Goal: Task Accomplishment & Management: Complete application form

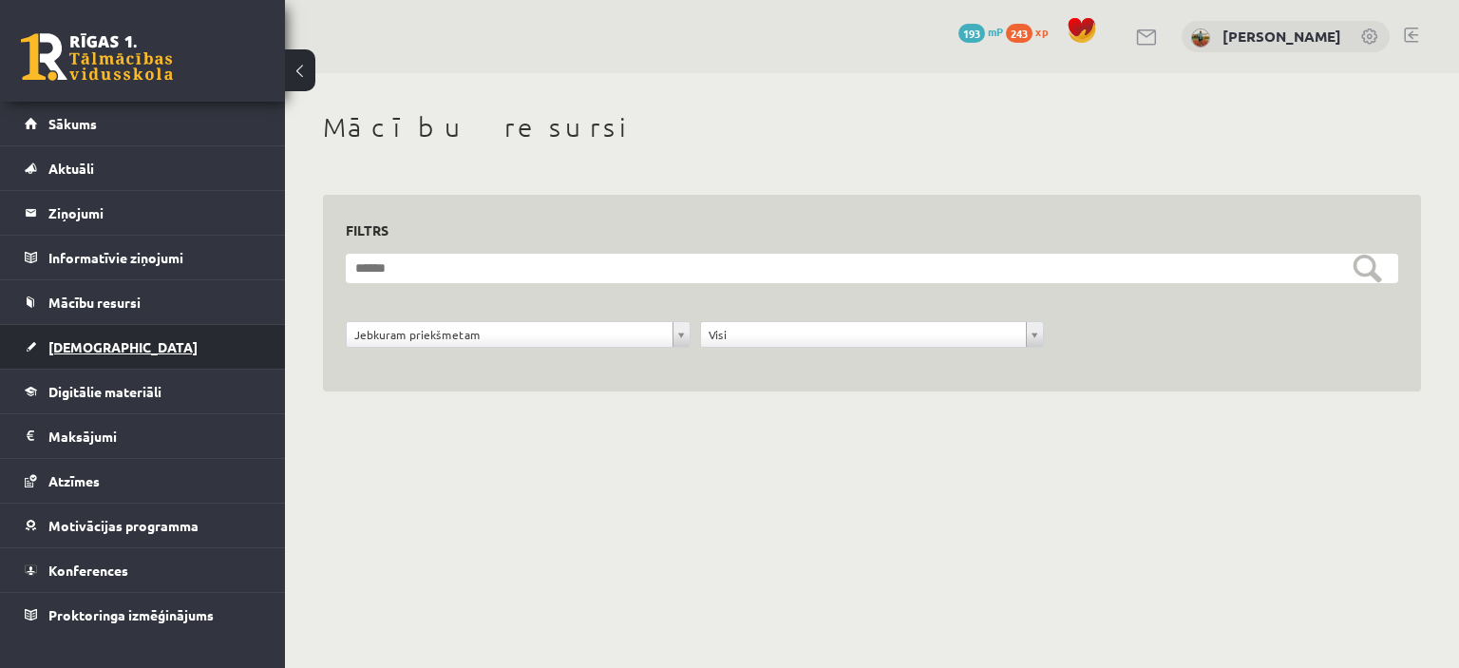
click at [91, 355] on link "[DEMOGRAPHIC_DATA]" at bounding box center [143, 347] width 236 height 44
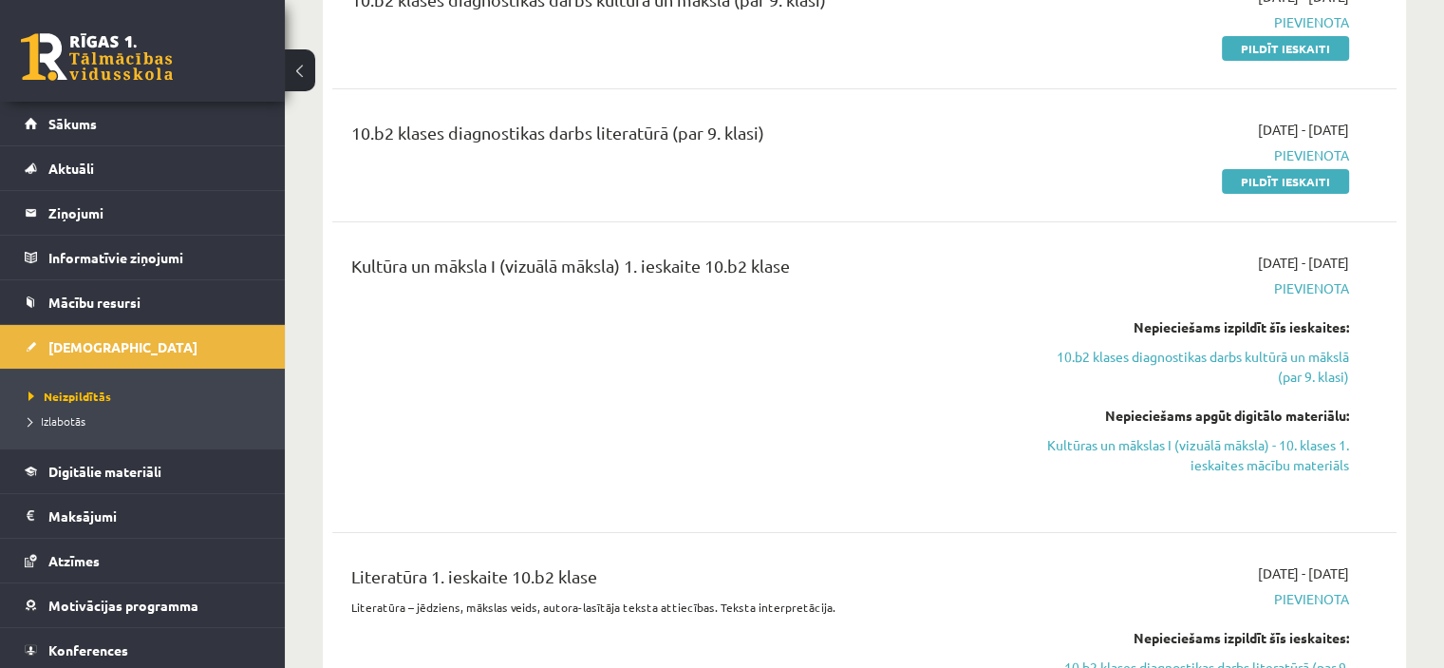
scroll to position [380, 0]
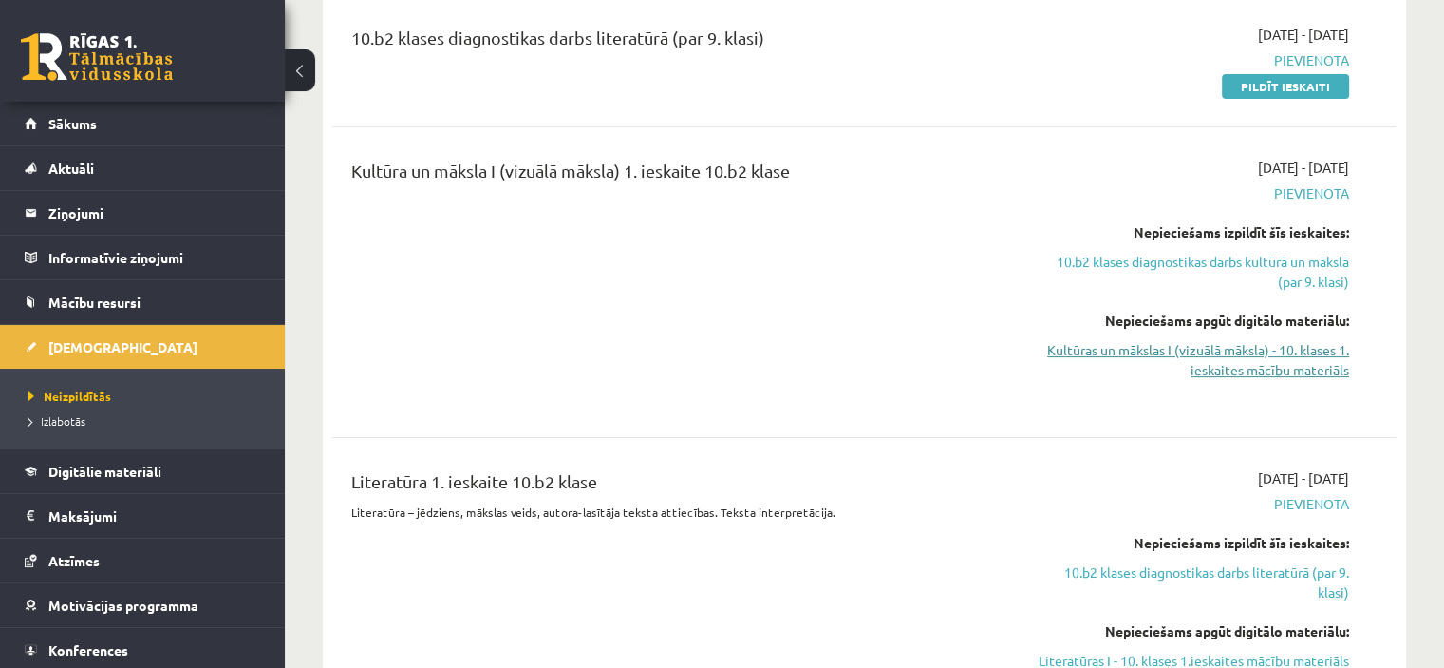
click at [1208, 364] on link "Kultūras un mākslas I (vizuālā māksla) - 10. klases 1. ieskaites mācību materiā…" at bounding box center [1192, 360] width 313 height 40
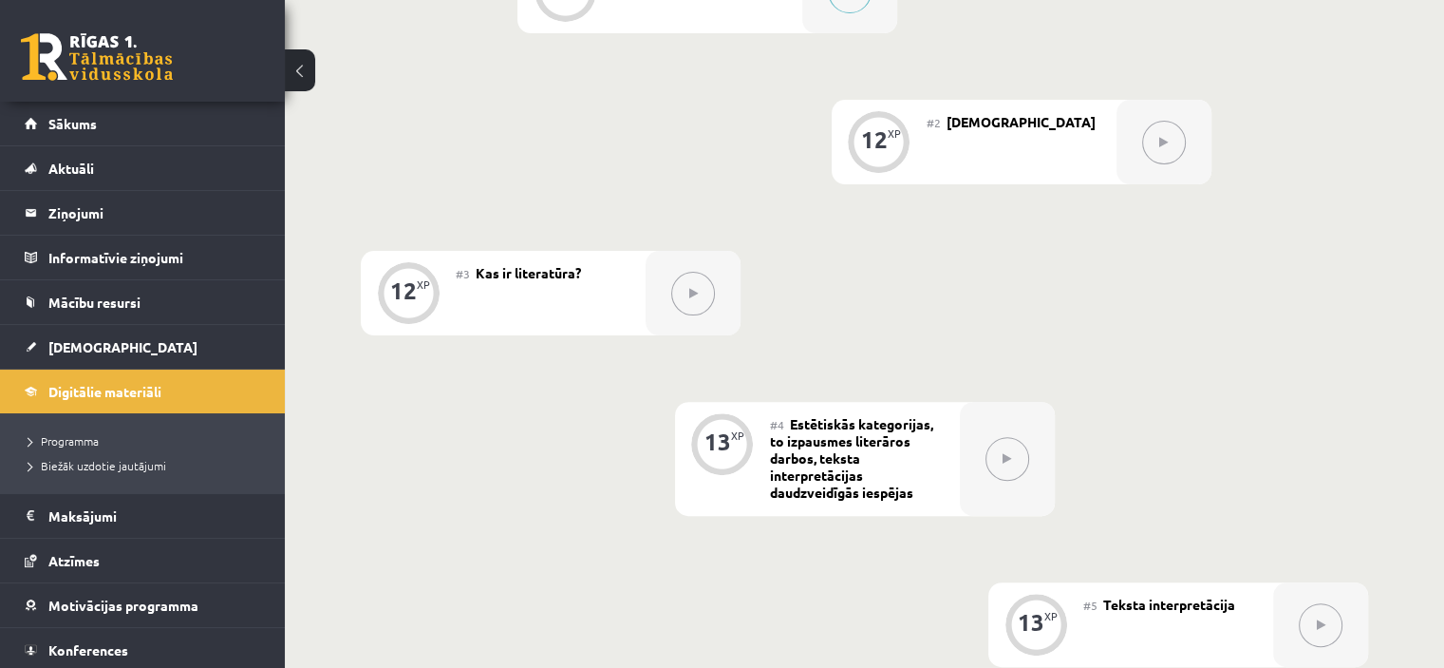
scroll to position [532, 0]
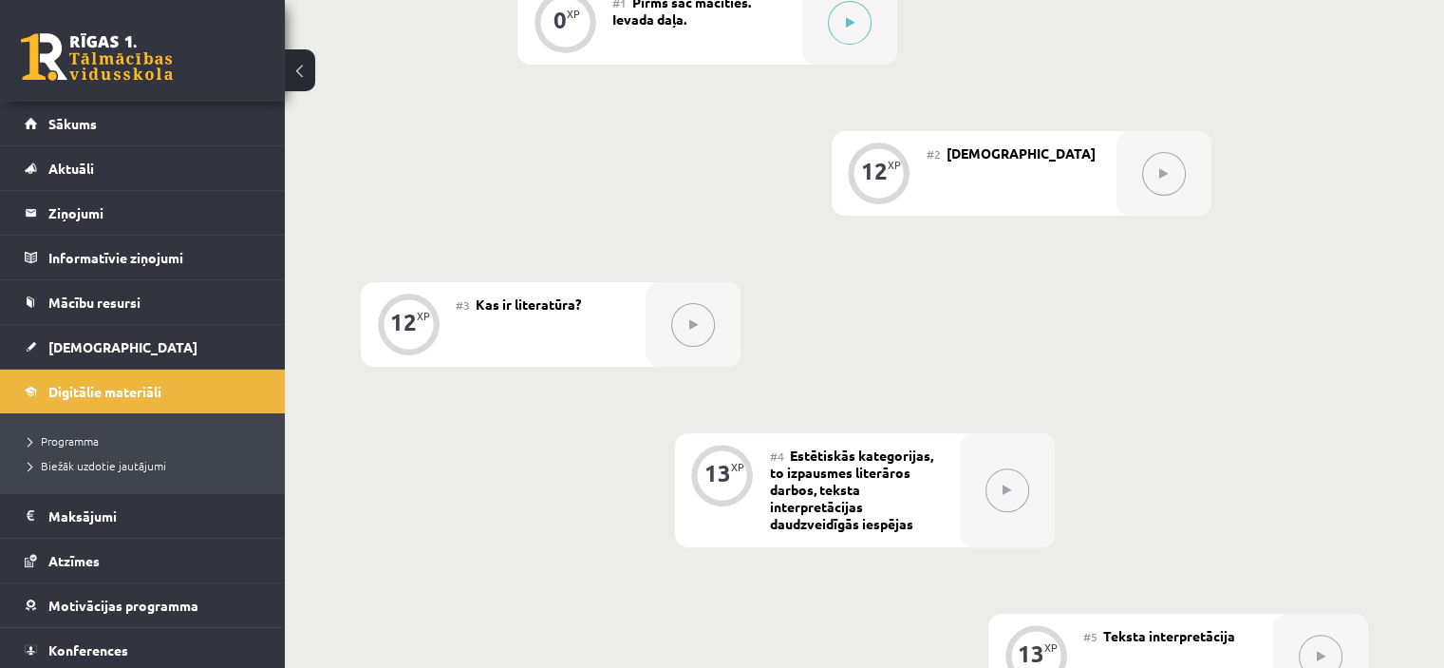
click at [1124, 196] on div at bounding box center [1164, 173] width 95 height 85
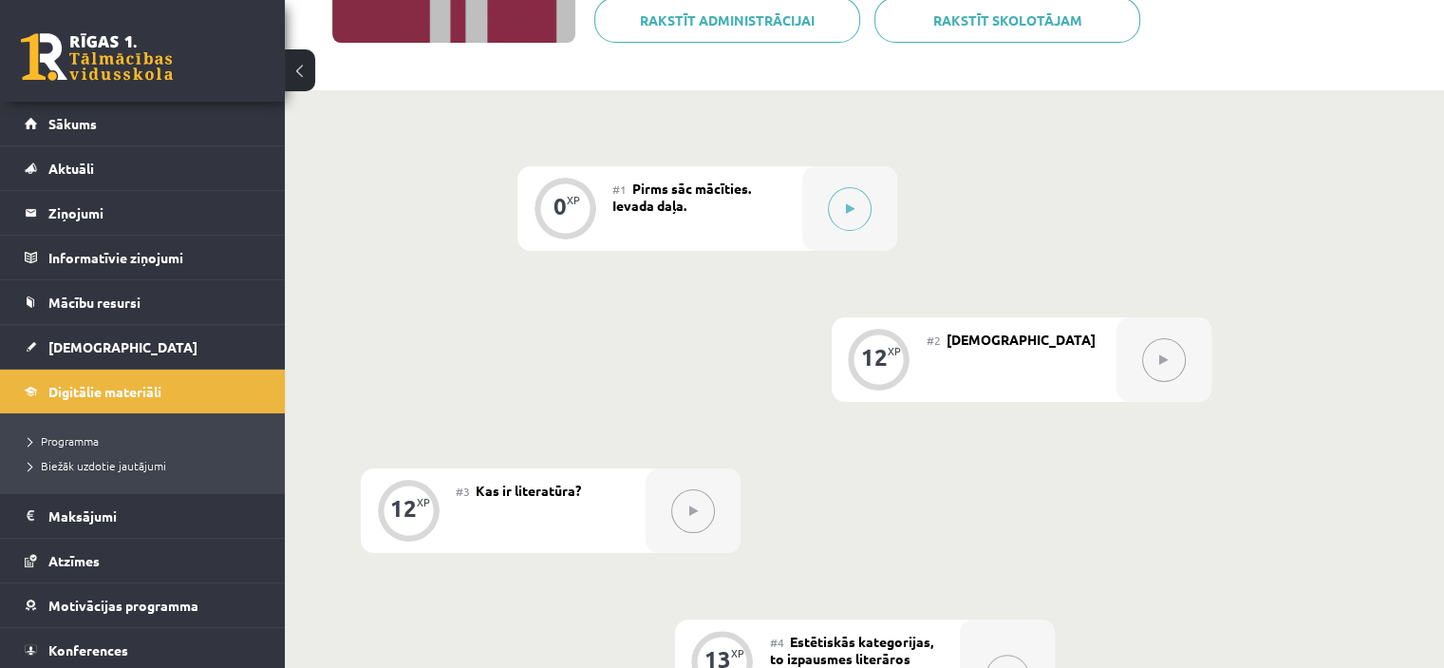
scroll to position [342, 0]
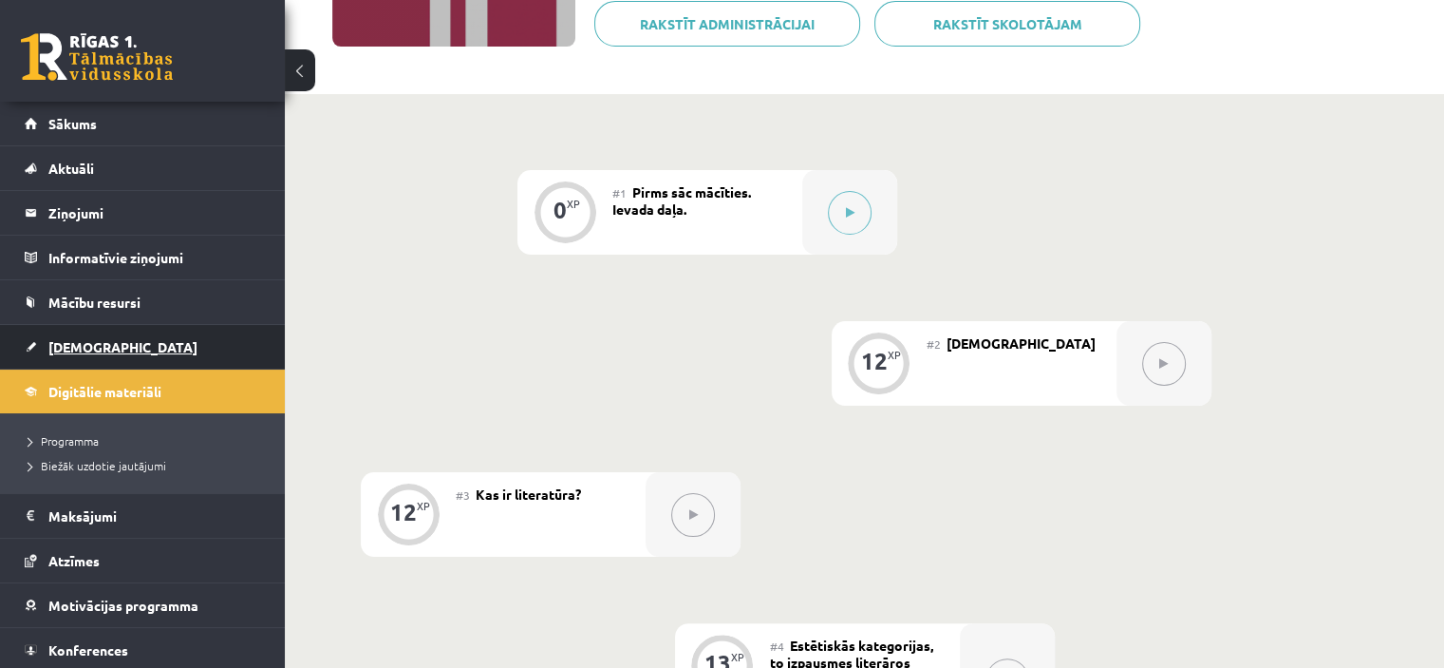
click at [95, 343] on span "[DEMOGRAPHIC_DATA]" at bounding box center [122, 346] width 149 height 17
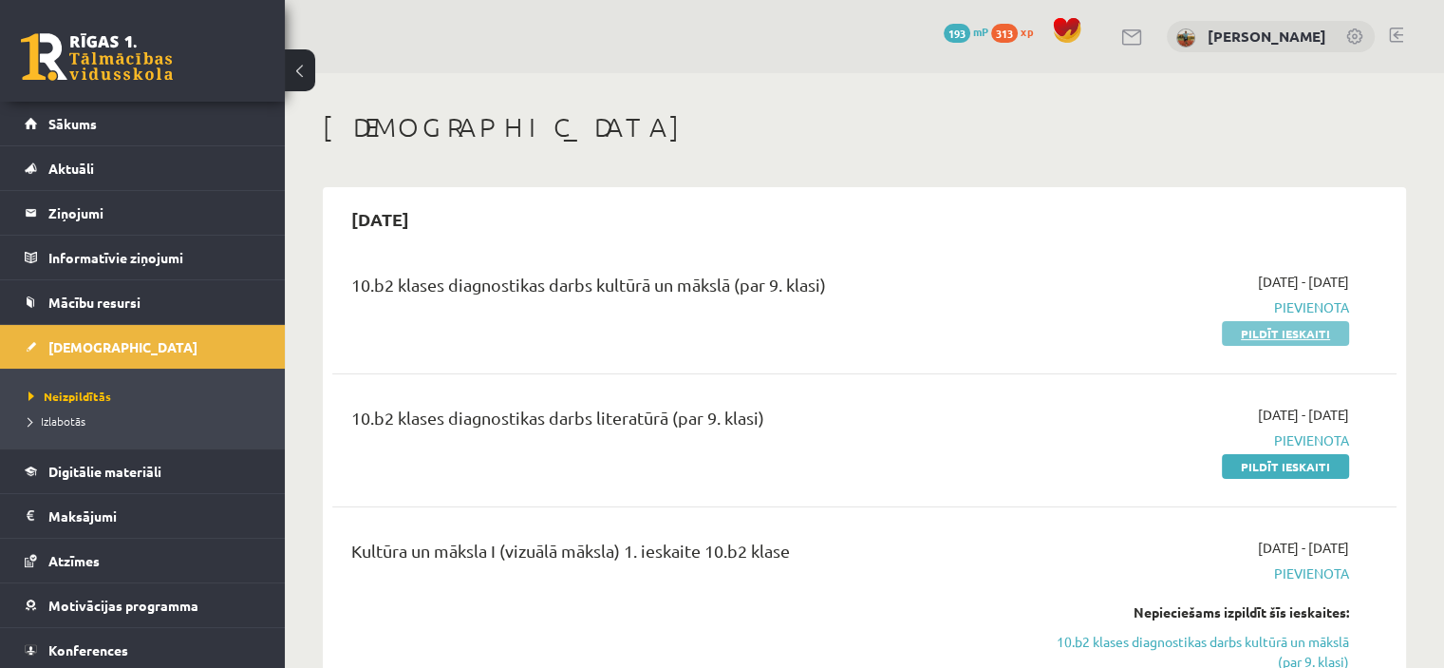
click at [1310, 330] on link "Pildīt ieskaiti" at bounding box center [1285, 333] width 127 height 25
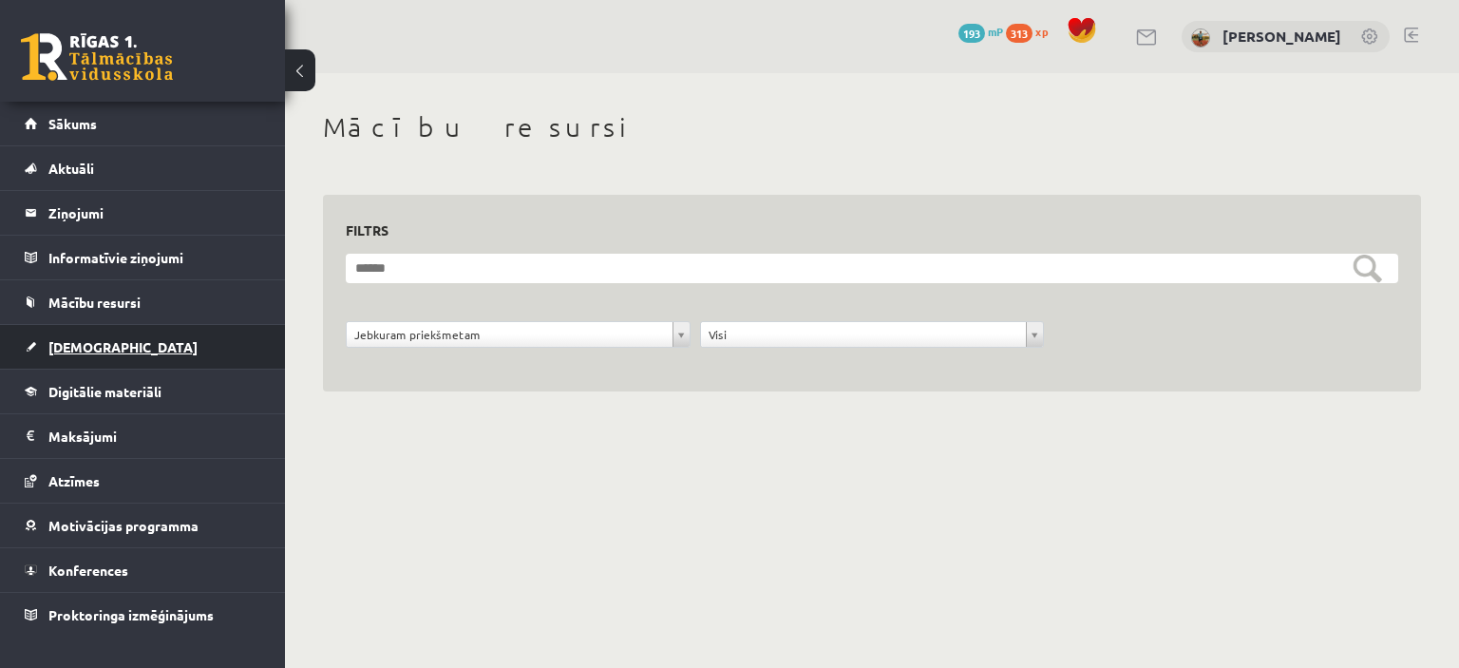
click at [95, 358] on link "[DEMOGRAPHIC_DATA]" at bounding box center [143, 347] width 236 height 44
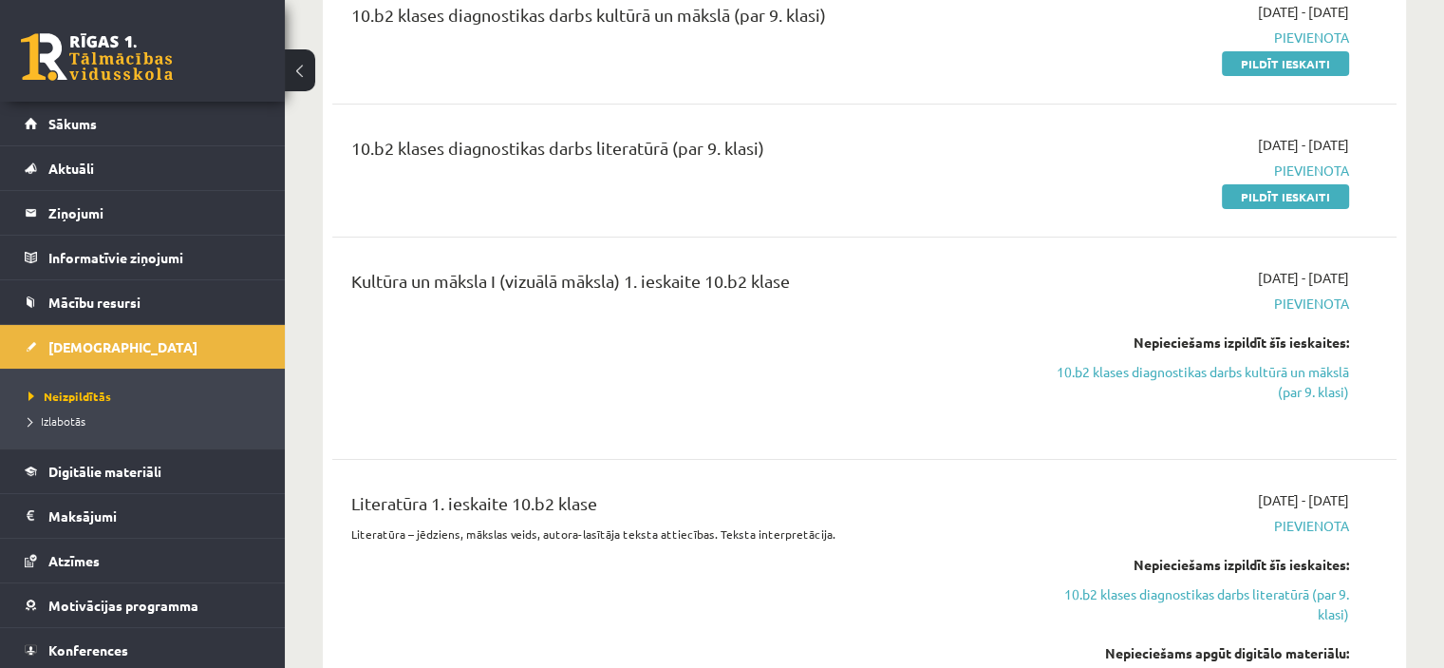
scroll to position [285, 0]
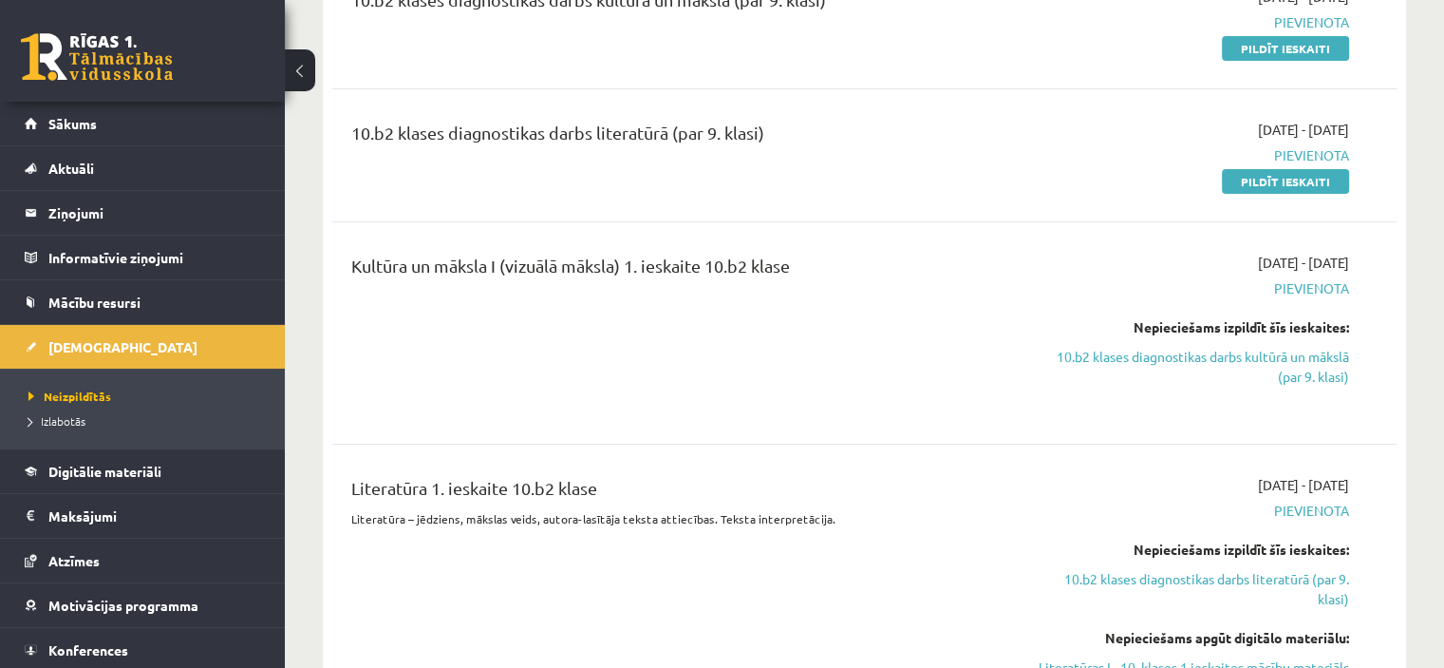
click at [155, 50] on link at bounding box center [97, 56] width 152 height 47
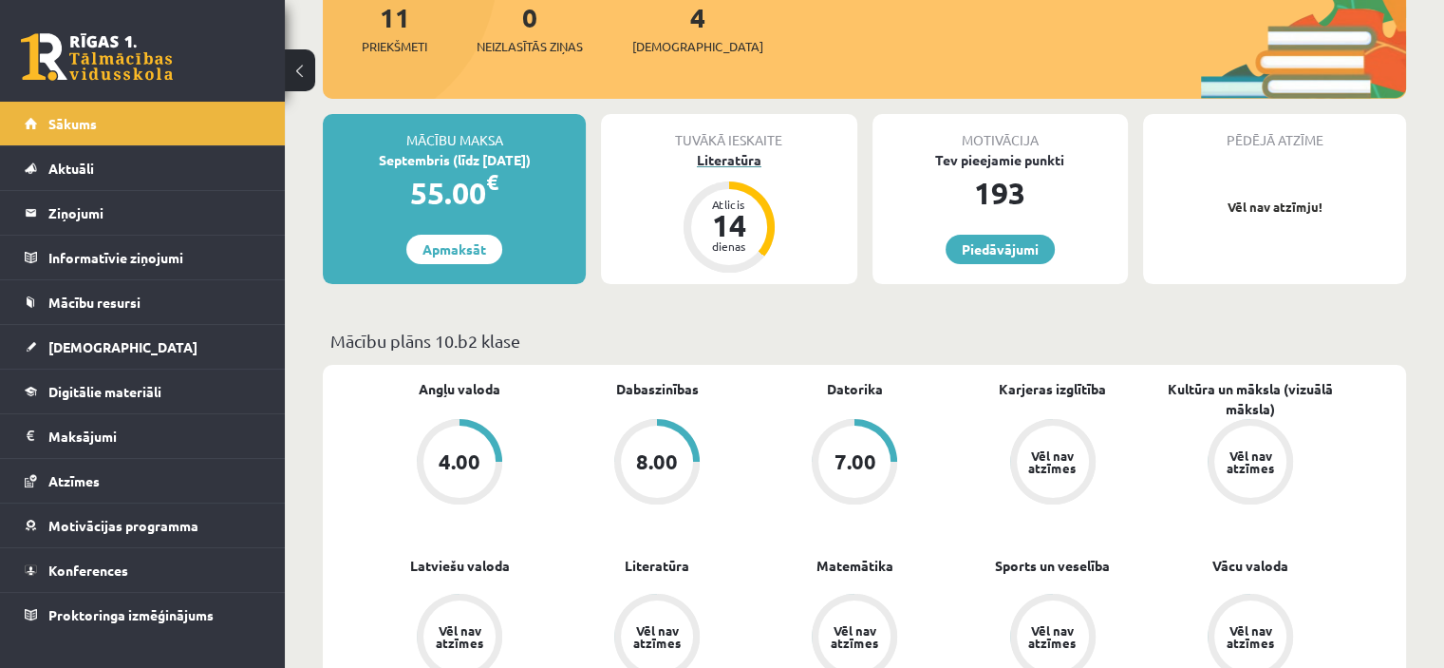
scroll to position [285, 0]
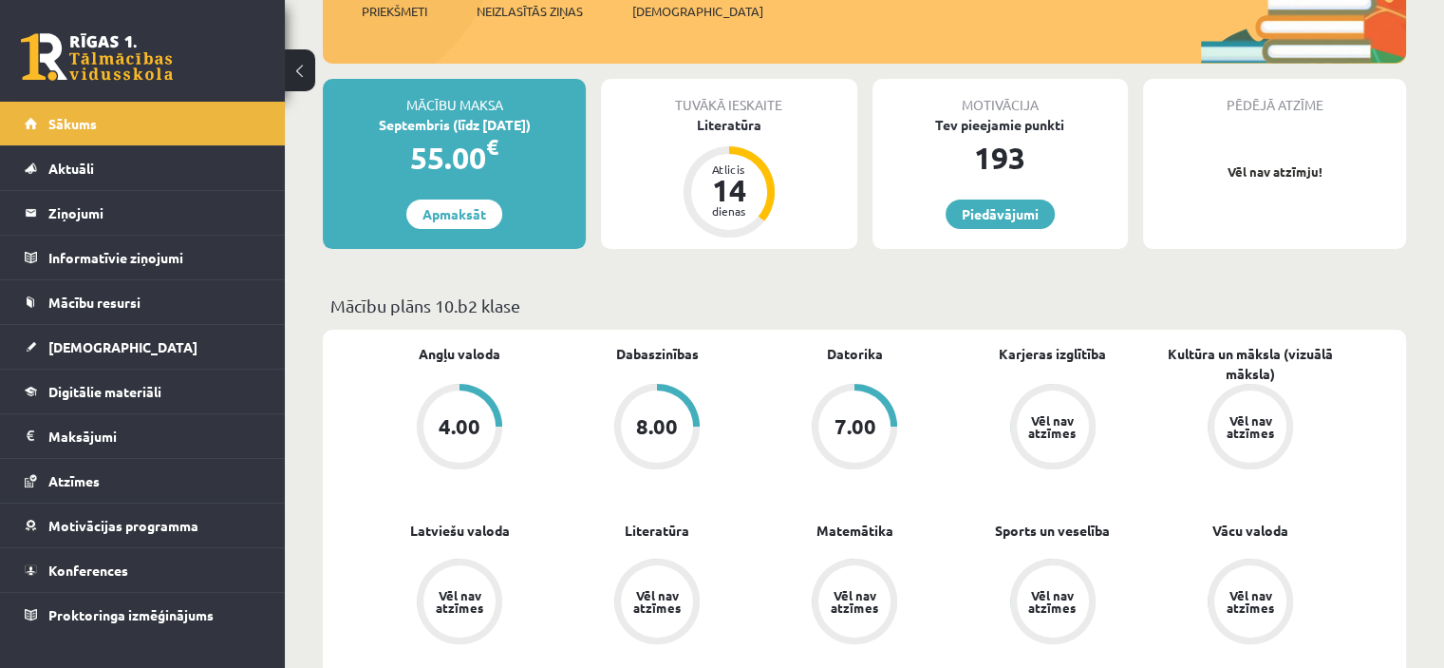
click at [1254, 395] on div "Vēl nav atzīmes" at bounding box center [1251, 426] width 72 height 72
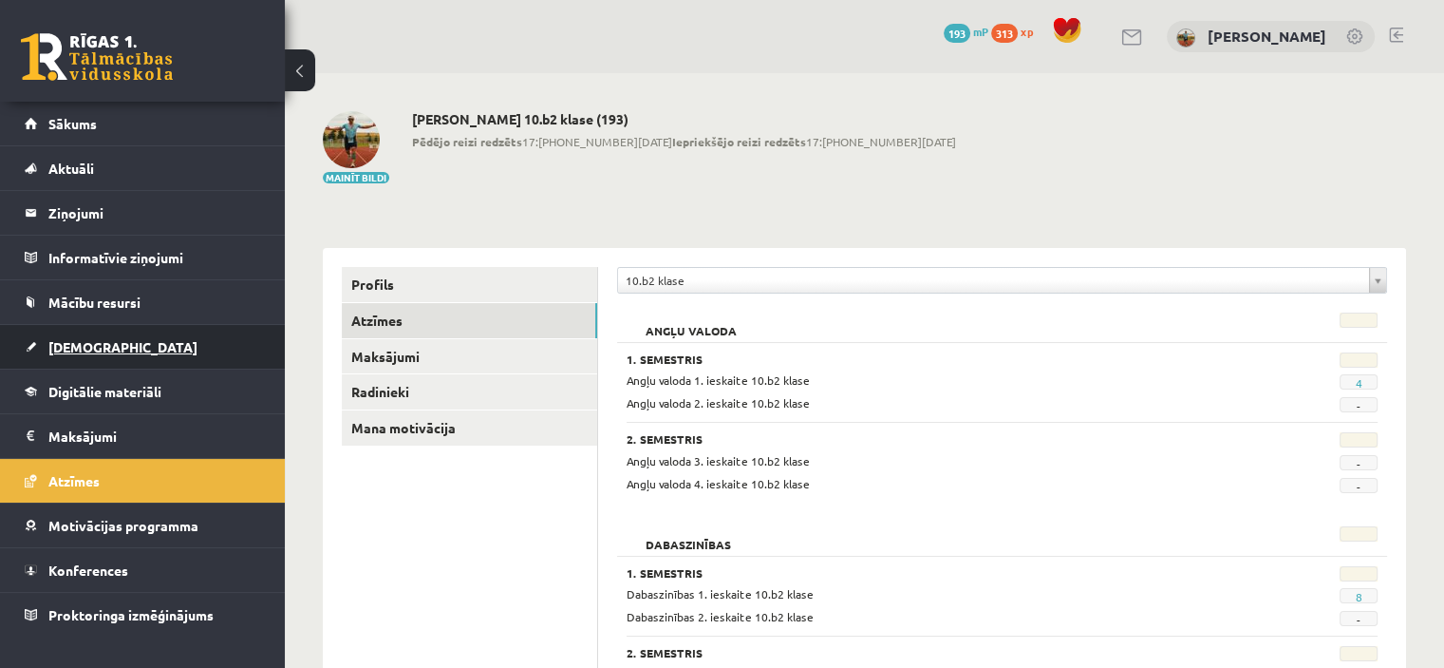
click at [84, 351] on span "[DEMOGRAPHIC_DATA]" at bounding box center [122, 346] width 149 height 17
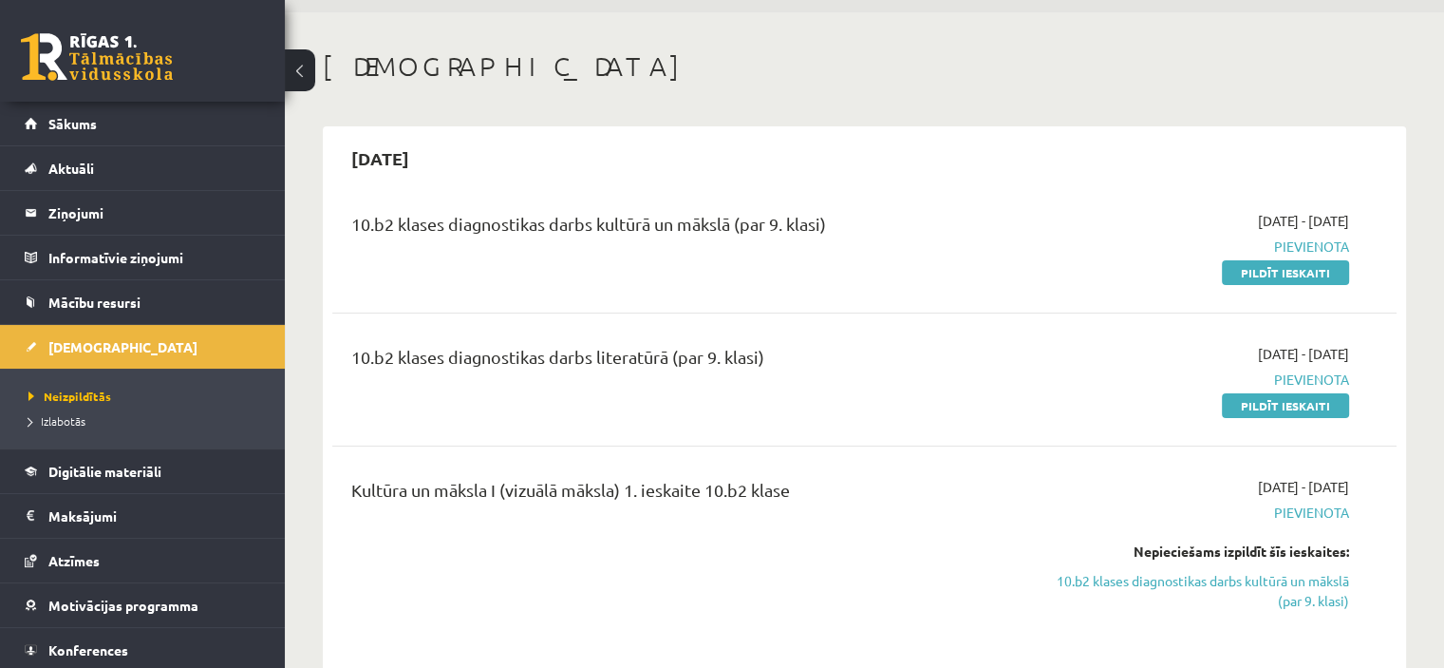
scroll to position [95, 0]
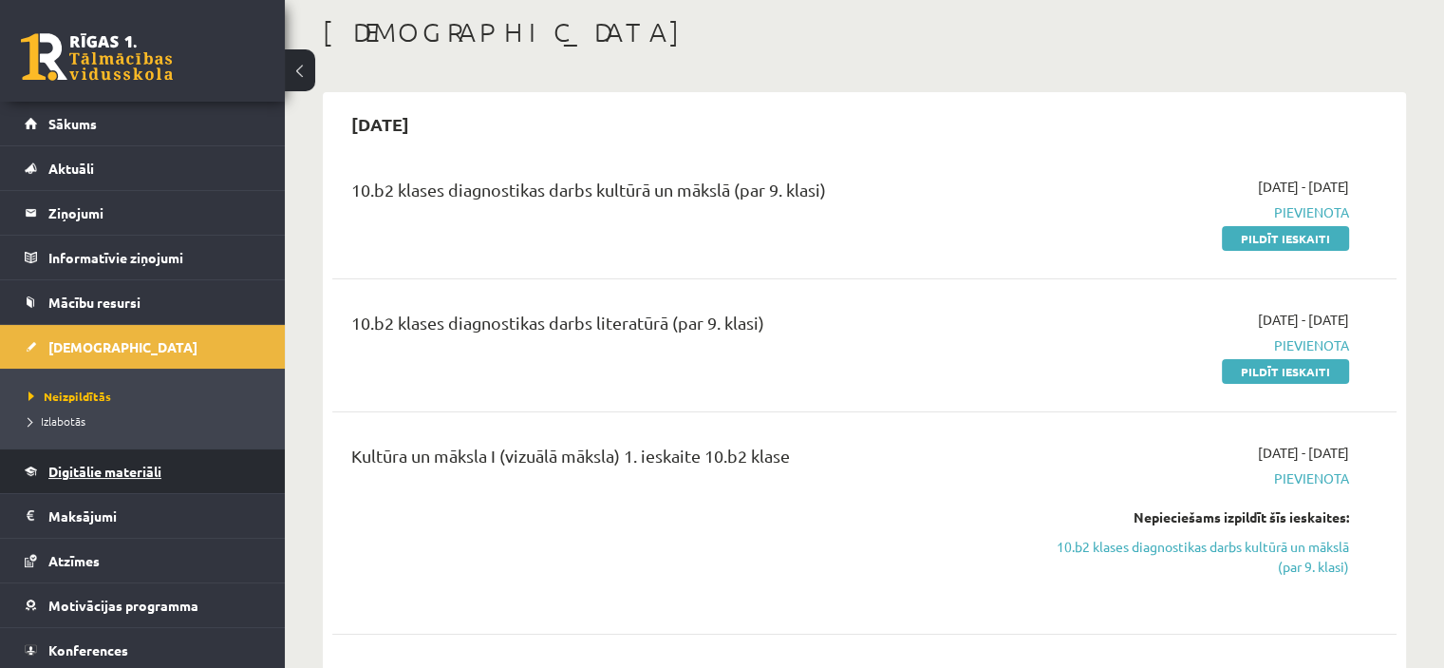
click at [96, 474] on span "Digitālie materiāli" at bounding box center [104, 470] width 113 height 17
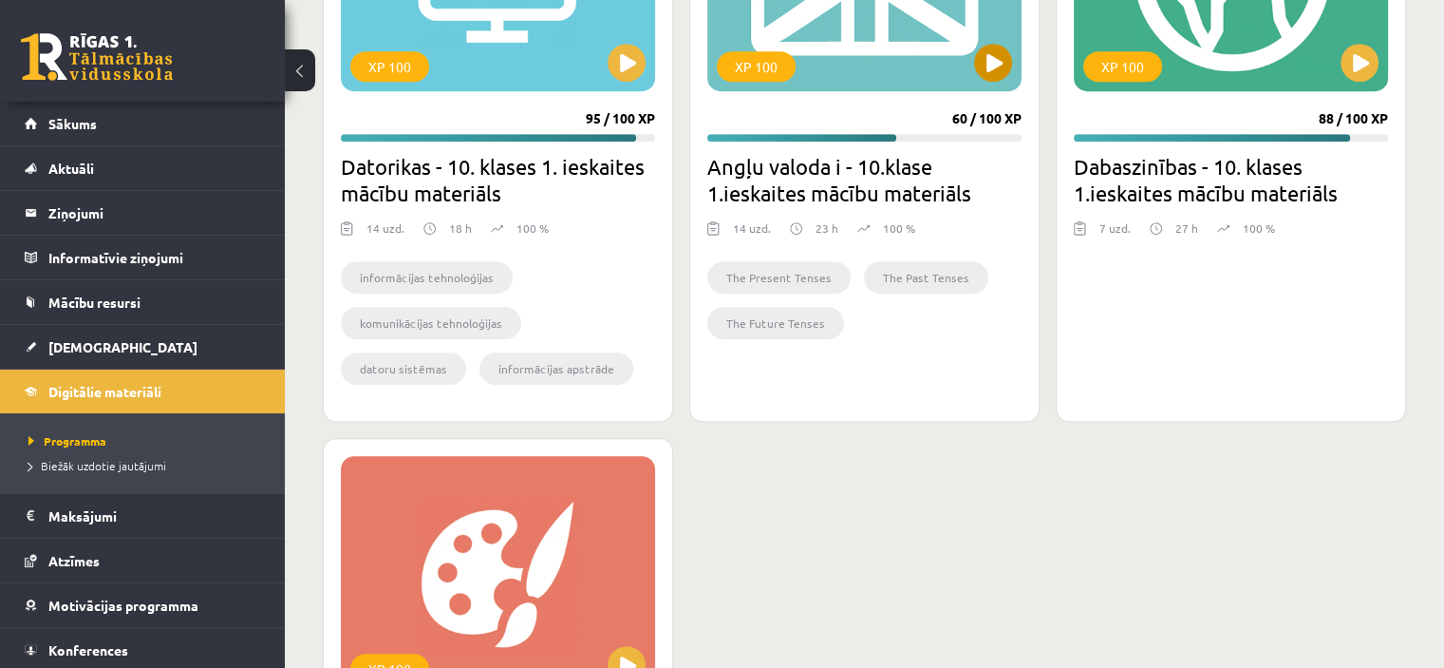
scroll to position [1614, 0]
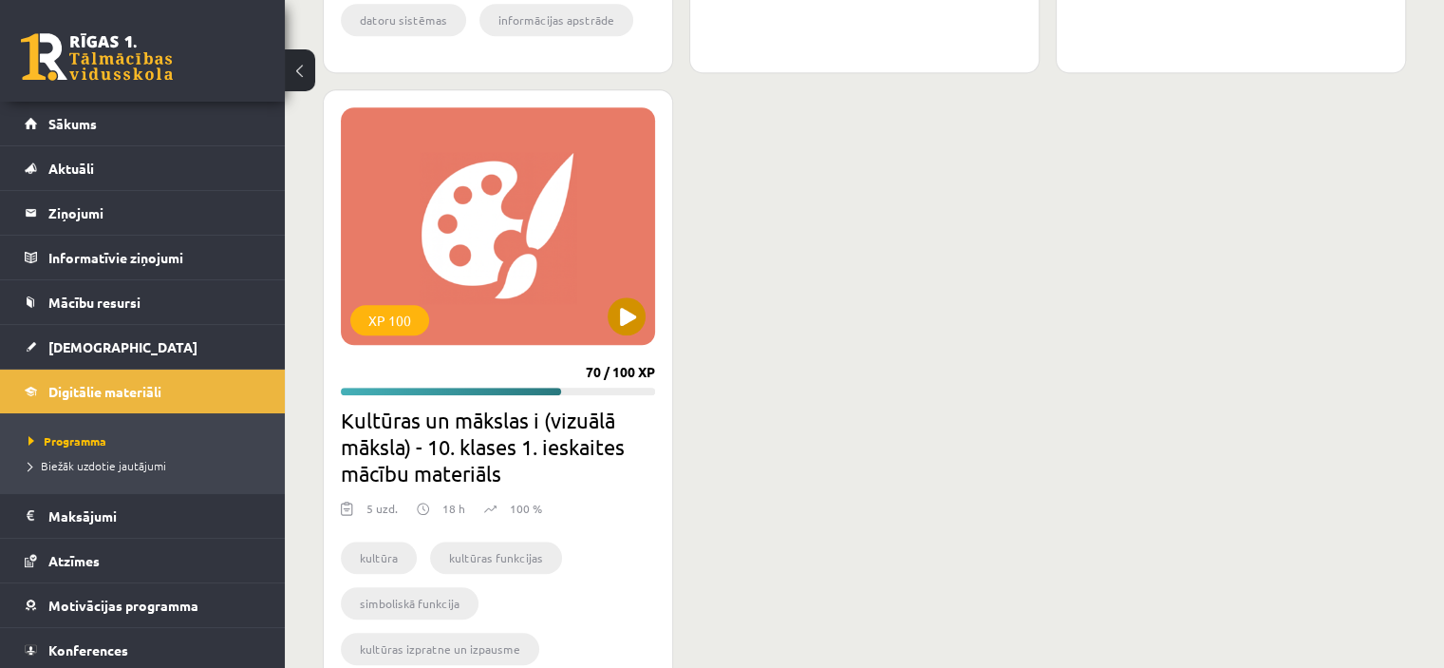
click at [517, 264] on div "XP 100" at bounding box center [498, 225] width 314 height 237
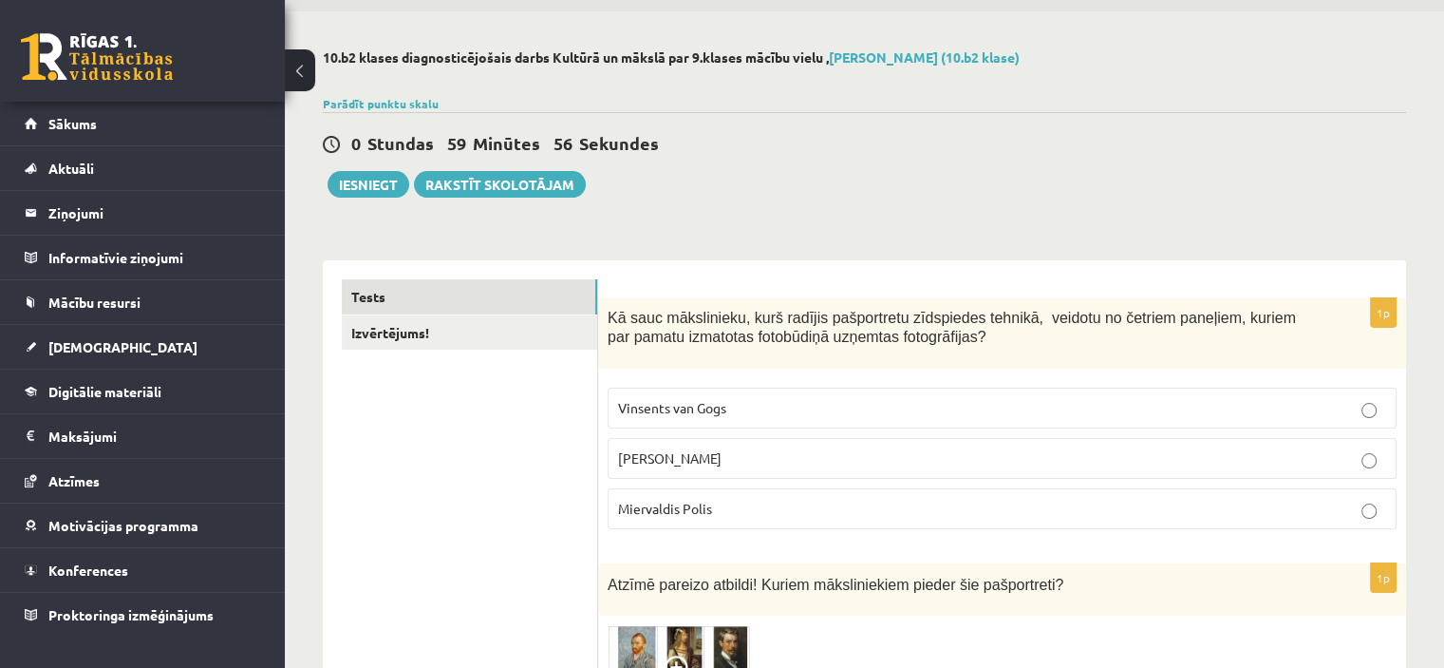
scroll to position [95, 0]
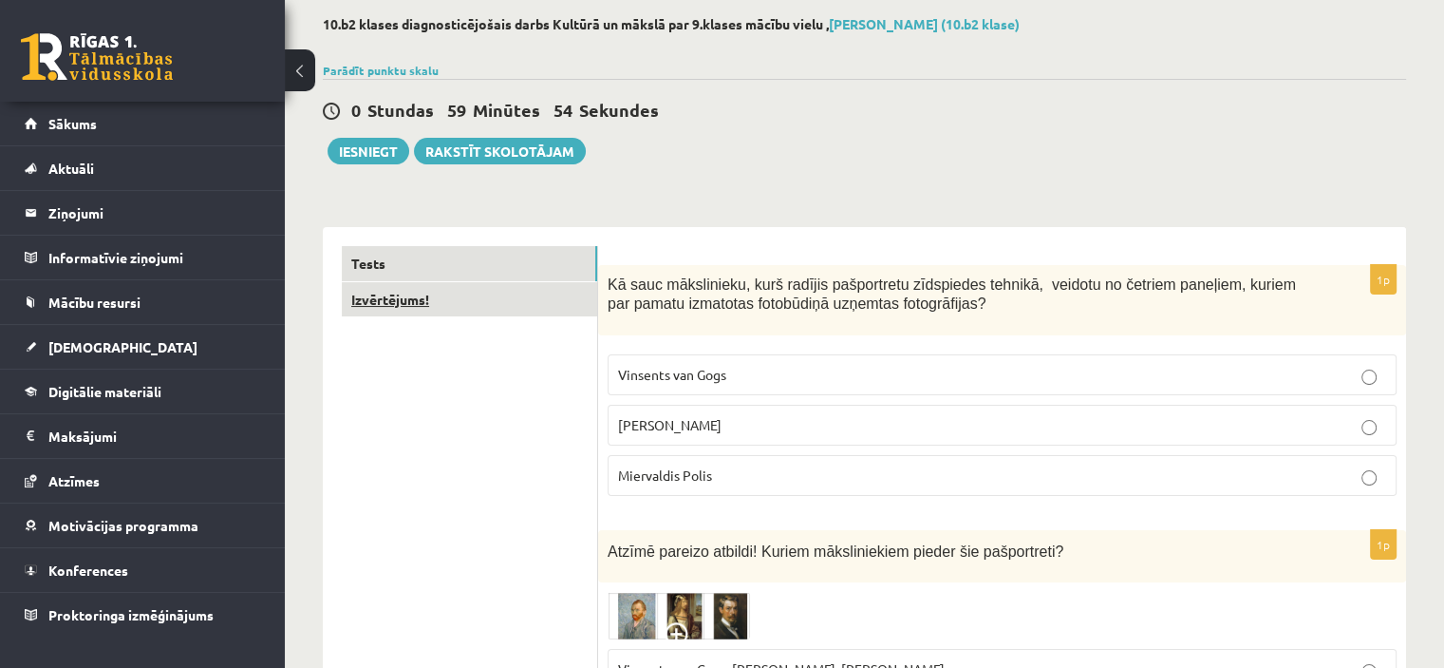
click at [449, 311] on link "Izvērtējums!" at bounding box center [469, 299] width 255 height 35
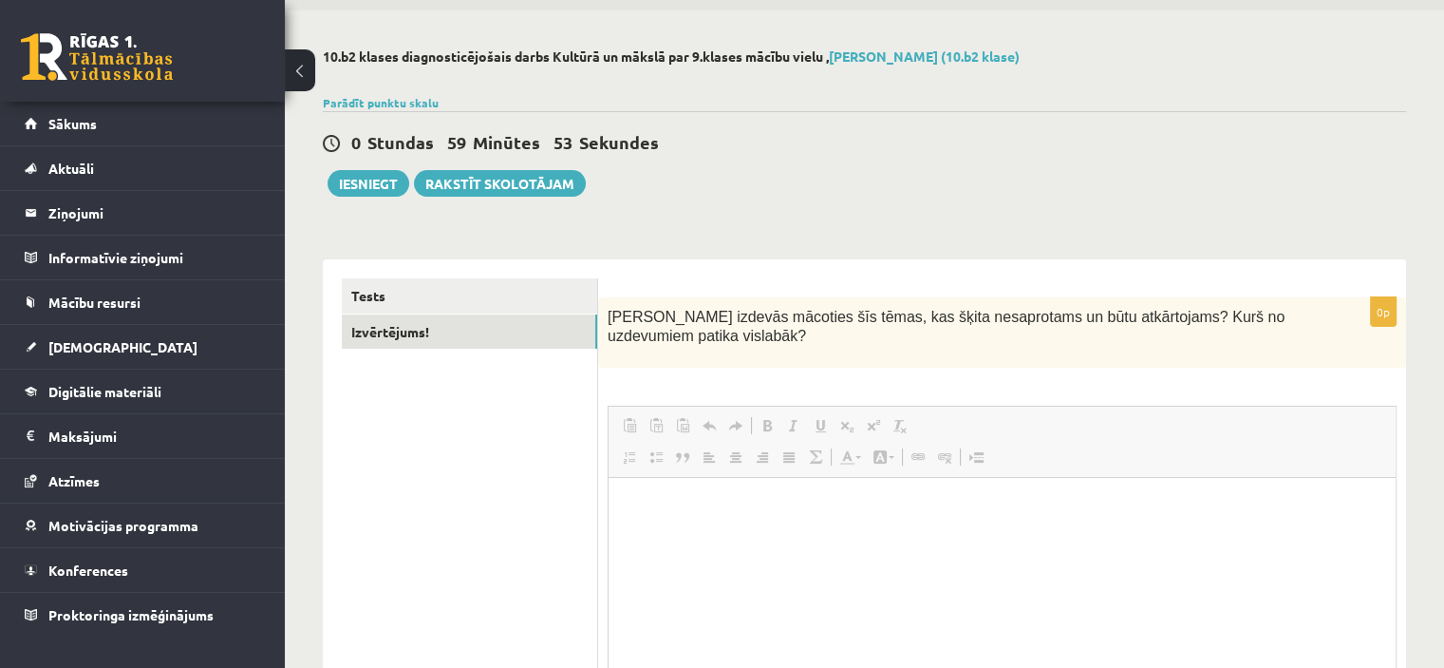
scroll to position [0, 0]
click at [422, 304] on link "Tests" at bounding box center [469, 295] width 255 height 35
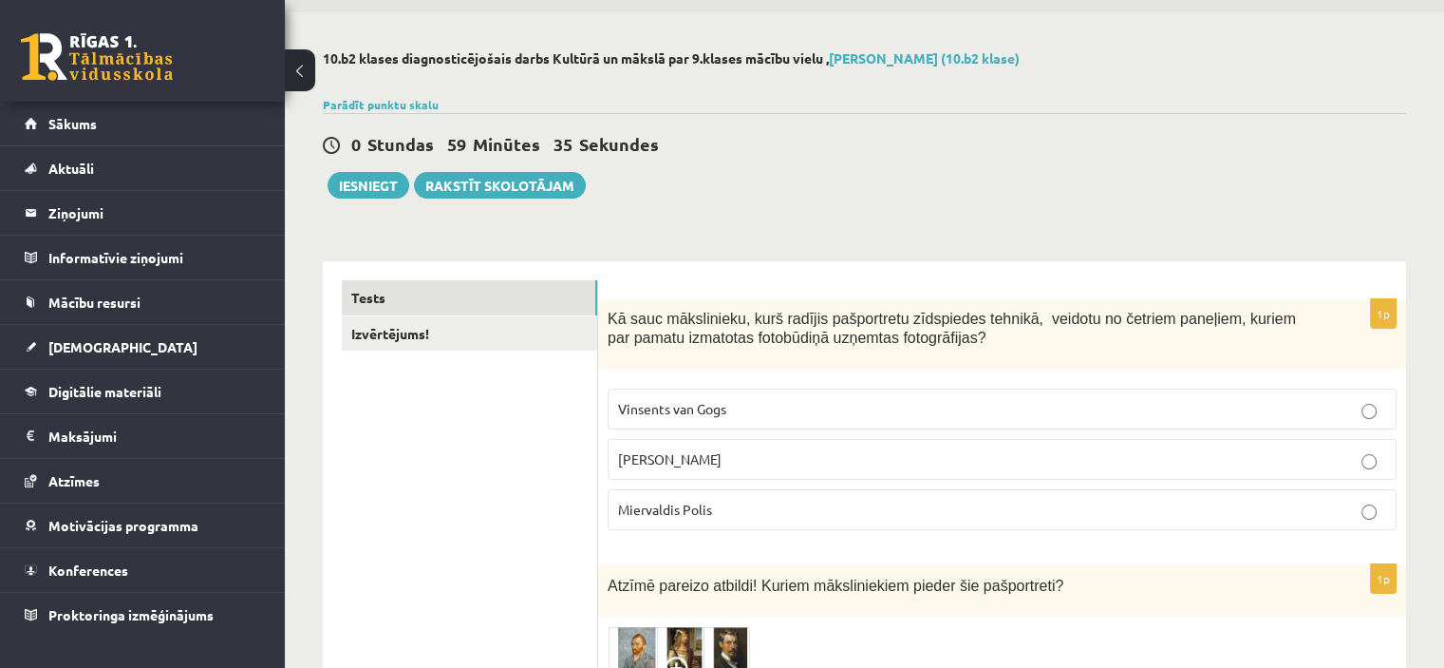
scroll to position [95, 0]
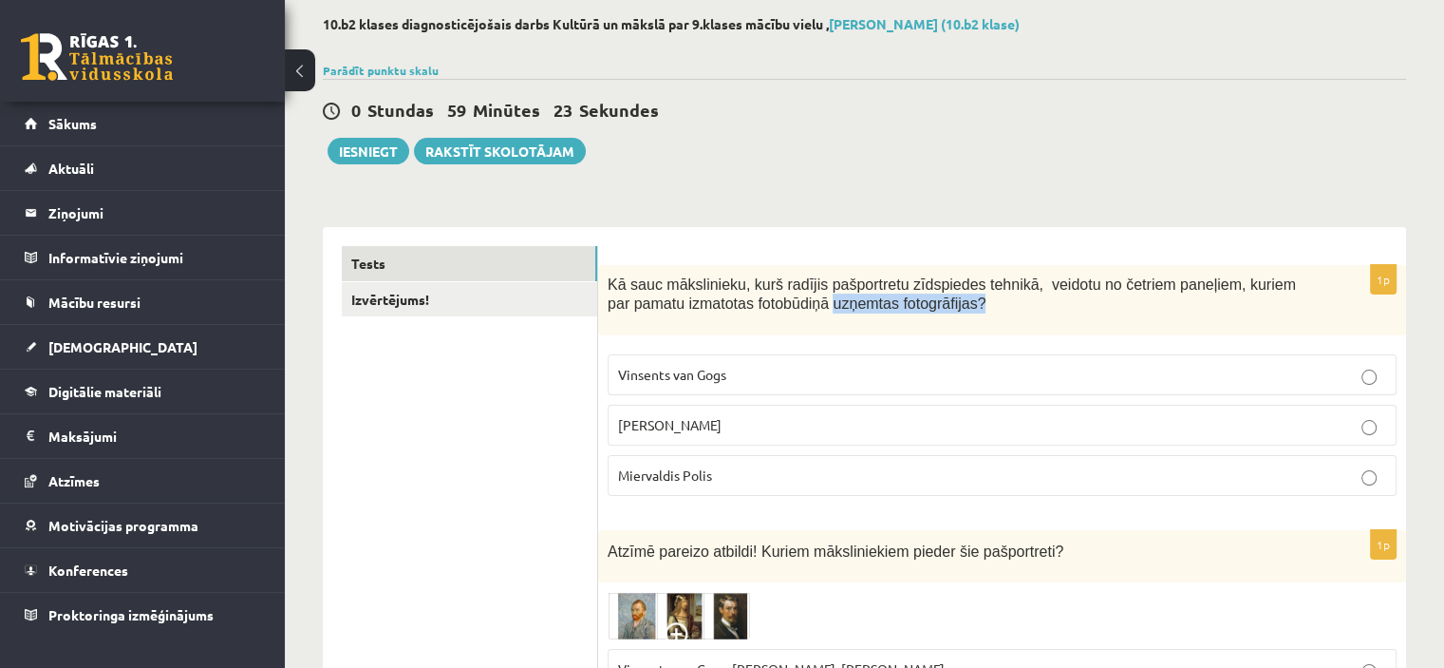
drag, startPoint x: 939, startPoint y: 303, endPoint x: 796, endPoint y: 311, distance: 143.7
click at [796, 311] on p "Kā sauc mākslinieku, kurš radījis pašportretu zīdspiedes tehnikā, veidotu no če…" at bounding box center [955, 293] width 694 height 39
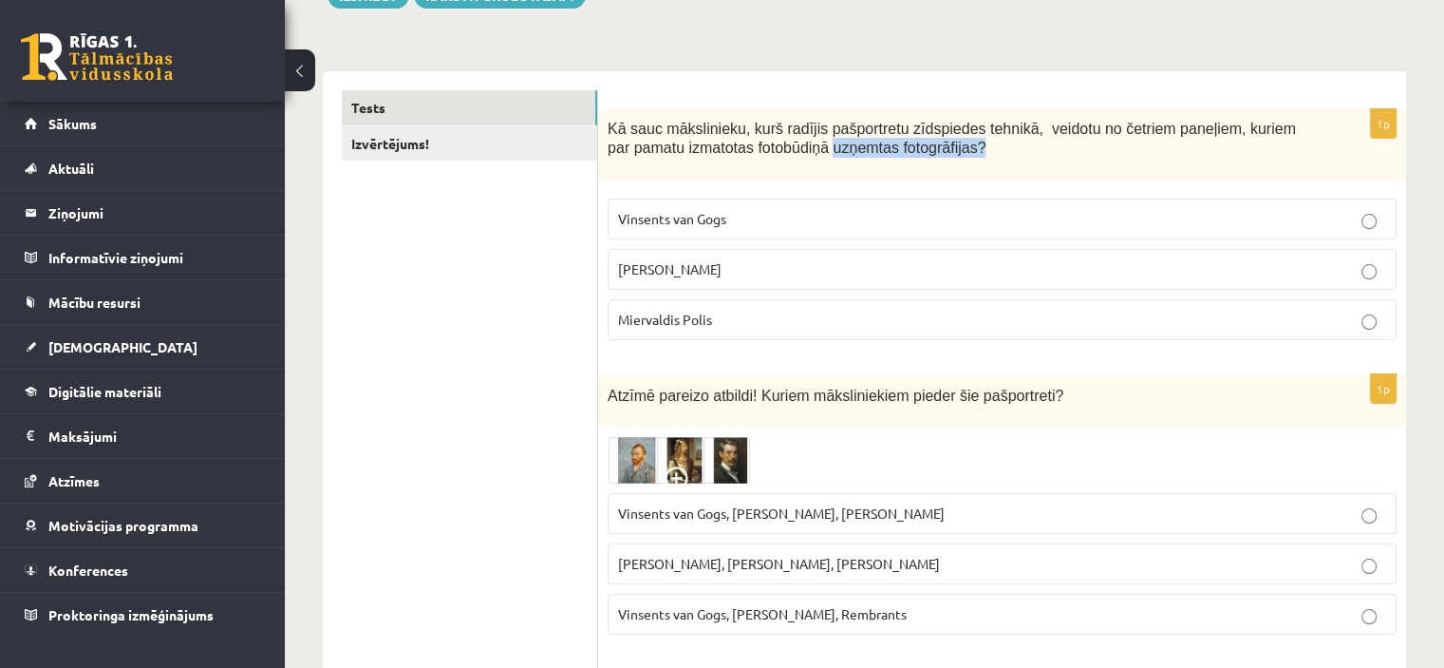
scroll to position [285, 0]
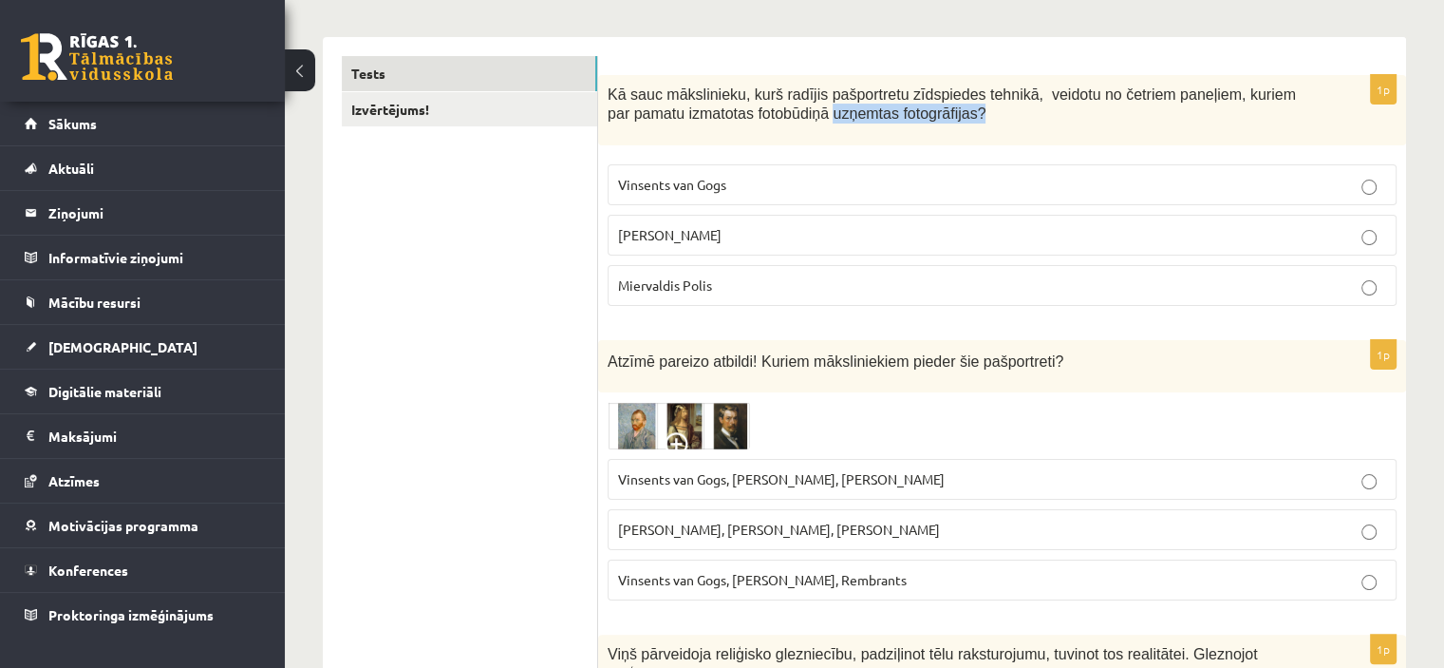
click at [945, 107] on p "Kā sauc mākslinieku, kurš radījis pašportretu zīdspiedes tehnikā, veidotu no če…" at bounding box center [955, 104] width 694 height 39
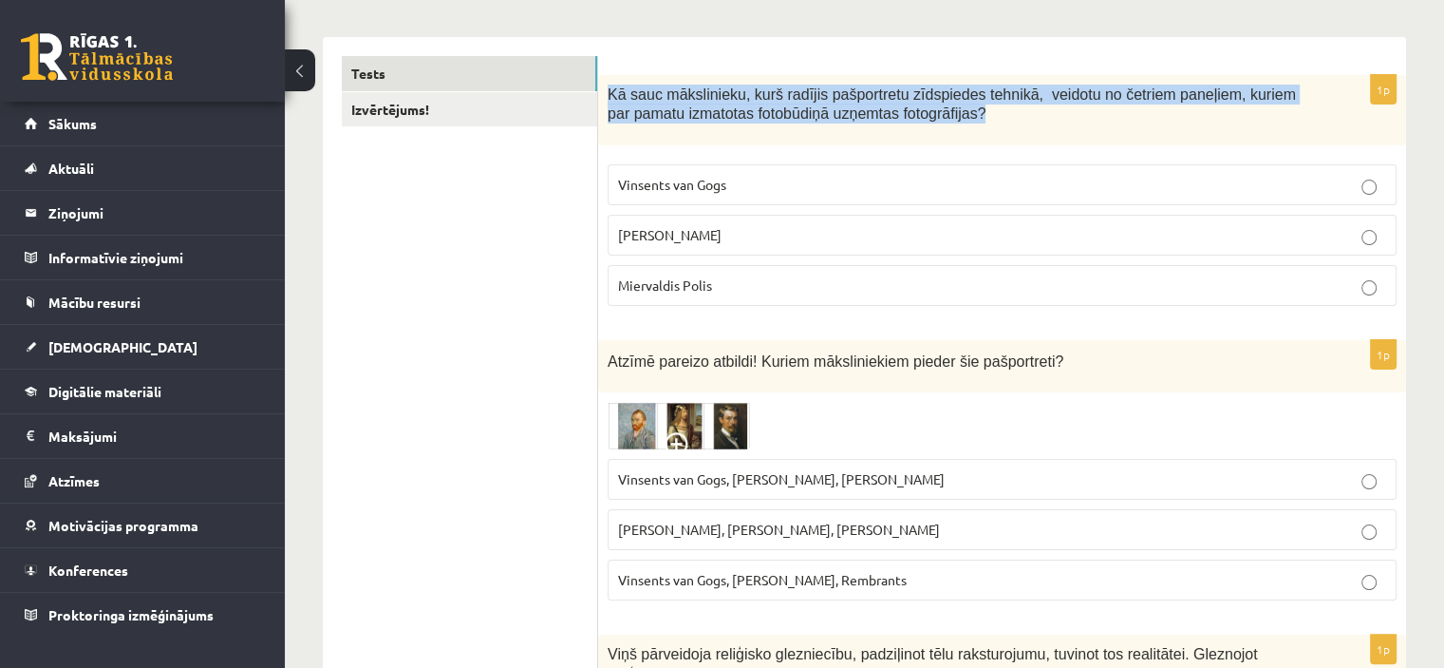
drag, startPoint x: 937, startPoint y: 114, endPoint x: 613, endPoint y: 81, distance: 325.5
click at [613, 81] on div "Kā sauc mākslinieku, kurš radījis pašportretu zīdspiedes tehnikā, veidotu no če…" at bounding box center [1002, 110] width 808 height 71
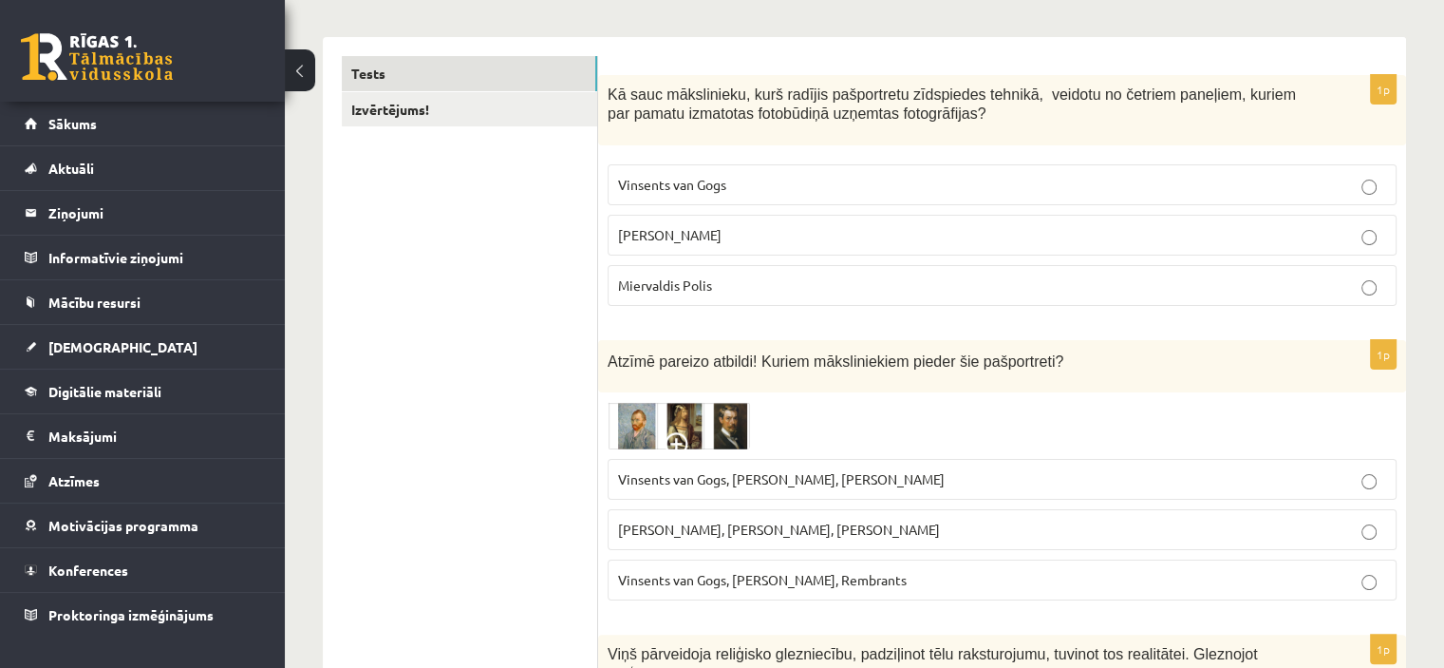
click at [740, 223] on label "Endijs Vorhols" at bounding box center [1002, 235] width 789 height 41
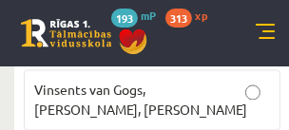
scroll to position [927, 0]
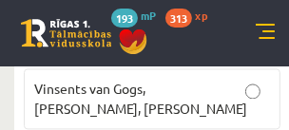
click at [188, 99] on p "Vinsents van Gogs, Albrehts Dīrers, Janis Rozentāls" at bounding box center [152, 99] width 236 height 40
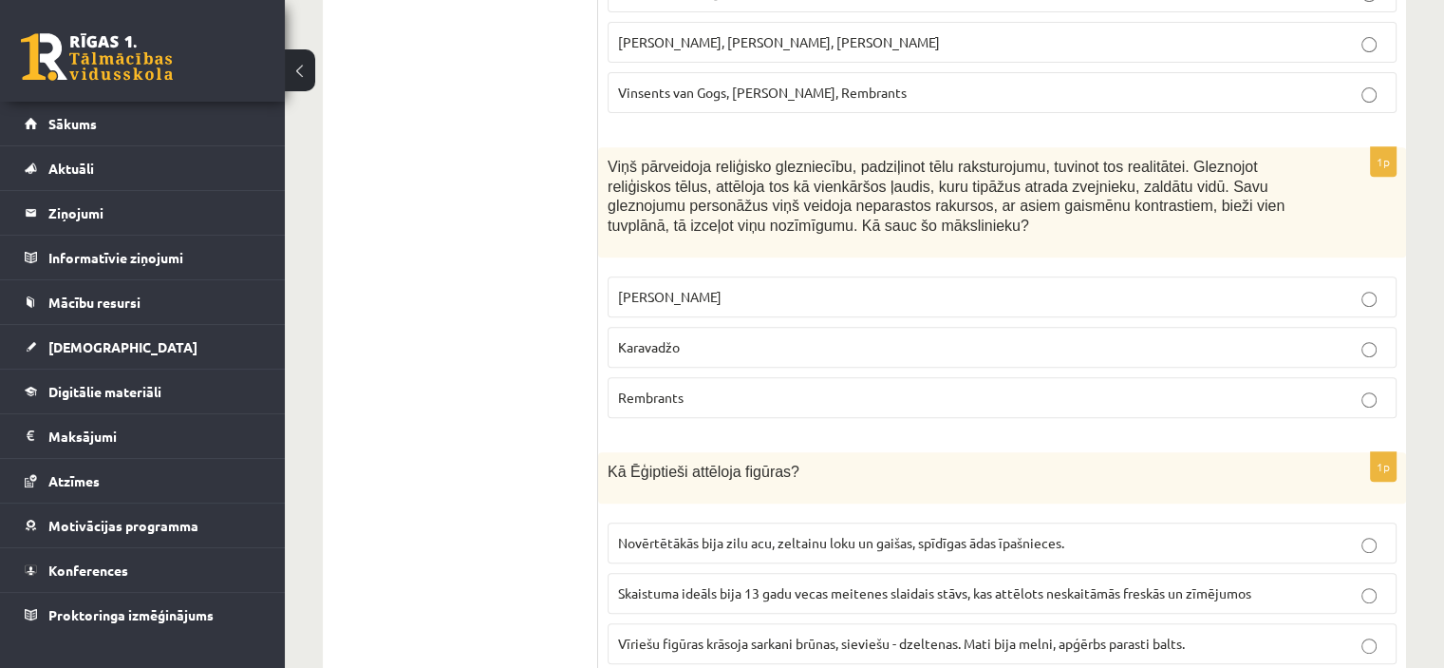
scroll to position [775, 0]
drag, startPoint x: 798, startPoint y: 465, endPoint x: 596, endPoint y: 481, distance: 202.0
click at [718, 478] on div "Kā Ēģiptieši attēloja figūras?" at bounding box center [1002, 474] width 808 height 51
click at [777, 461] on span "Kā Ēģiptieši attēloja figūras?" at bounding box center [704, 469] width 192 height 16
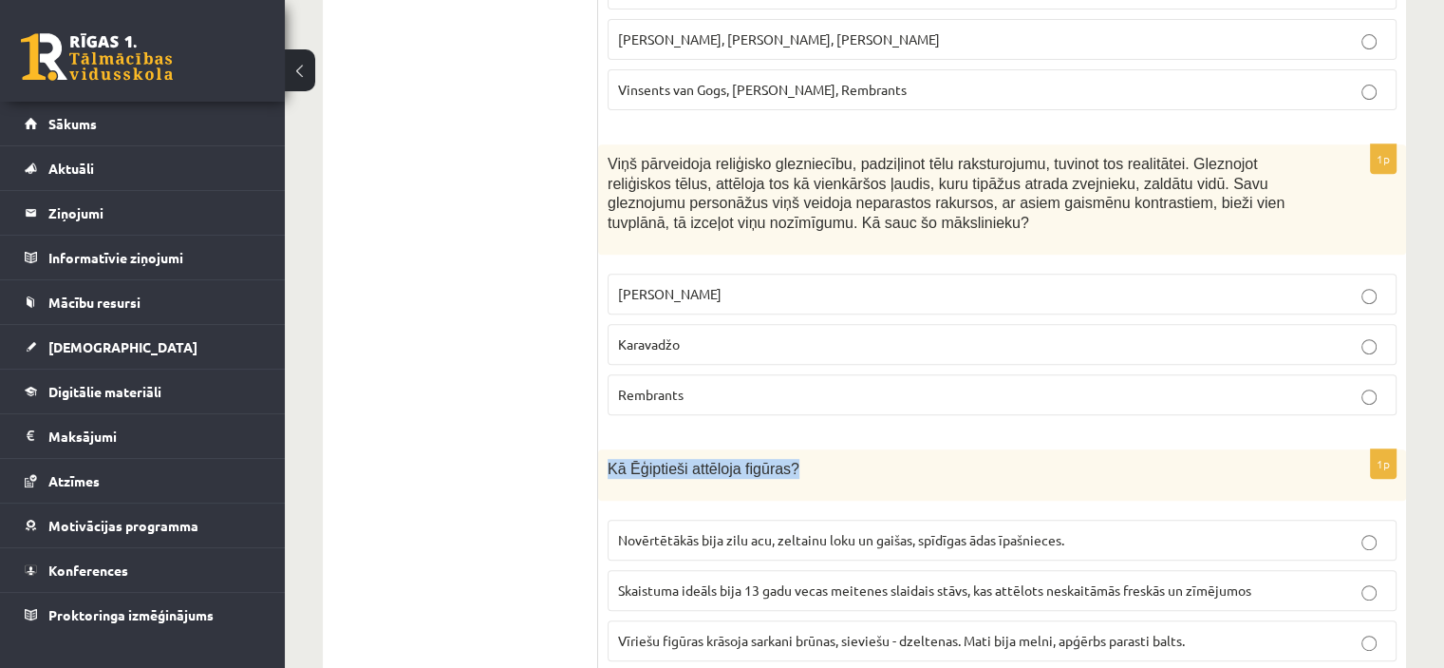
click at [787, 459] on p "Kā Ēģiptieši attēloja figūras?" at bounding box center [955, 469] width 694 height 20
click at [769, 468] on span "Kā Ēģiptieši attēloja figūras?" at bounding box center [704, 469] width 192 height 16
drag, startPoint x: 721, startPoint y: 478, endPoint x: 604, endPoint y: 475, distance: 116.8
click at [604, 475] on div "Kā Ēģiptieši attēloja figūras?" at bounding box center [1002, 474] width 808 height 51
copy span "Kā Ēģiptieši attēloja figūras?"
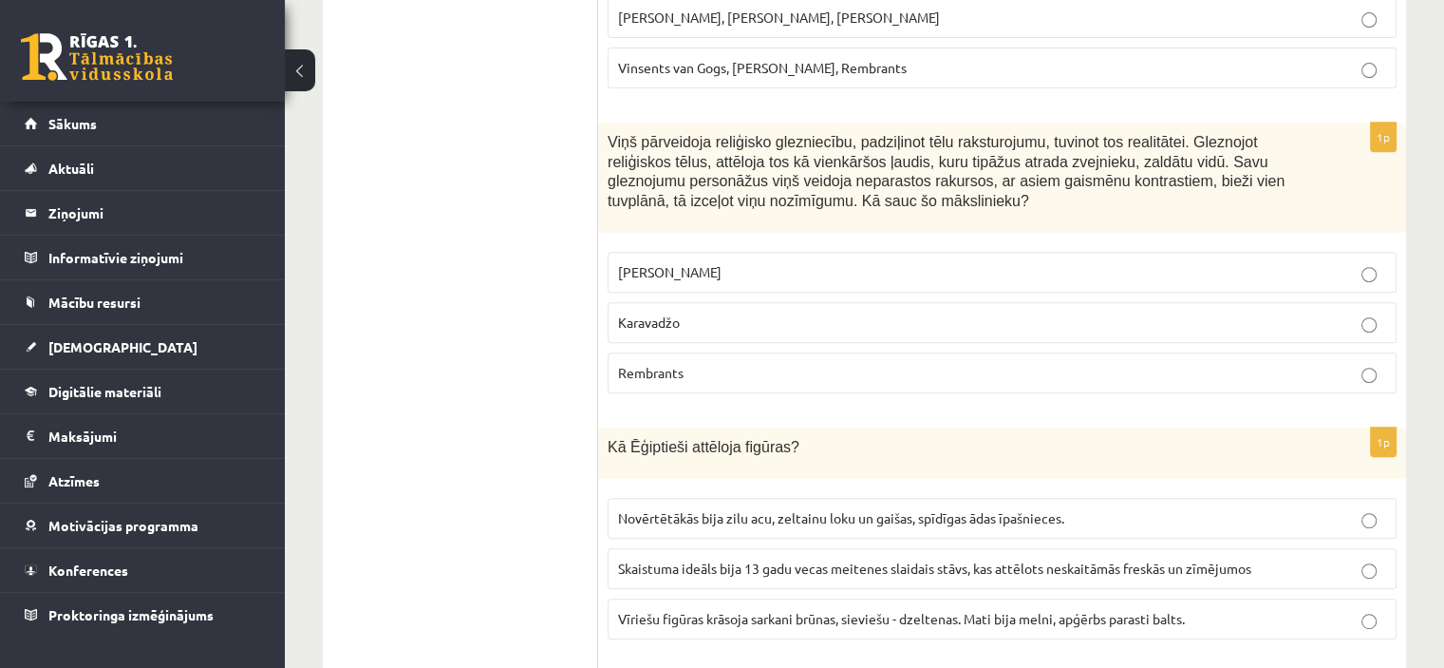
scroll to position [855, 0]
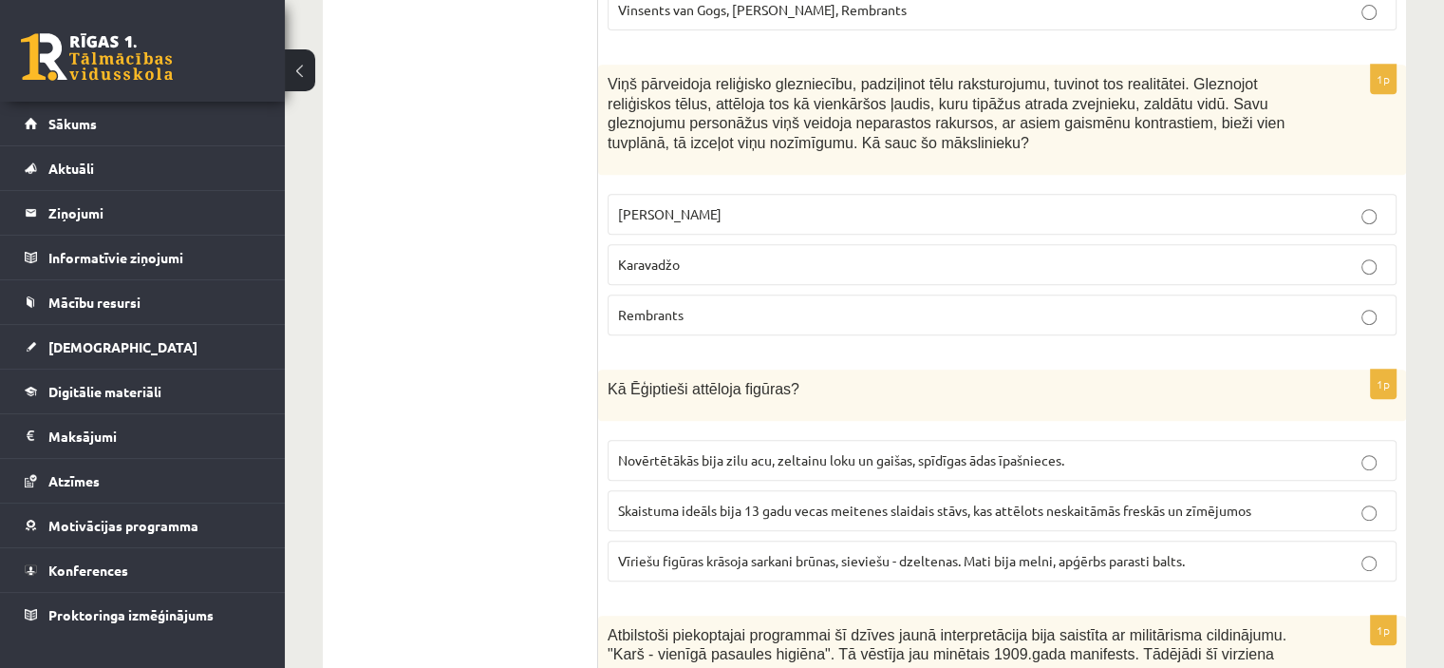
drag, startPoint x: 689, startPoint y: 226, endPoint x: 729, endPoint y: 228, distance: 39.9
click at [729, 228] on label "Leonardo da Vinči" at bounding box center [1002, 214] width 789 height 41
copy span "Leonardo da Vinči"
drag, startPoint x: 633, startPoint y: 219, endPoint x: 726, endPoint y: 226, distance: 92.4
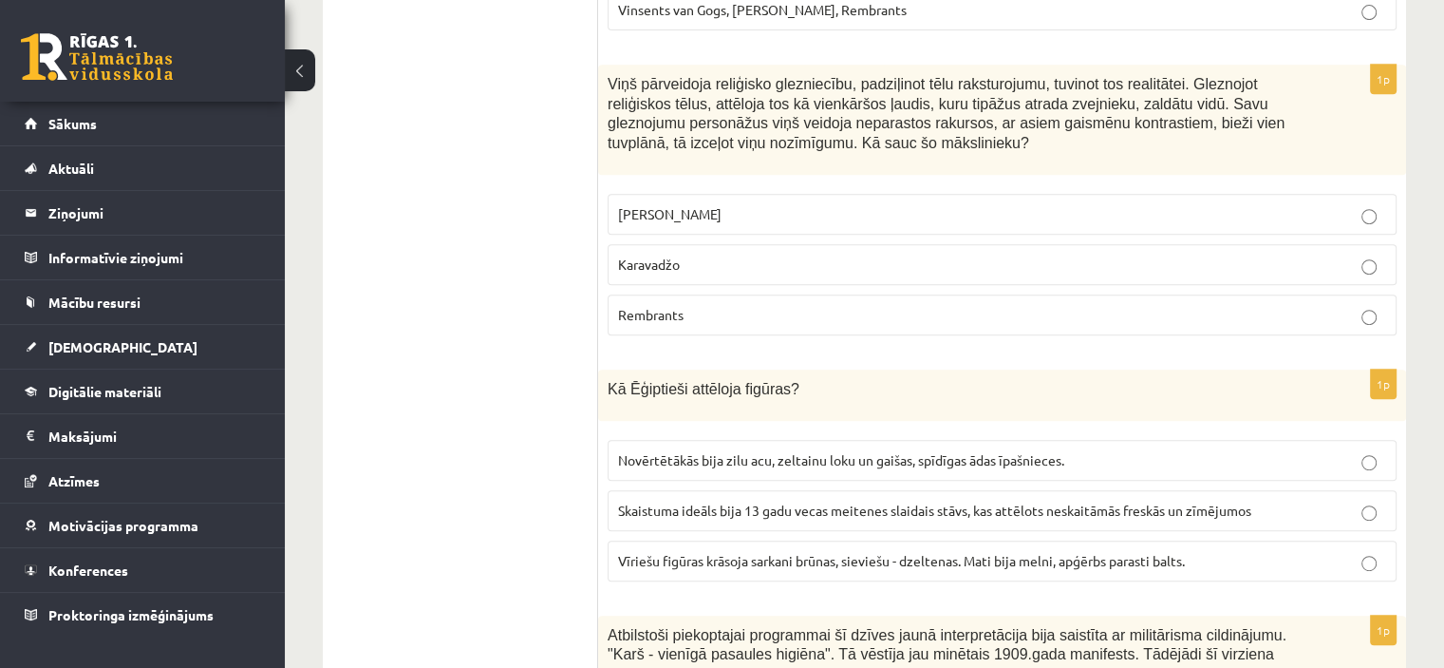
click at [726, 226] on label "Leonardo da Vinči" at bounding box center [1002, 214] width 789 height 41
copy span "Leonardo da Vinči"
drag, startPoint x: 619, startPoint y: 269, endPoint x: 687, endPoint y: 270, distance: 67.4
click at [687, 270] on label "Karavadžo" at bounding box center [1002, 264] width 789 height 41
copy span "Karavadžo"
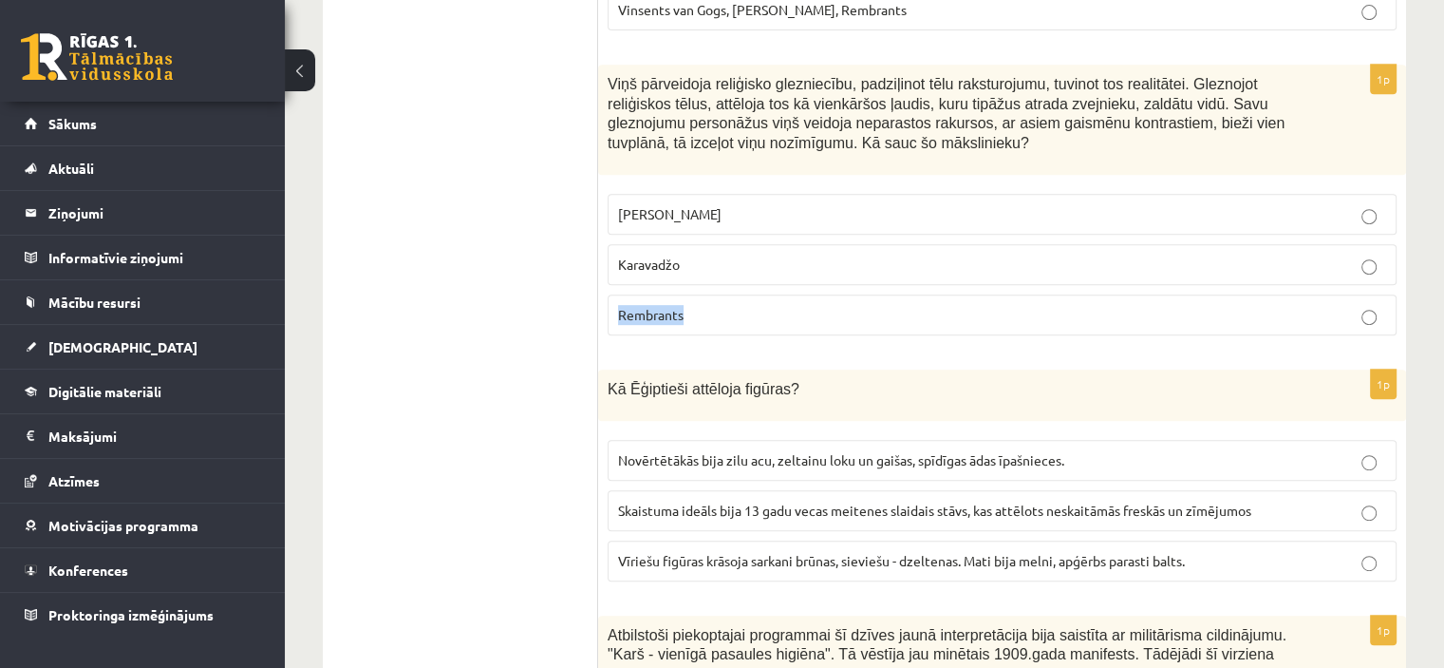
drag, startPoint x: 628, startPoint y: 317, endPoint x: 684, endPoint y: 321, distance: 56.2
click at [684, 321] on label "Rembrants" at bounding box center [1002, 314] width 789 height 41
copy span "Rembrants"
click at [691, 208] on span "Leonardo da Vinči" at bounding box center [670, 213] width 104 height 17
drag, startPoint x: 615, startPoint y: 263, endPoint x: 676, endPoint y: 271, distance: 61.3
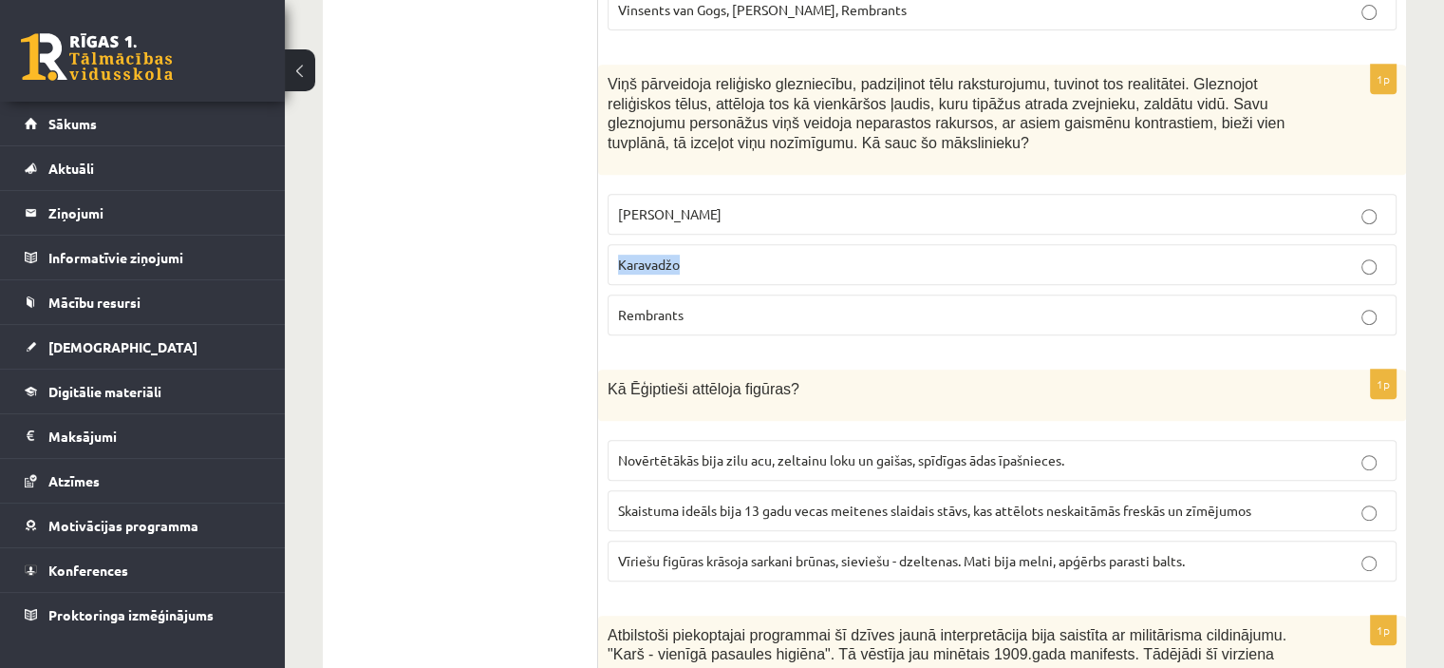
click at [676, 271] on label "Karavadžo" at bounding box center [1002, 264] width 789 height 41
copy span "Karavadžo"
drag, startPoint x: 646, startPoint y: 314, endPoint x: 688, endPoint y: 315, distance: 41.8
click at [688, 315] on label "Rembrants" at bounding box center [1002, 314] width 789 height 41
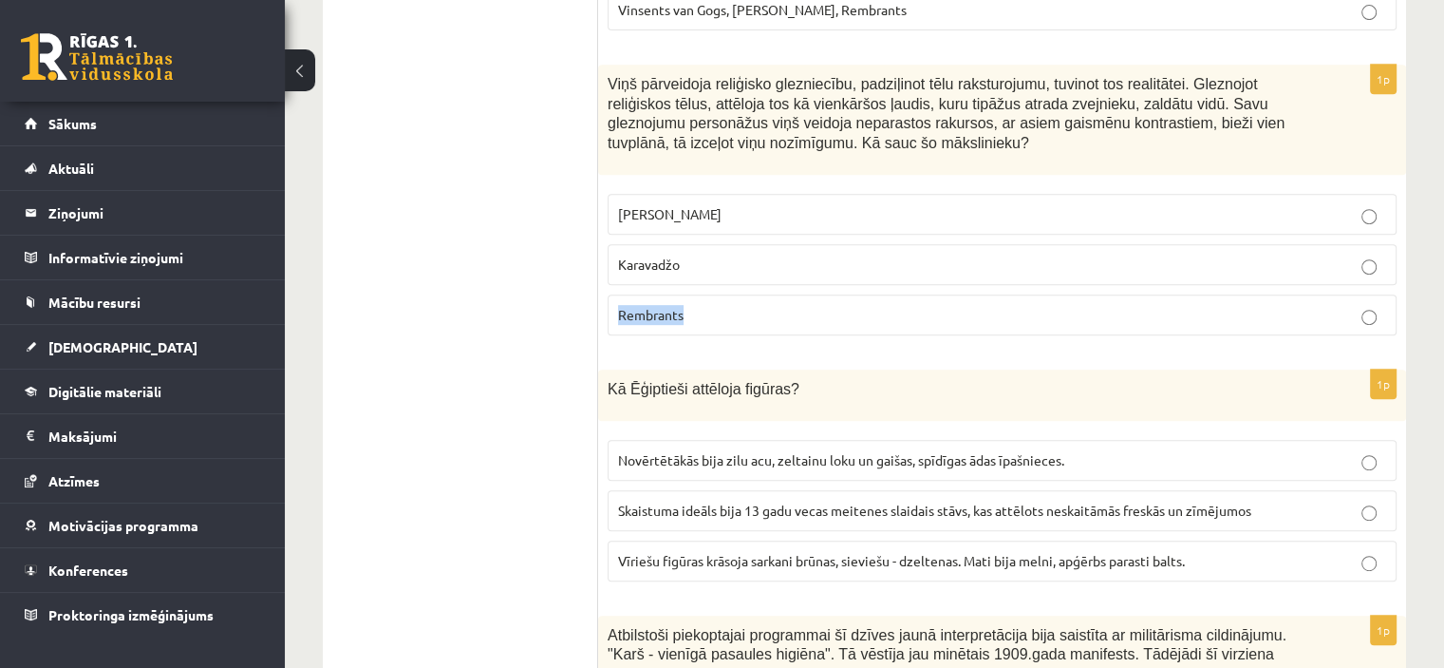
copy span "Rembrants"
drag, startPoint x: 617, startPoint y: 215, endPoint x: 718, endPoint y: 181, distance: 106.0
click at [743, 227] on label "Leonardo da Vinči" at bounding box center [1002, 214] width 789 height 41
copy span "Leonardo da Vinči"
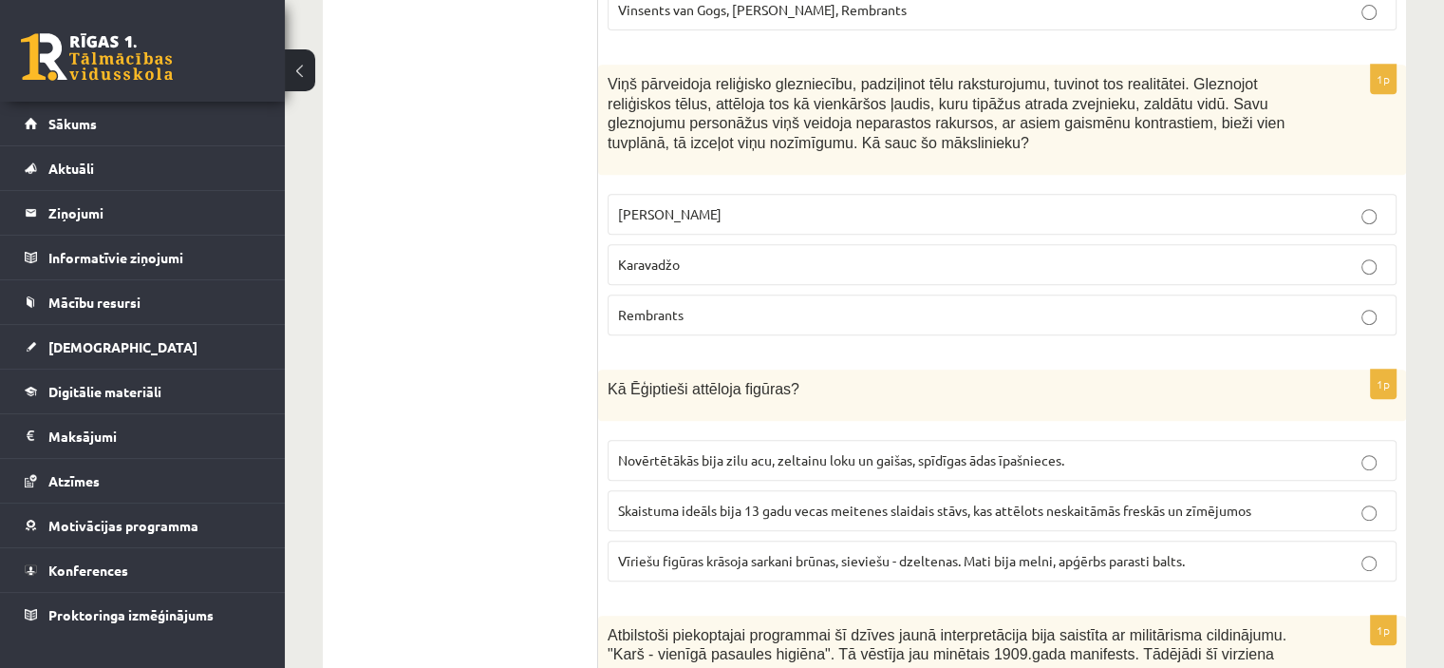
click at [688, 305] on p "Rembrants" at bounding box center [1002, 315] width 768 height 20
click at [676, 264] on span "Karavadžo" at bounding box center [649, 263] width 62 height 17
click at [805, 308] on p "Rembrants" at bounding box center [1002, 315] width 768 height 20
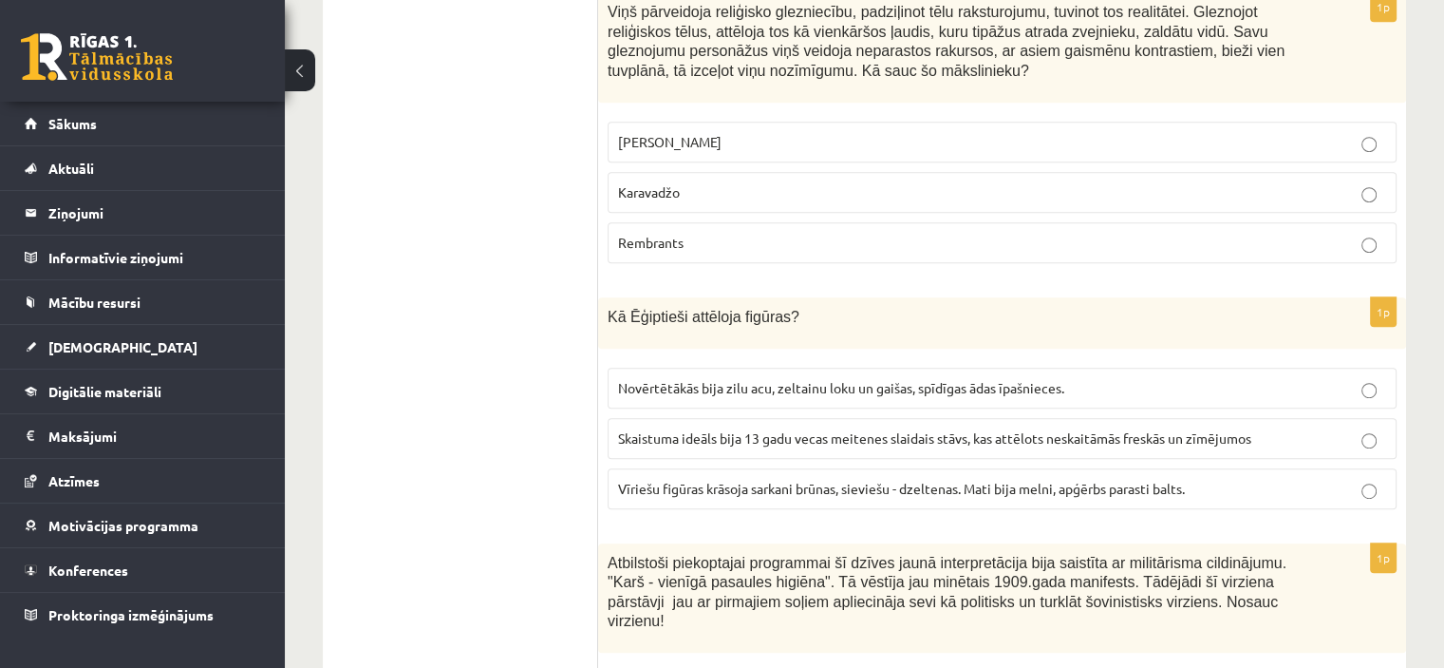
scroll to position [950, 0]
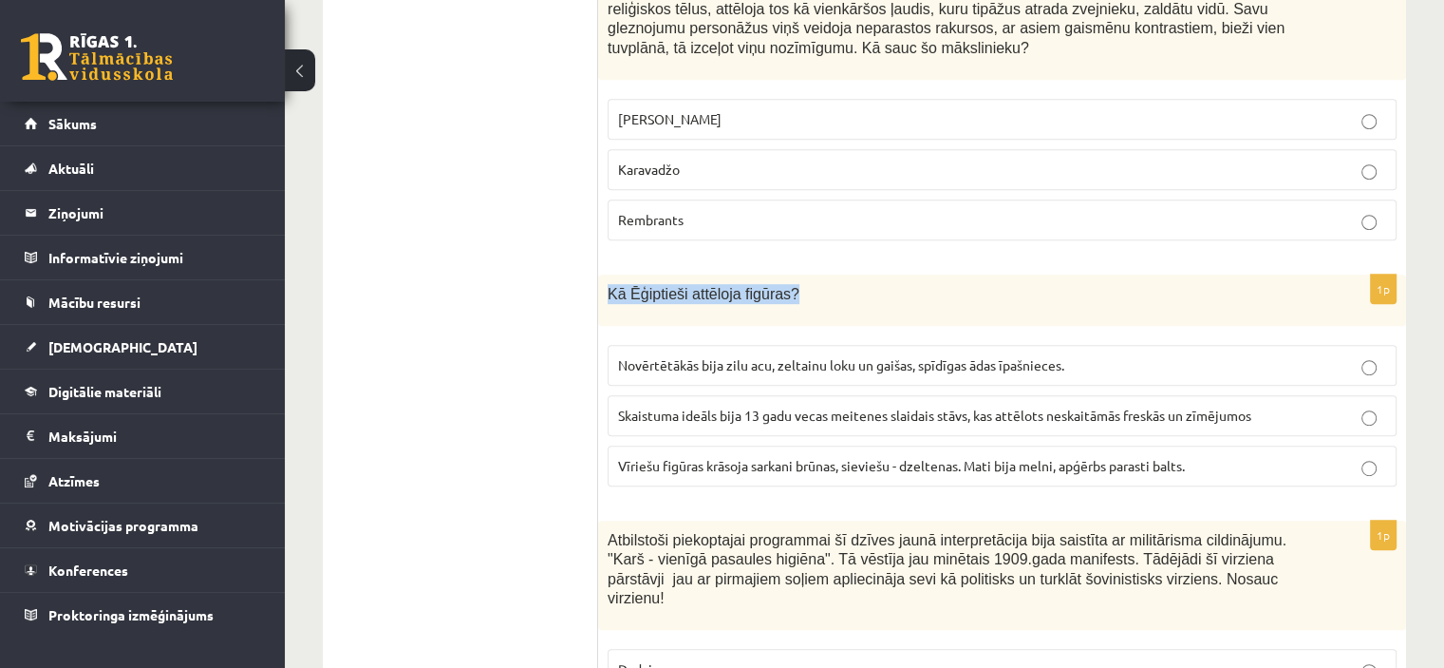
drag, startPoint x: 774, startPoint y: 295, endPoint x: 600, endPoint y: 292, distance: 173.8
click at [600, 292] on div "Kā Ēģiptieši attēloja figūras?" at bounding box center [1002, 299] width 808 height 51
copy span "Kā Ēģiptieši attēloja figūras?"
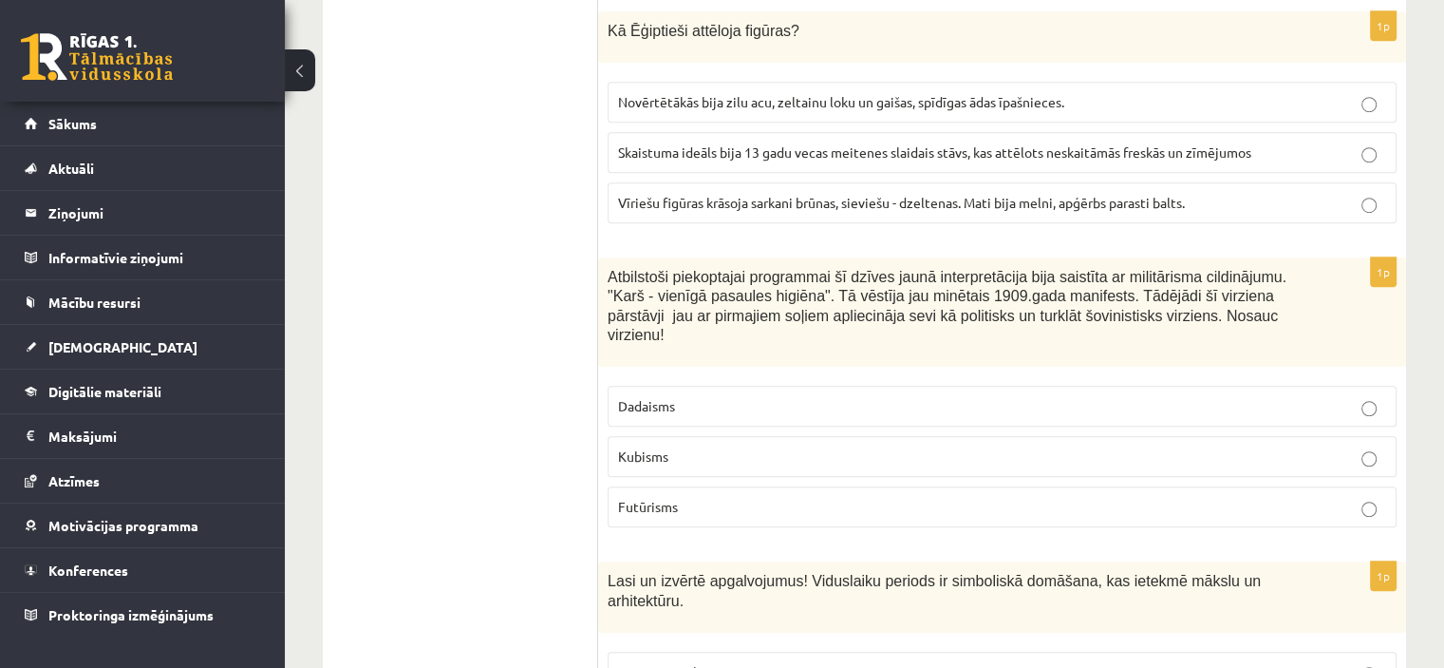
scroll to position [1235, 0]
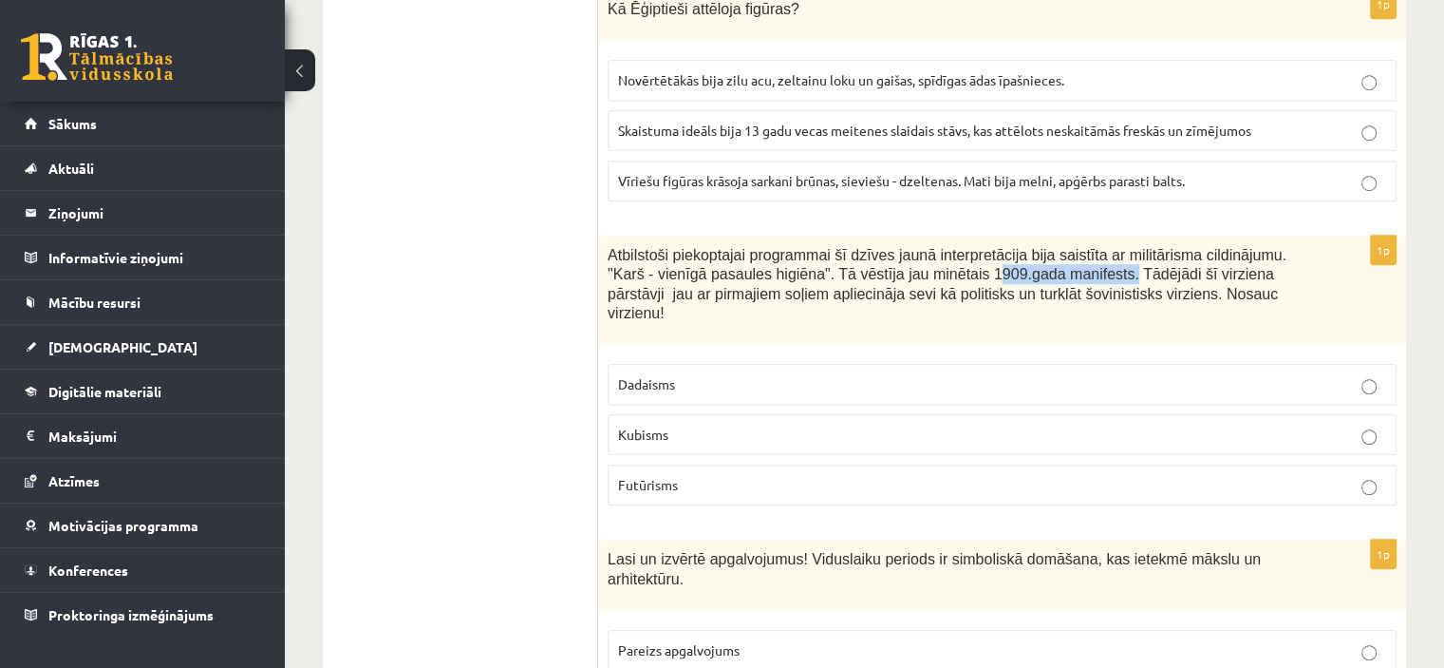
drag, startPoint x: 1037, startPoint y: 265, endPoint x: 913, endPoint y: 274, distance: 124.8
click at [913, 274] on span "Atbilstoši piekoptajai programmai šī dzīves jaunā interpretācija bija saistīta …" at bounding box center [947, 284] width 679 height 75
drag, startPoint x: 868, startPoint y: 304, endPoint x: 880, endPoint y: 285, distance: 22.7
click at [868, 299] on div "Atbilstoši piekoptajai programmai šī dzīves jaunā interpretācija bija saistīta …" at bounding box center [1002, 291] width 808 height 110
drag, startPoint x: 932, startPoint y: 272, endPoint x: 1037, endPoint y: 275, distance: 105.5
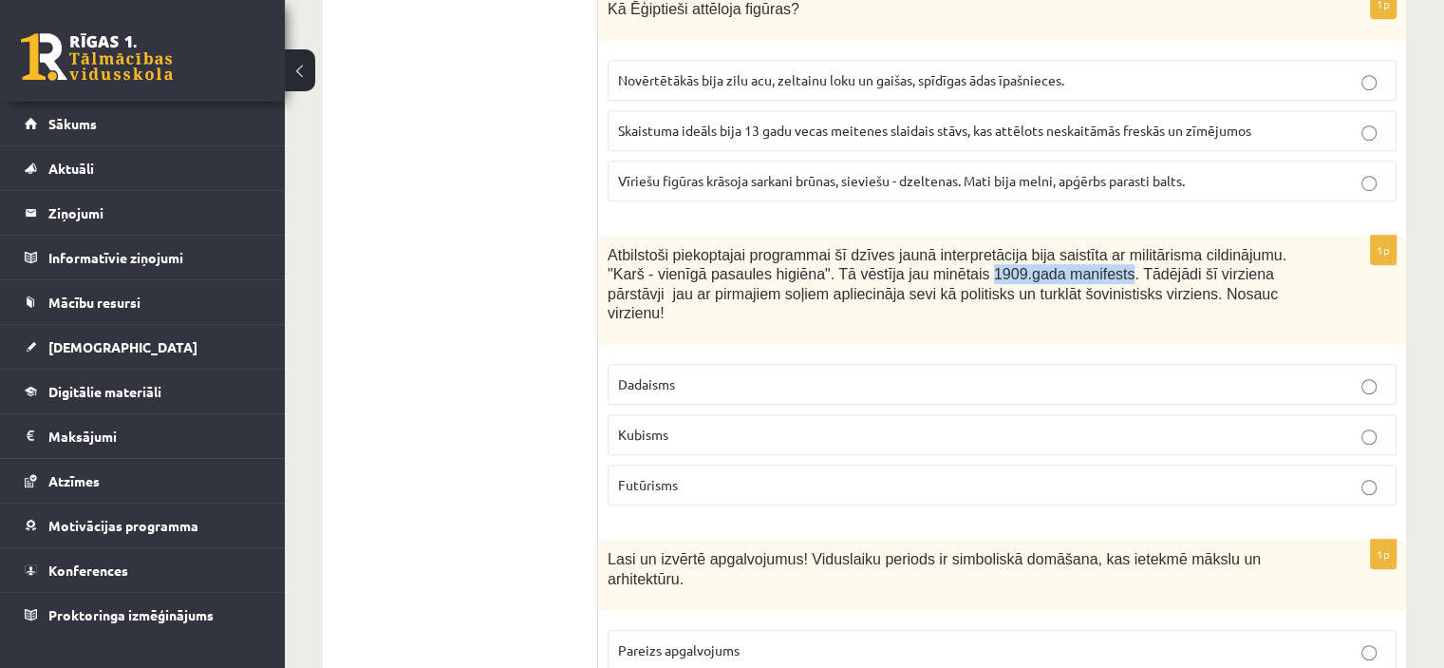
click at [1037, 275] on span "Atbilstoši piekoptajai programmai šī dzīves jaunā interpretācija bija saistīta …" at bounding box center [947, 284] width 679 height 75
copy span "1909.gada manifests"
drag, startPoint x: 684, startPoint y: 360, endPoint x: 593, endPoint y: 374, distance: 92.3
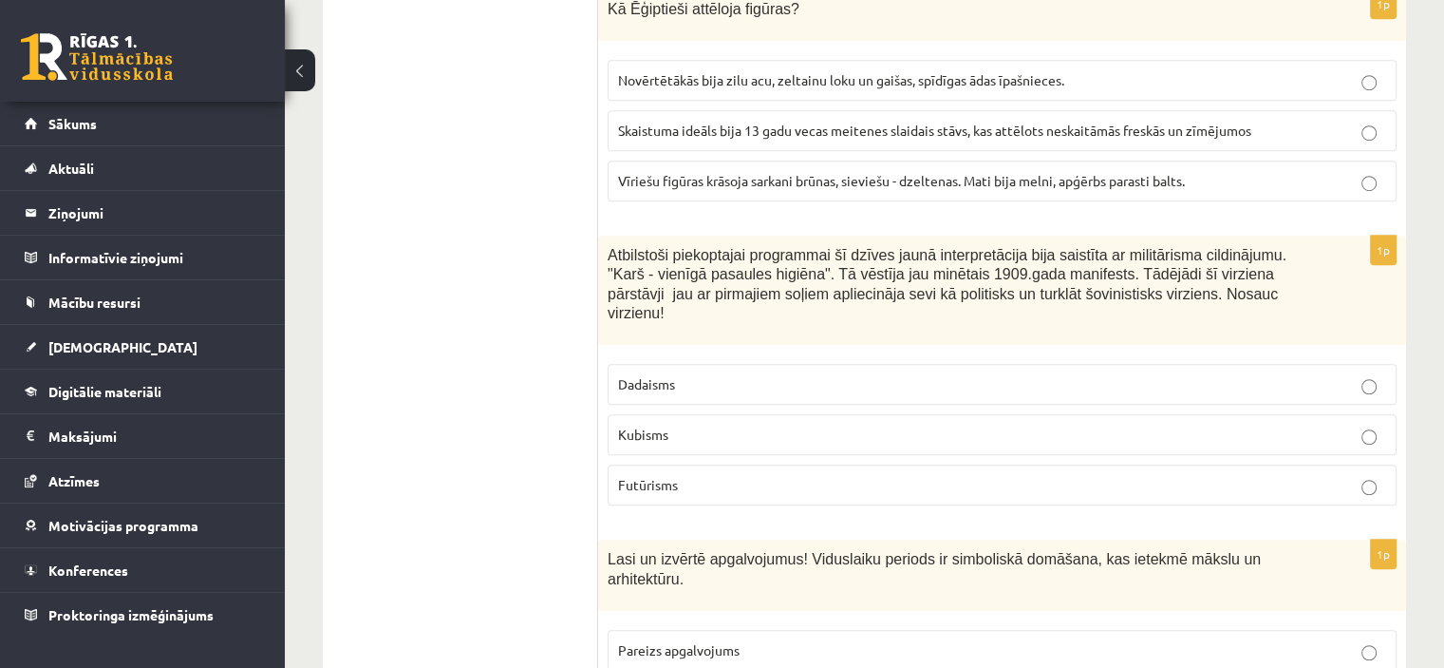
click at [698, 374] on p "Dadaisms" at bounding box center [1002, 384] width 768 height 20
click at [740, 274] on span "Atbilstoši piekoptajai programmai šī dzīves jaunā interpretācija bija saistīta …" at bounding box center [947, 284] width 679 height 75
click at [676, 371] on label "Dadaisms" at bounding box center [1002, 384] width 789 height 41
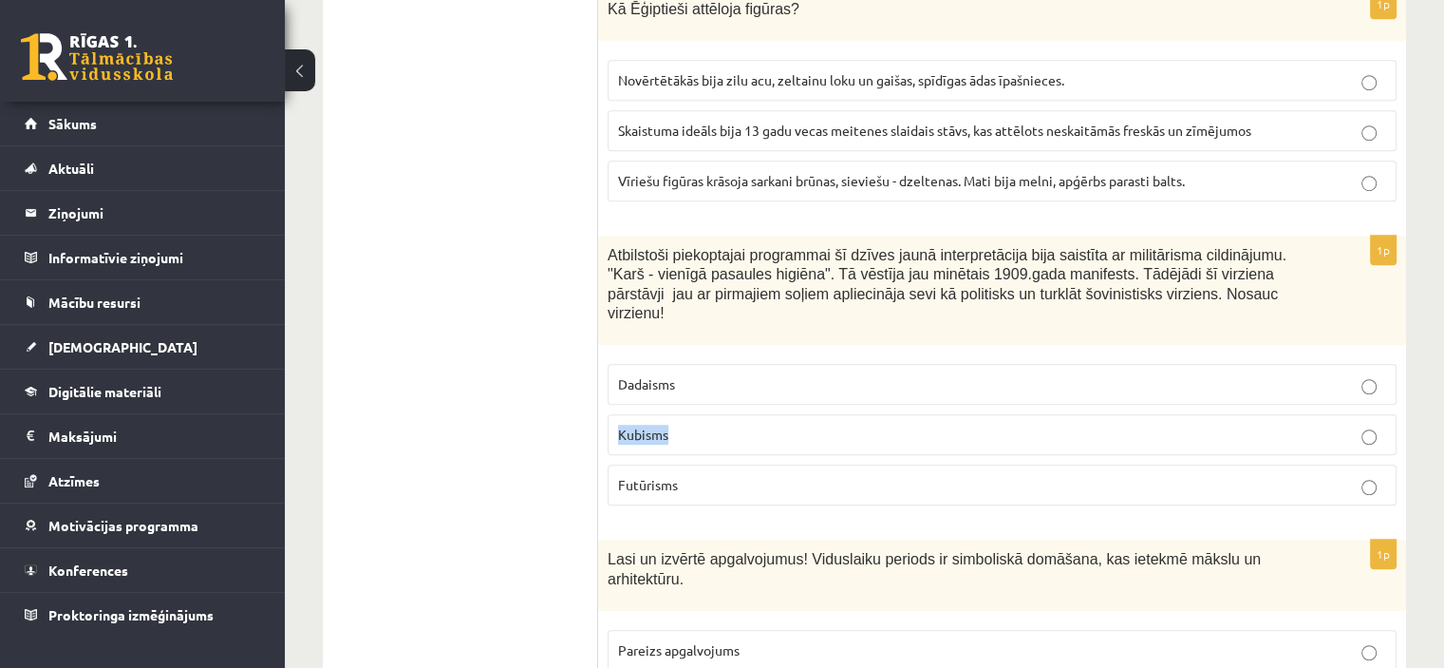
drag, startPoint x: 616, startPoint y: 410, endPoint x: 670, endPoint y: 413, distance: 54.2
click at [670, 414] on label "Kubisms" at bounding box center [1002, 434] width 789 height 41
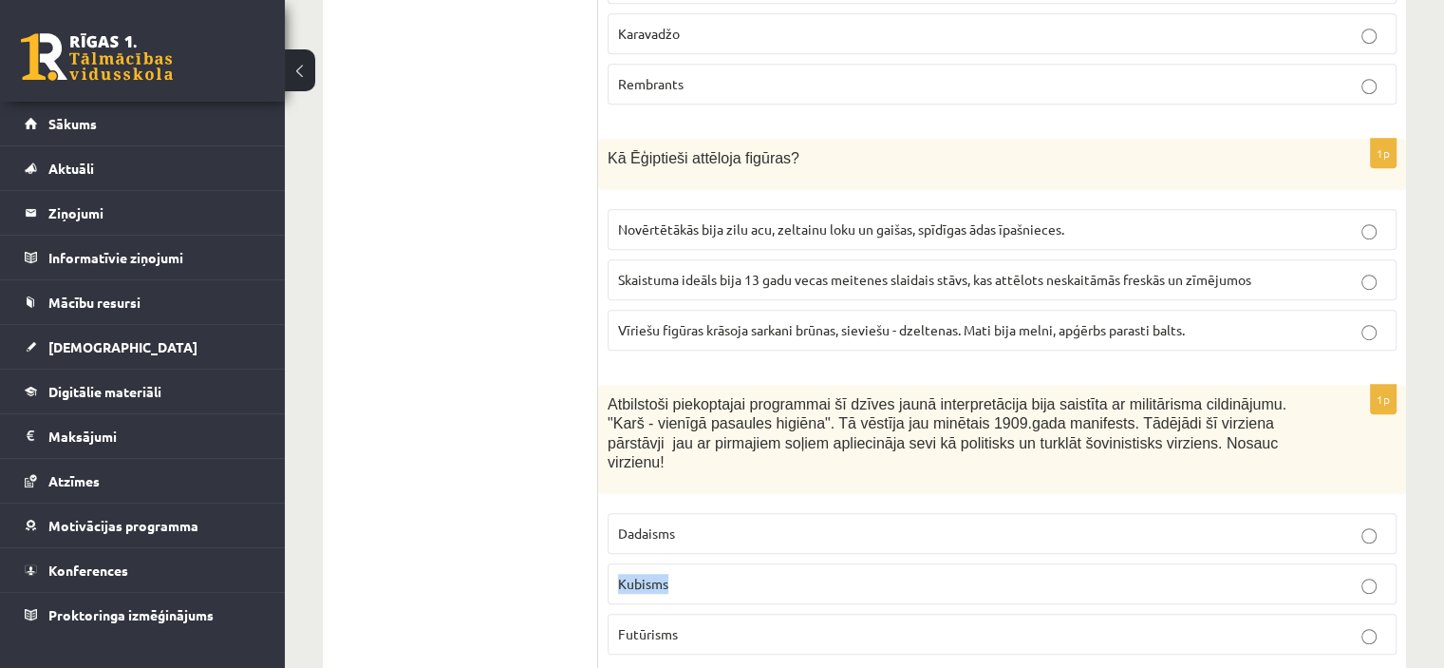
scroll to position [1140, 0]
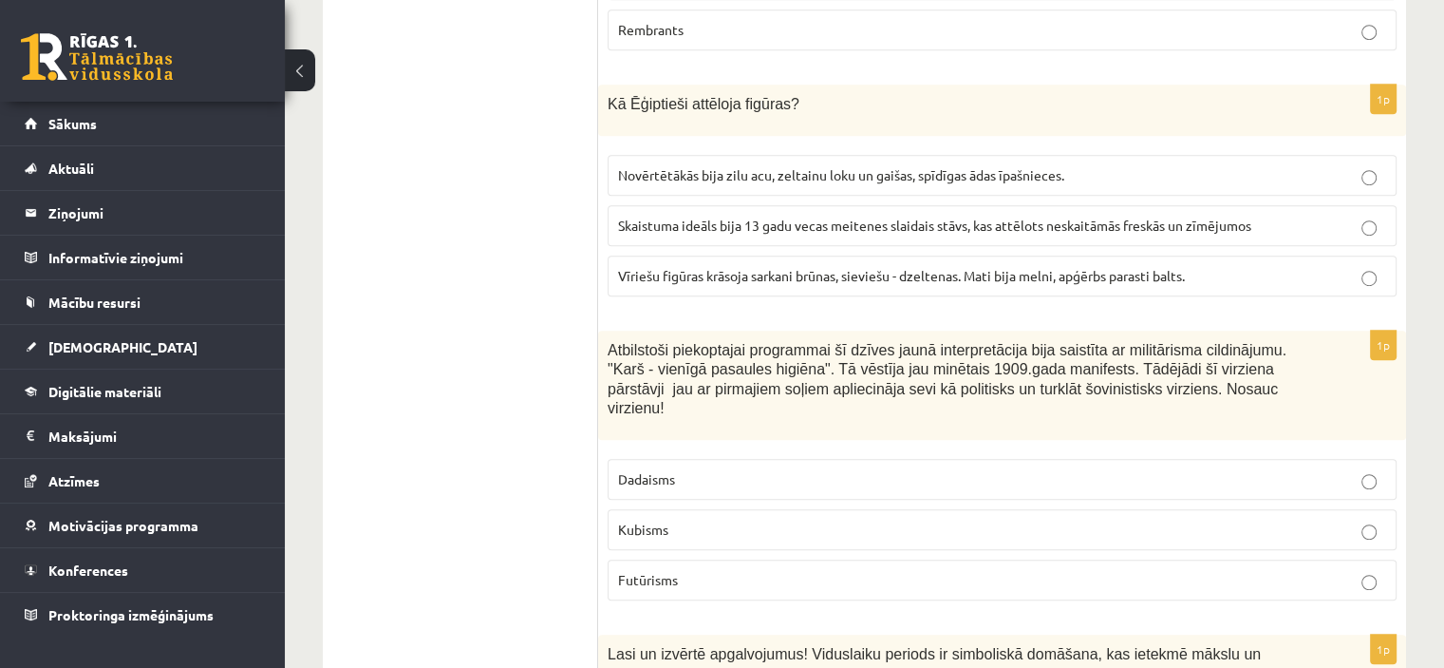
drag, startPoint x: 620, startPoint y: 451, endPoint x: 680, endPoint y: 458, distance: 60.2
click at [680, 469] on p "Dadaisms" at bounding box center [1002, 479] width 768 height 20
drag, startPoint x: 640, startPoint y: 516, endPoint x: 681, endPoint y: 516, distance: 40.8
click at [681, 516] on label "Kubisms" at bounding box center [1002, 529] width 789 height 41
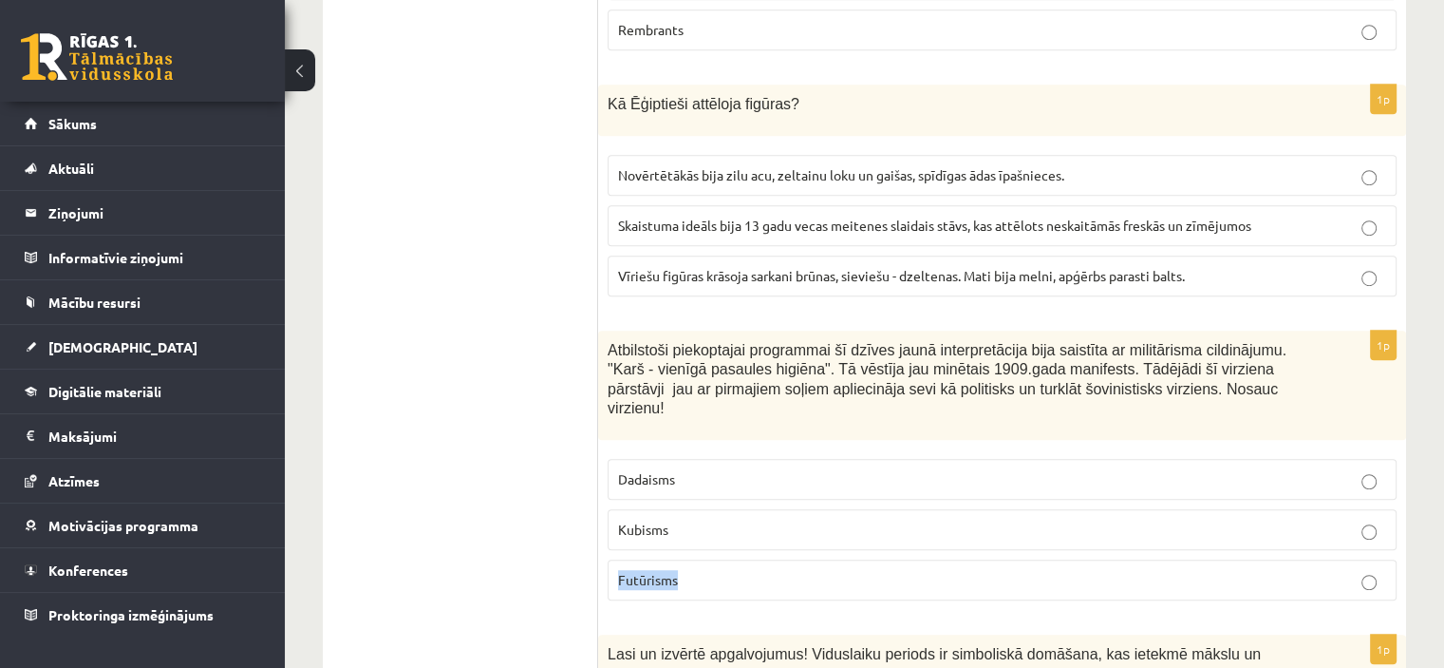
drag, startPoint x: 636, startPoint y: 565, endPoint x: 691, endPoint y: 561, distance: 55.2
click at [691, 563] on label "Futūrisms" at bounding box center [1002, 579] width 789 height 41
click at [952, 267] on span "Vīriešu figūras krāsoja sarkani brūnas, sieviešu - dzeltenas. Mati bija melni, …" at bounding box center [901, 275] width 567 height 17
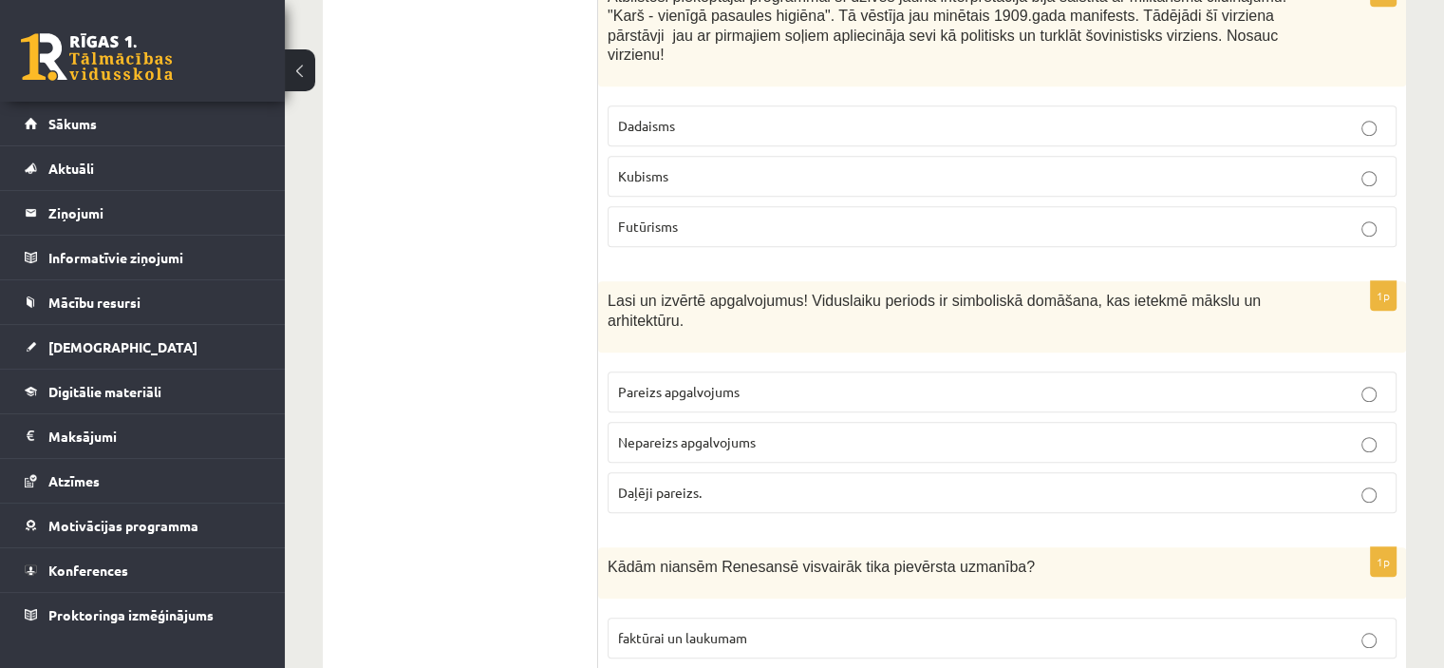
scroll to position [1519, 0]
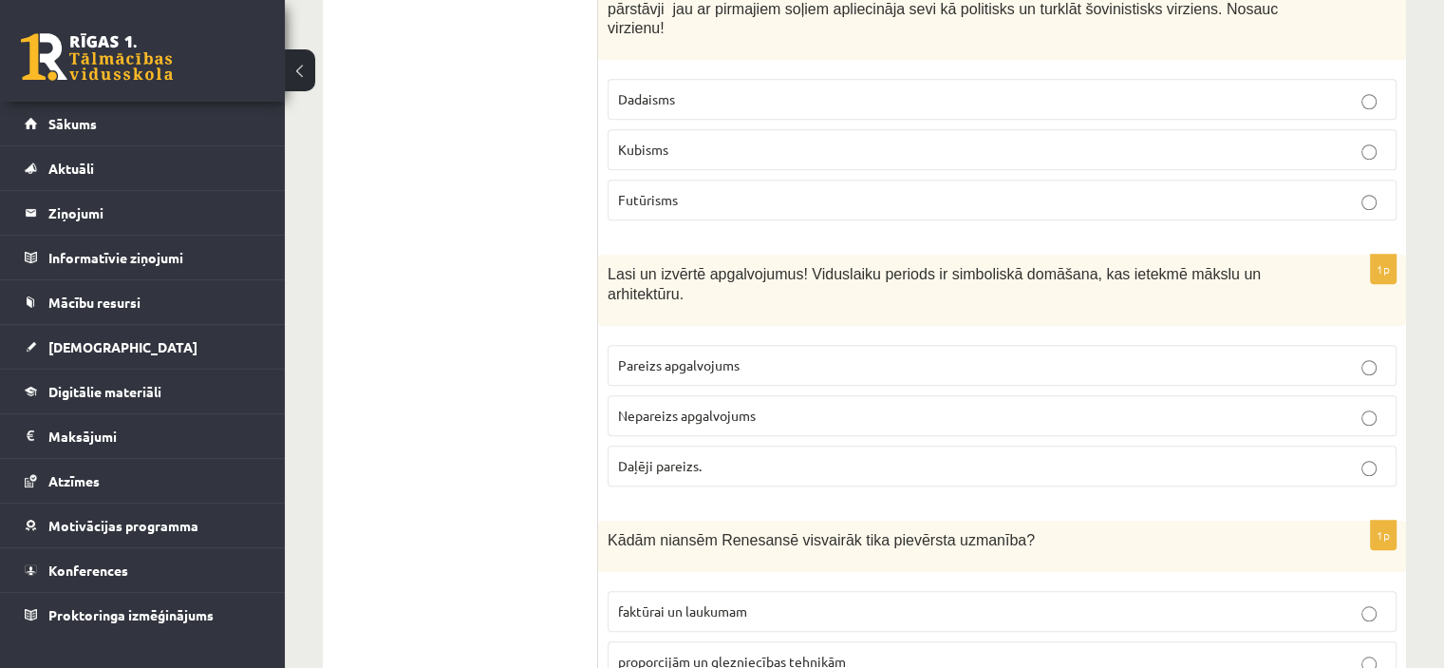
click at [753, 355] on p "Pareizs apgalvojums" at bounding box center [1002, 365] width 768 height 20
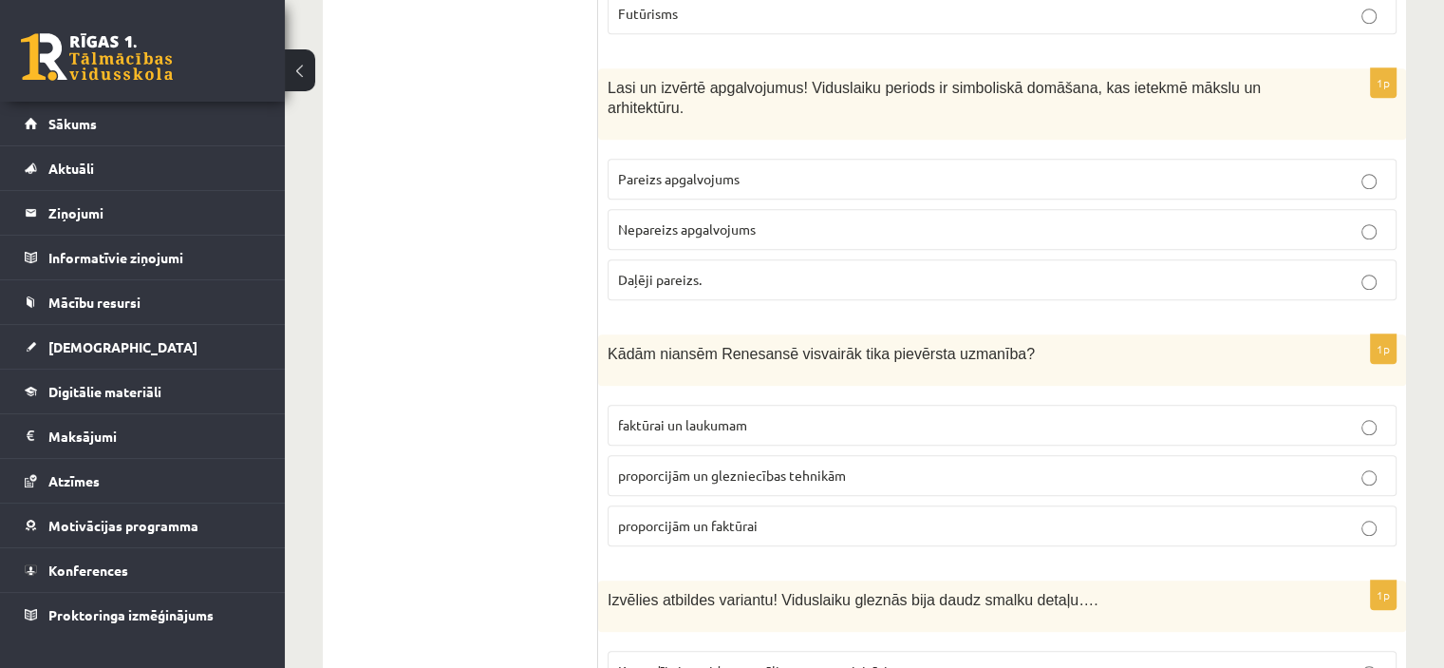
scroll to position [1709, 0]
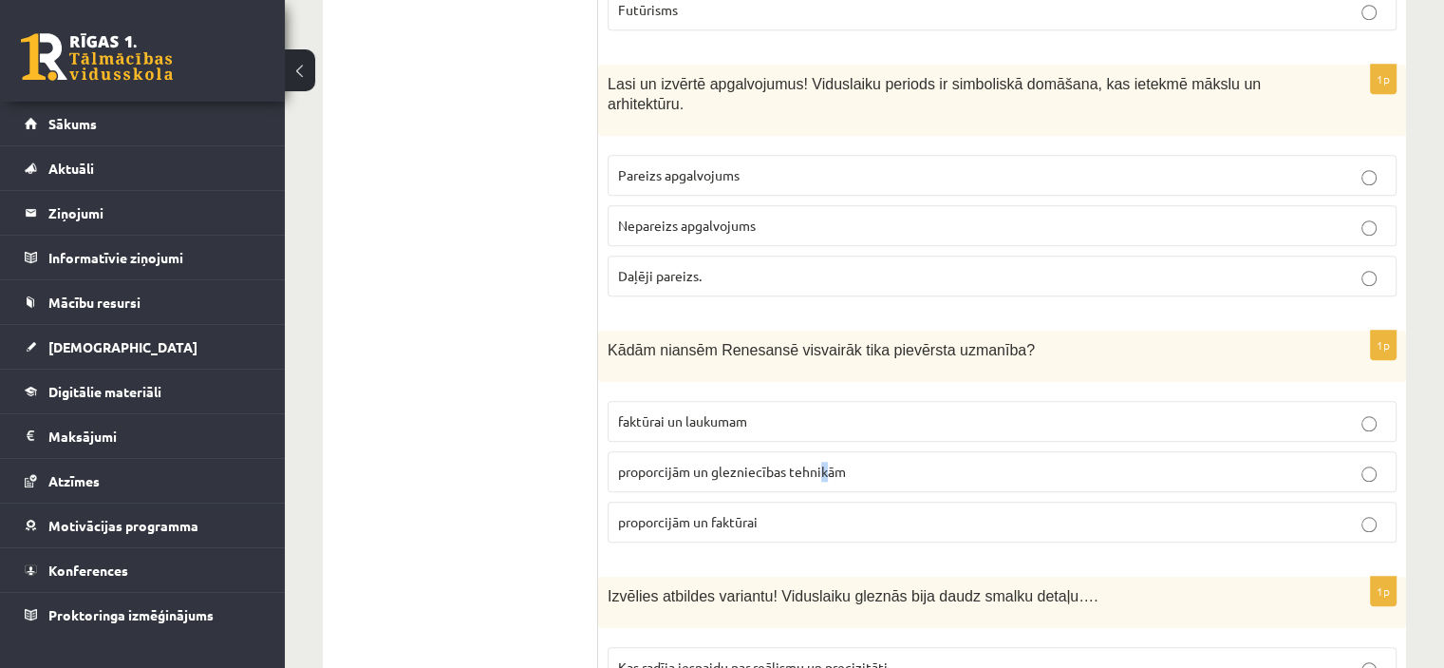
click at [824, 462] on span "proporcijām un glezniecības tehnikām" at bounding box center [732, 470] width 228 height 17
click at [849, 451] on label "proporcijām un glezniecības tehnikām" at bounding box center [1002, 471] width 789 height 41
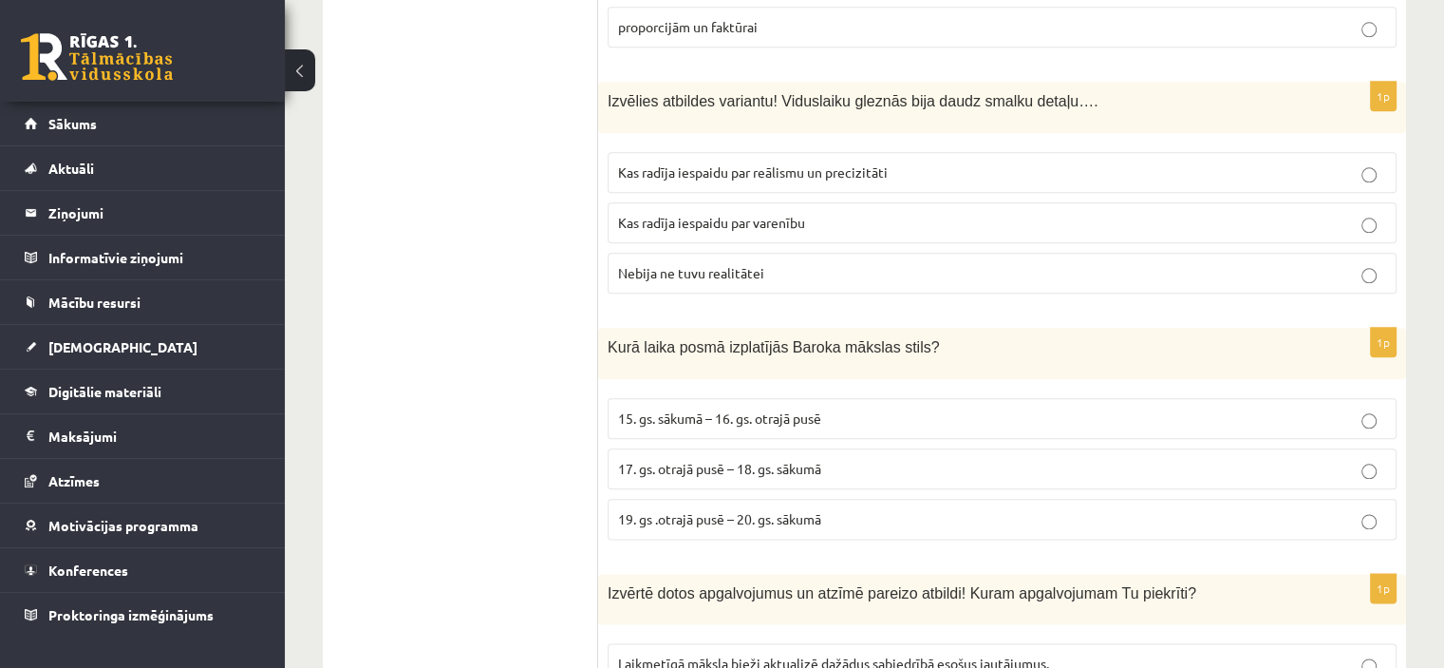
scroll to position [2182, 0]
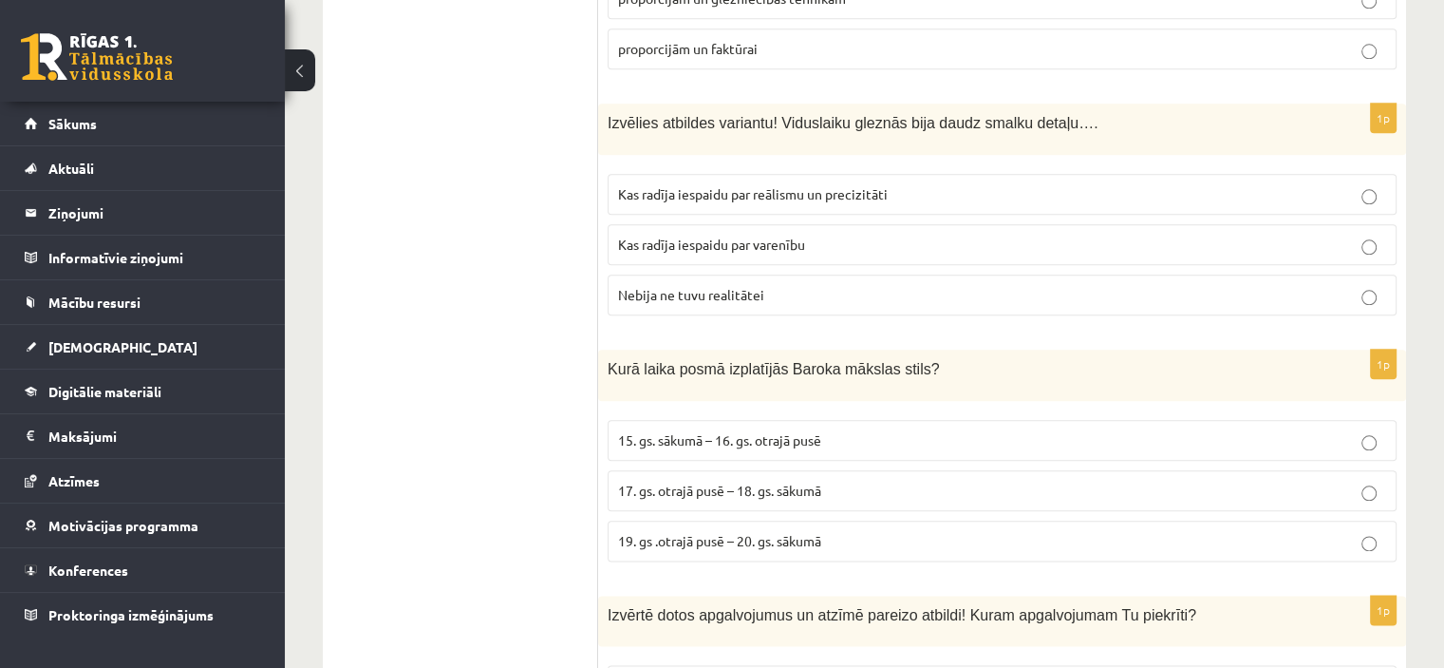
click at [809, 185] on span "Kas radīja iespaidu par reālismu un precizitāti" at bounding box center [753, 193] width 270 height 17
drag, startPoint x: 775, startPoint y: 324, endPoint x: 811, endPoint y: 326, distance: 36.1
click at [811, 361] on span "Kurā laika posmā izplatījās Baroka mākslas stils?" at bounding box center [773, 369] width 331 height 16
click at [741, 481] on span "17. gs. otrajā pusē – 18. gs. sākumā" at bounding box center [719, 489] width 203 height 17
click at [722, 520] on label "19. gs .otrajā pusē – 20. gs. sākumā" at bounding box center [1002, 540] width 789 height 41
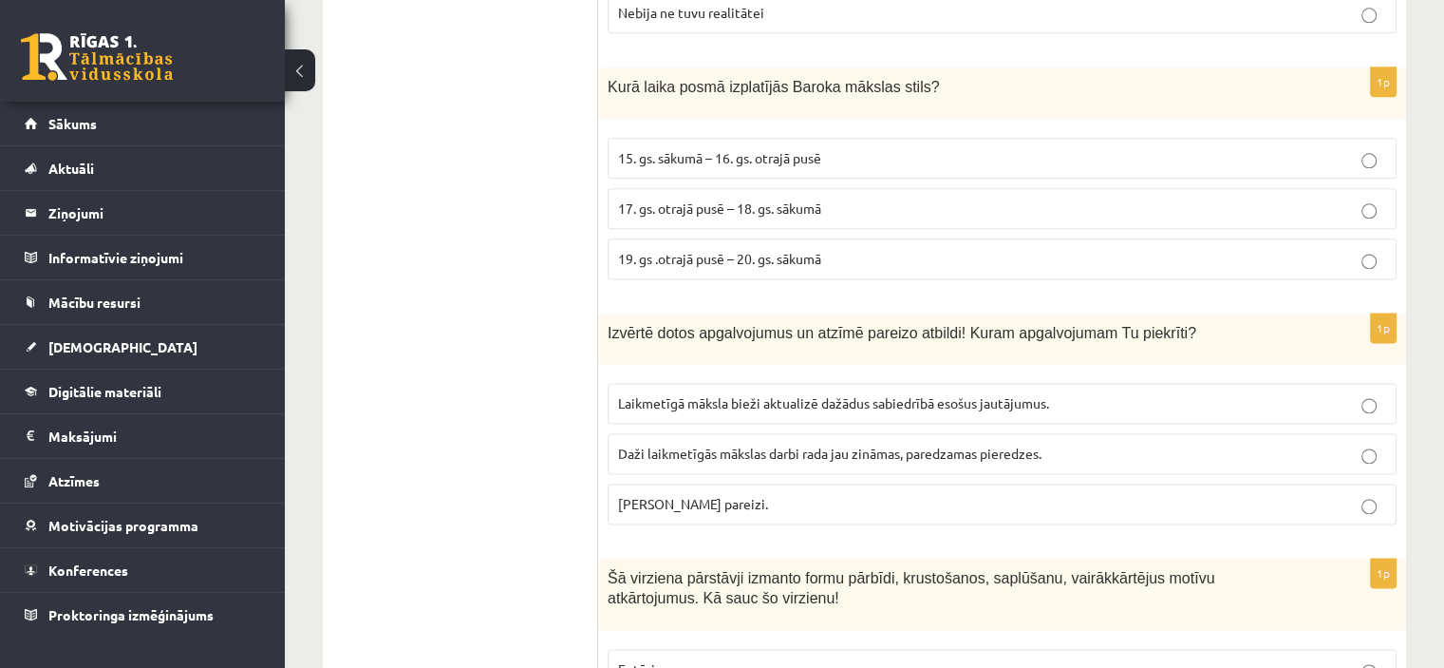
scroll to position [2467, 0]
click at [824, 391] on span "Laikmetīgā māksla bieži aktualizē dažādus sabiedrībā esošus jautājumus." at bounding box center [833, 399] width 431 height 17
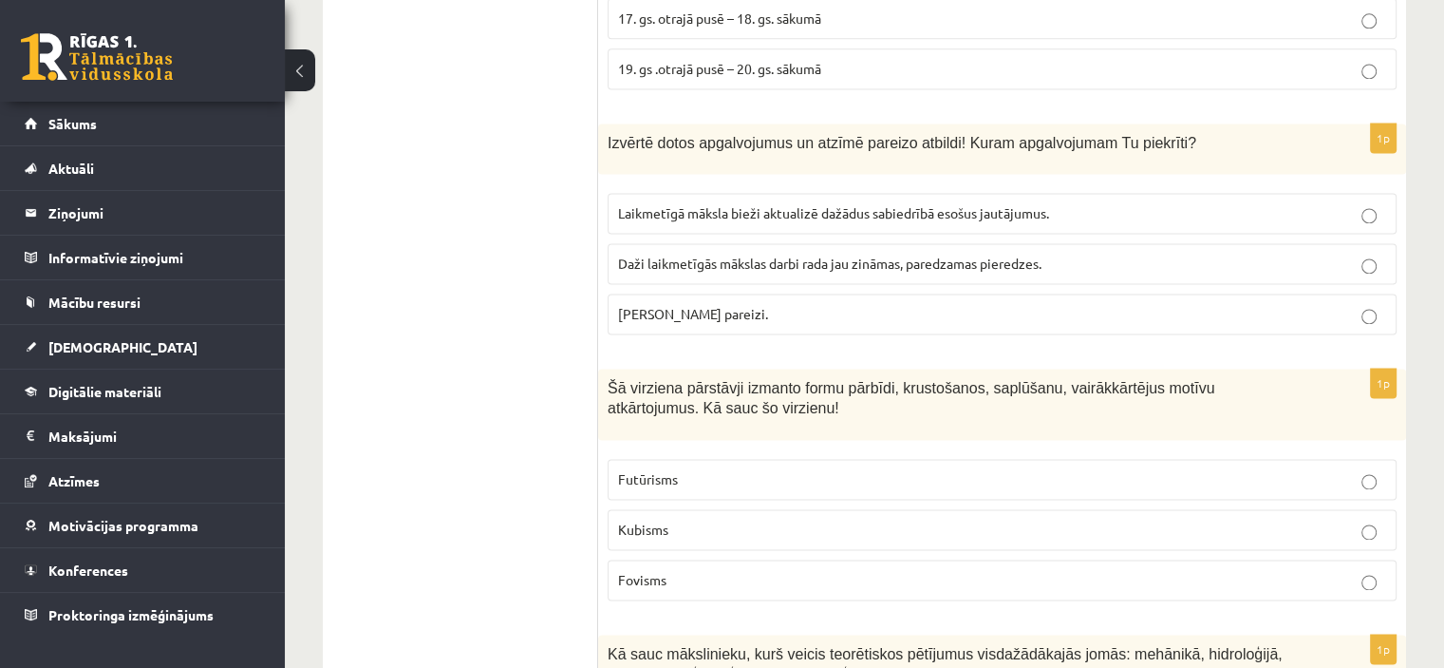
scroll to position [2657, 0]
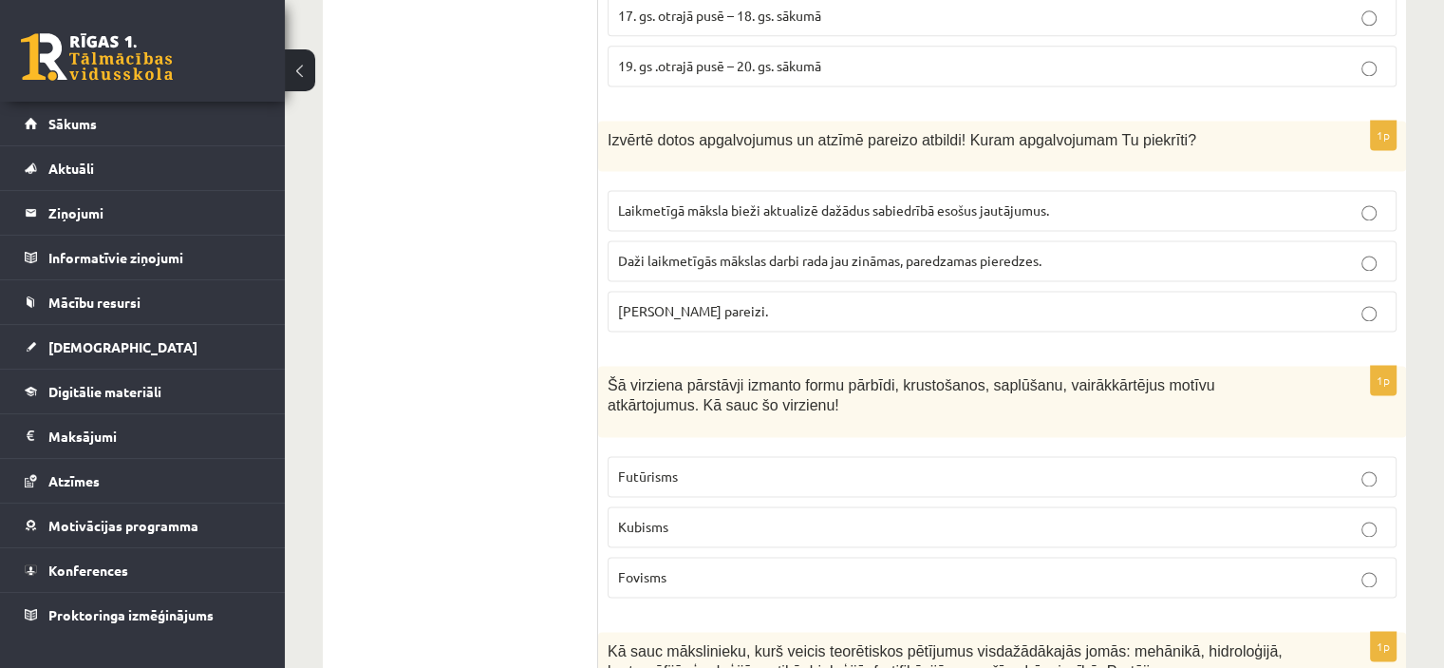
click at [707, 517] on p "Kubisms" at bounding box center [1002, 527] width 768 height 20
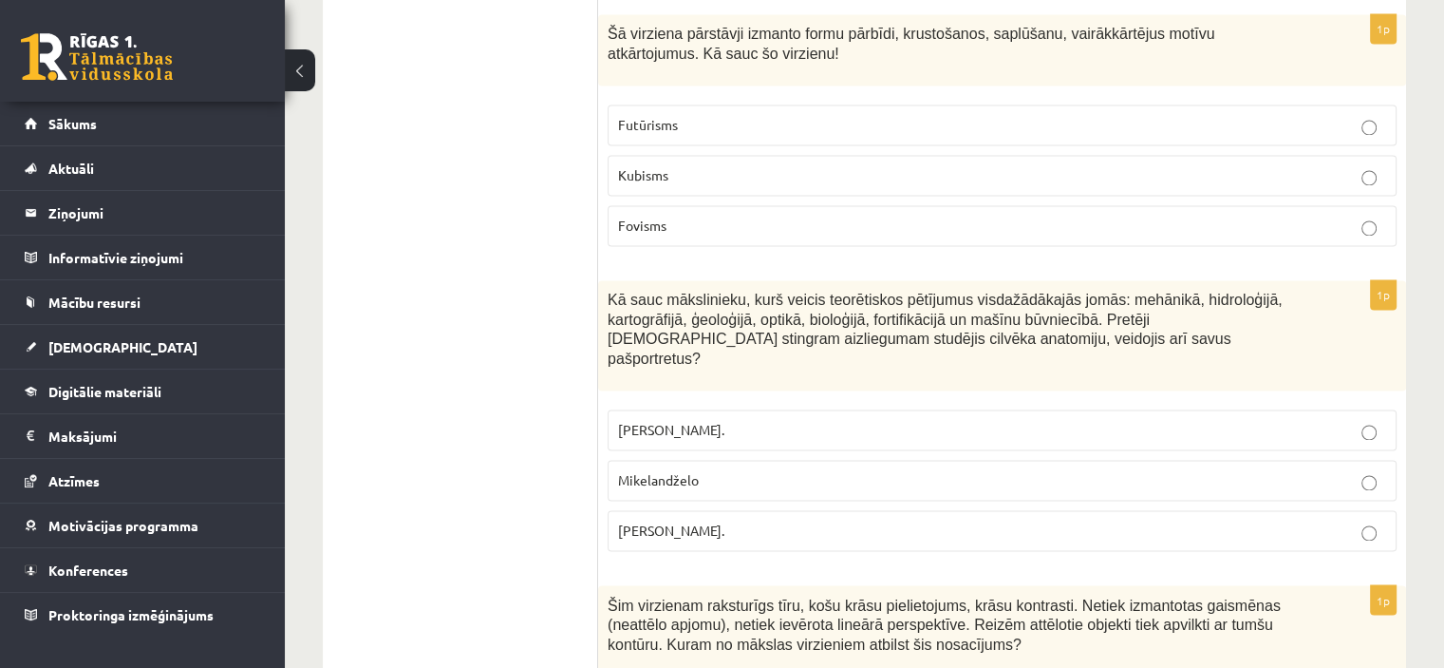
scroll to position [3037, 0]
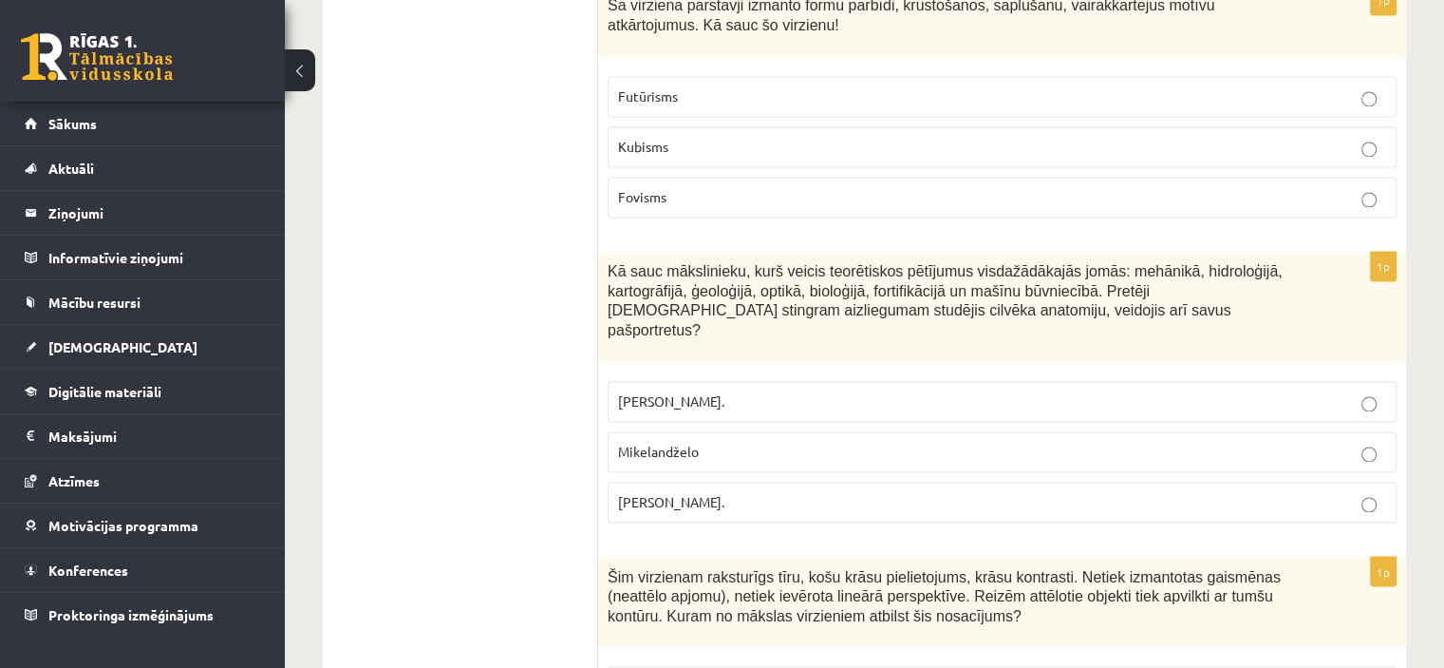
click at [793, 492] on p "Leonardo da Vinči." at bounding box center [1002, 502] width 768 height 20
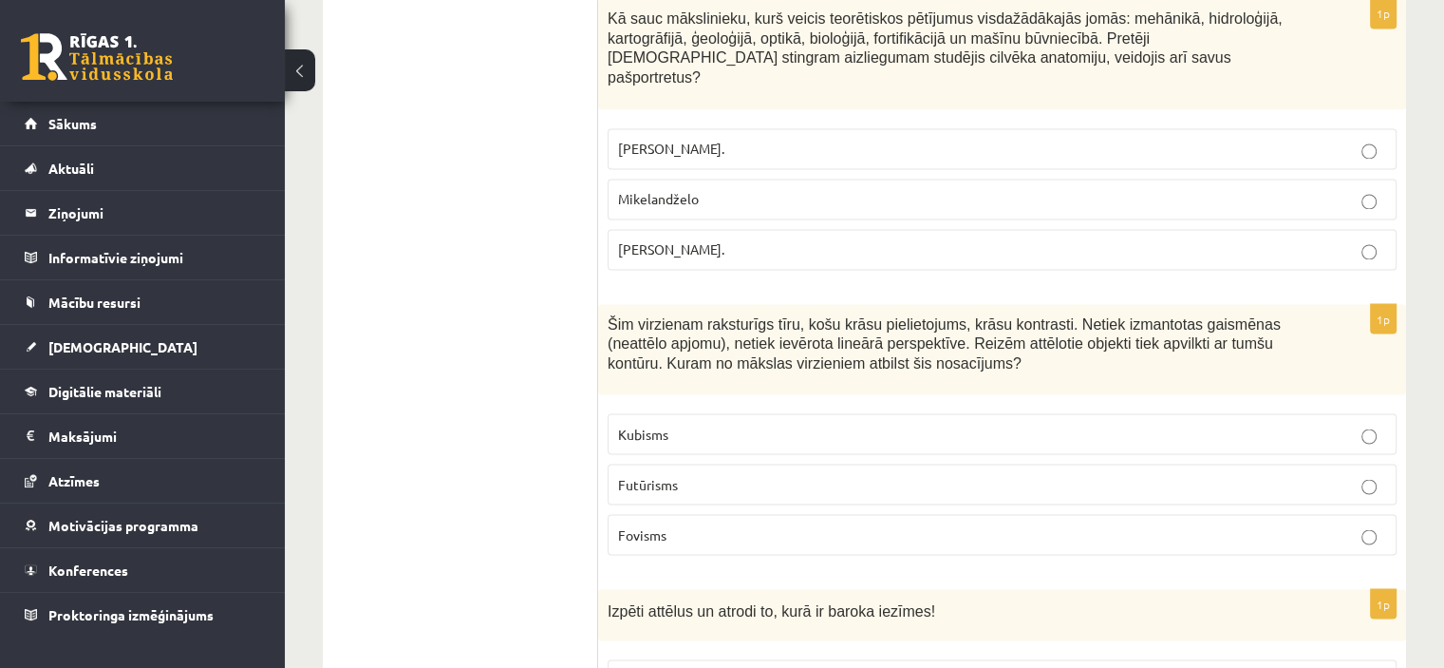
scroll to position [3322, 0]
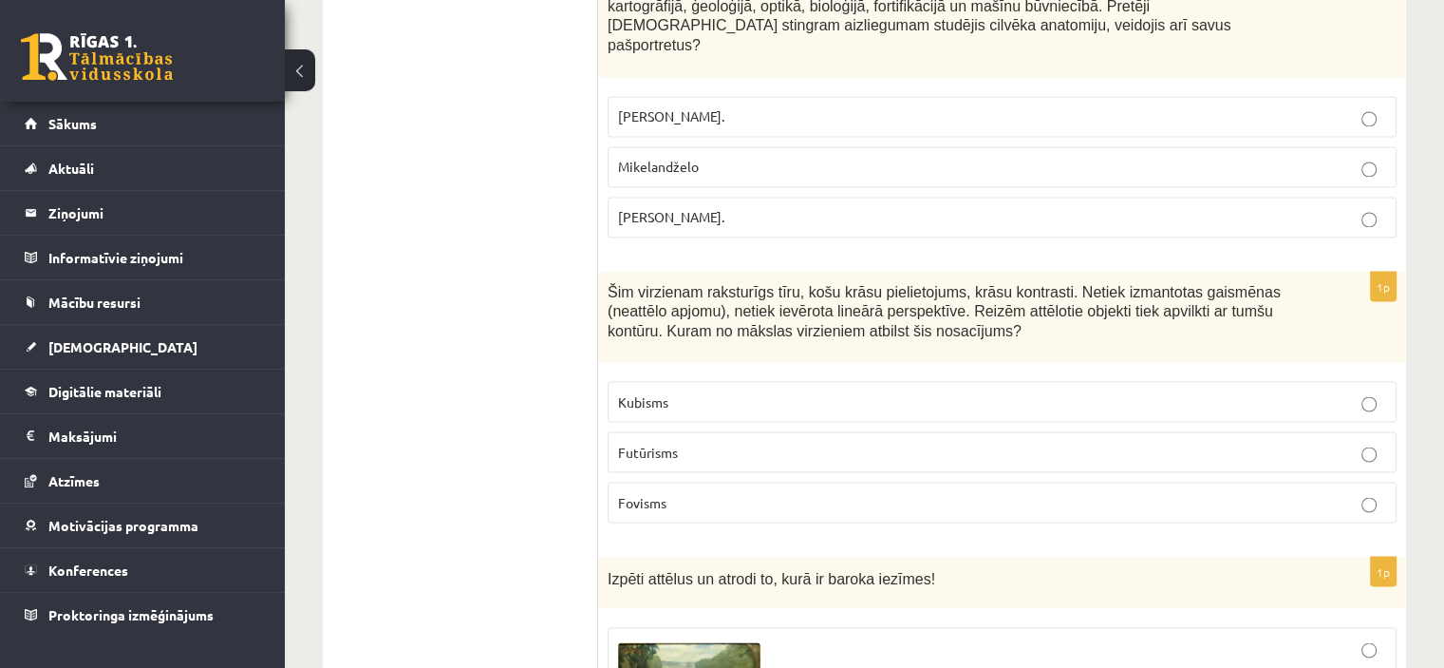
click at [680, 481] on label "Fovisms" at bounding box center [1002, 501] width 789 height 41
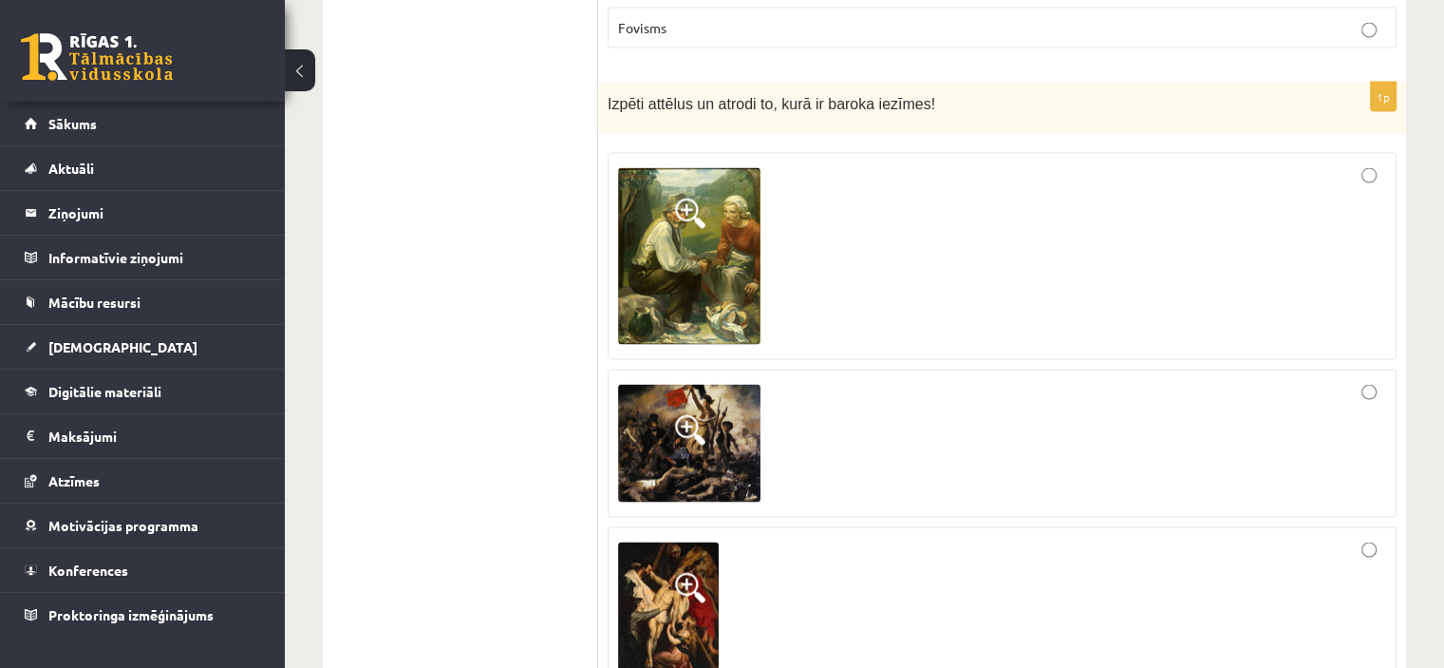
scroll to position [3797, 0]
click at [680, 572] on span at bounding box center [690, 587] width 30 height 30
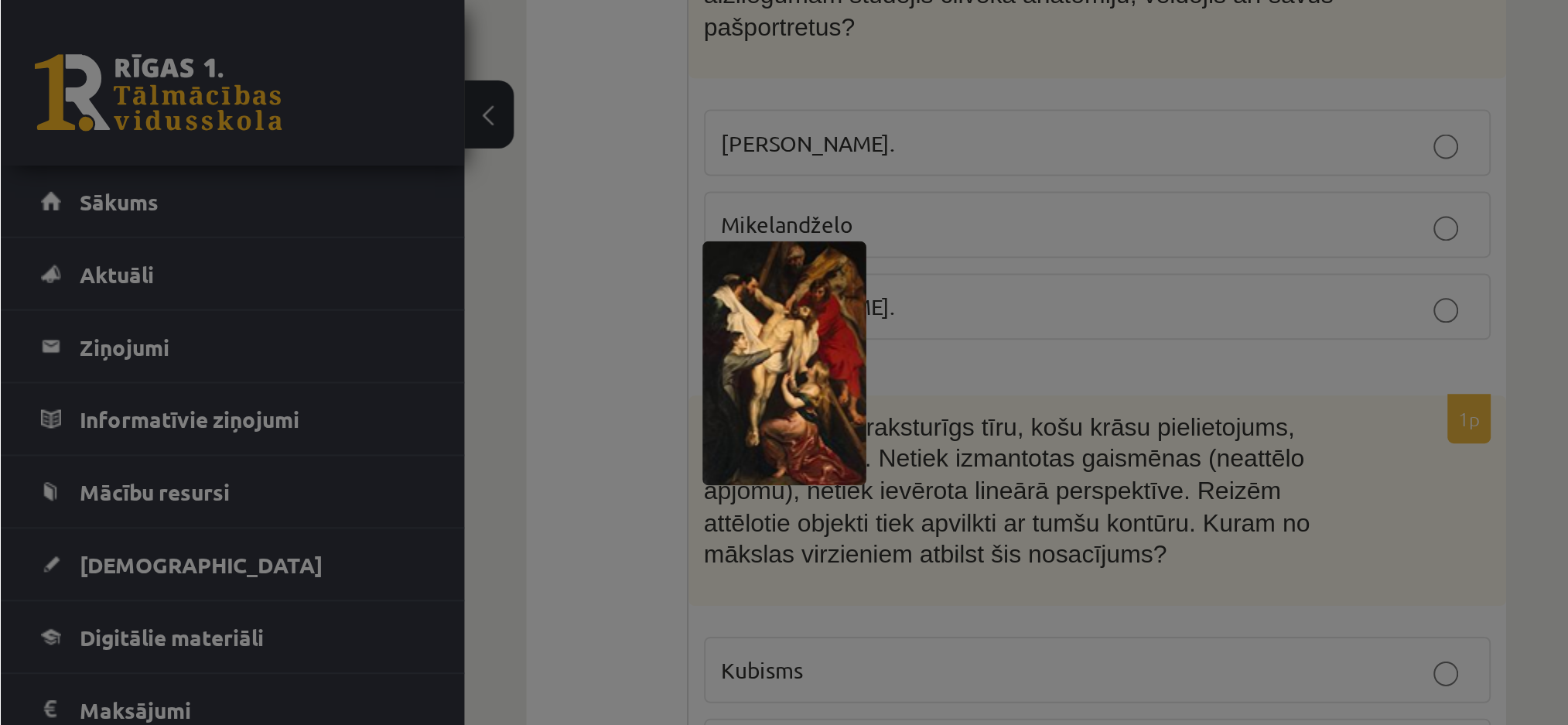
scroll to position [3016, 0]
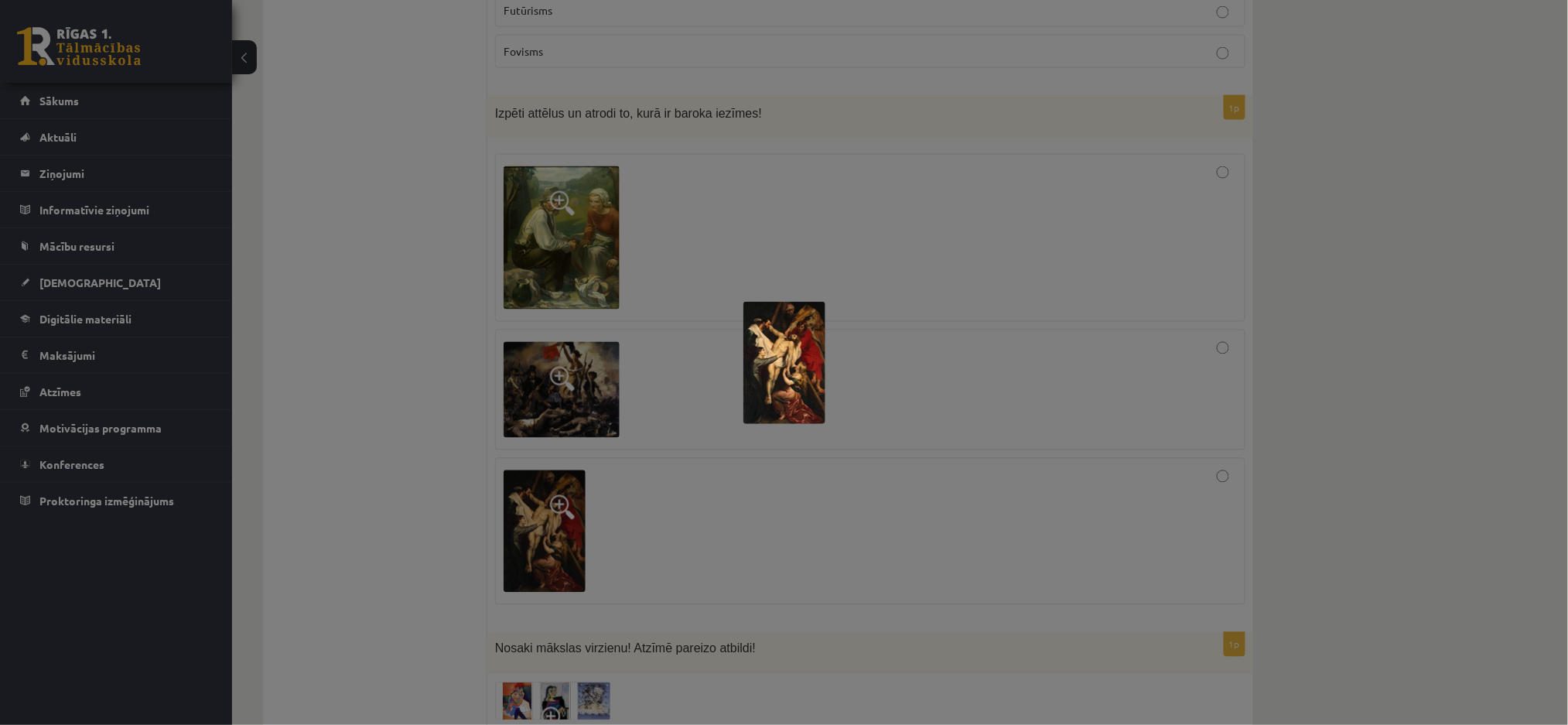
click at [828, 446] on div at bounding box center [784, 362] width 1568 height 725
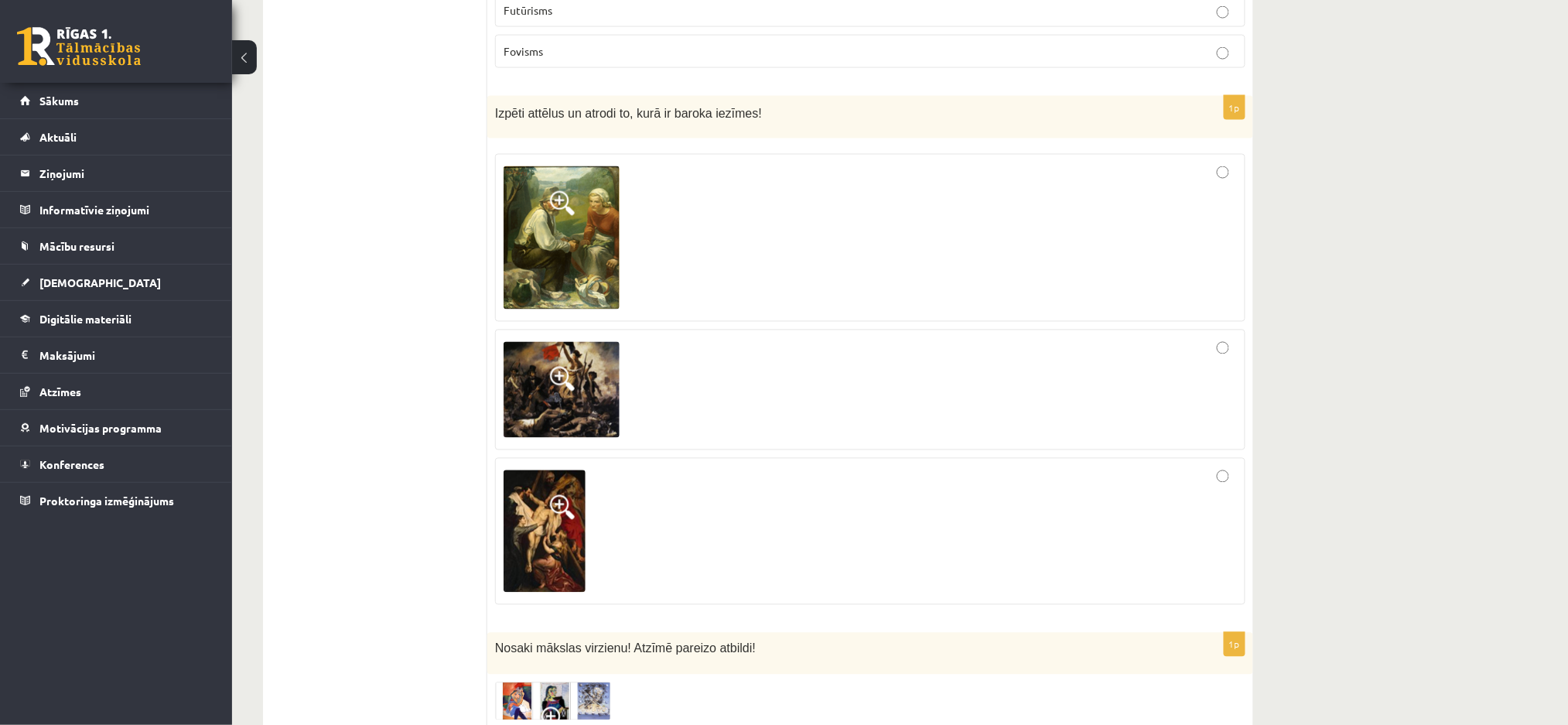
click at [996, 467] on div at bounding box center [870, 532] width 733 height 130
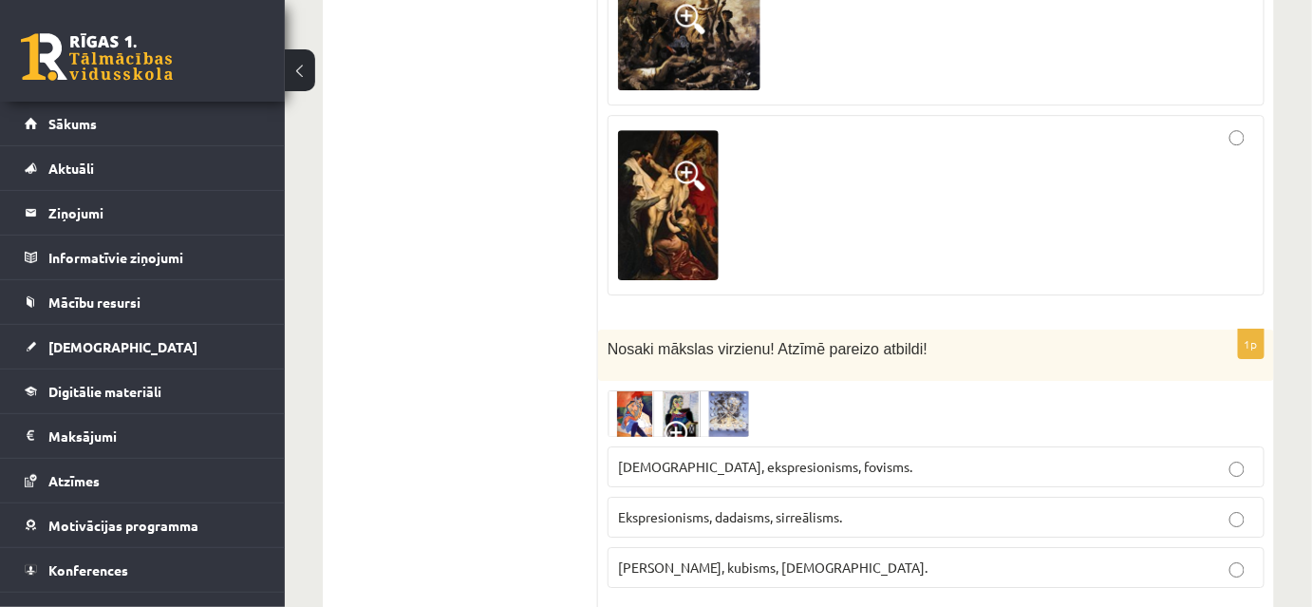
scroll to position [4340, 0]
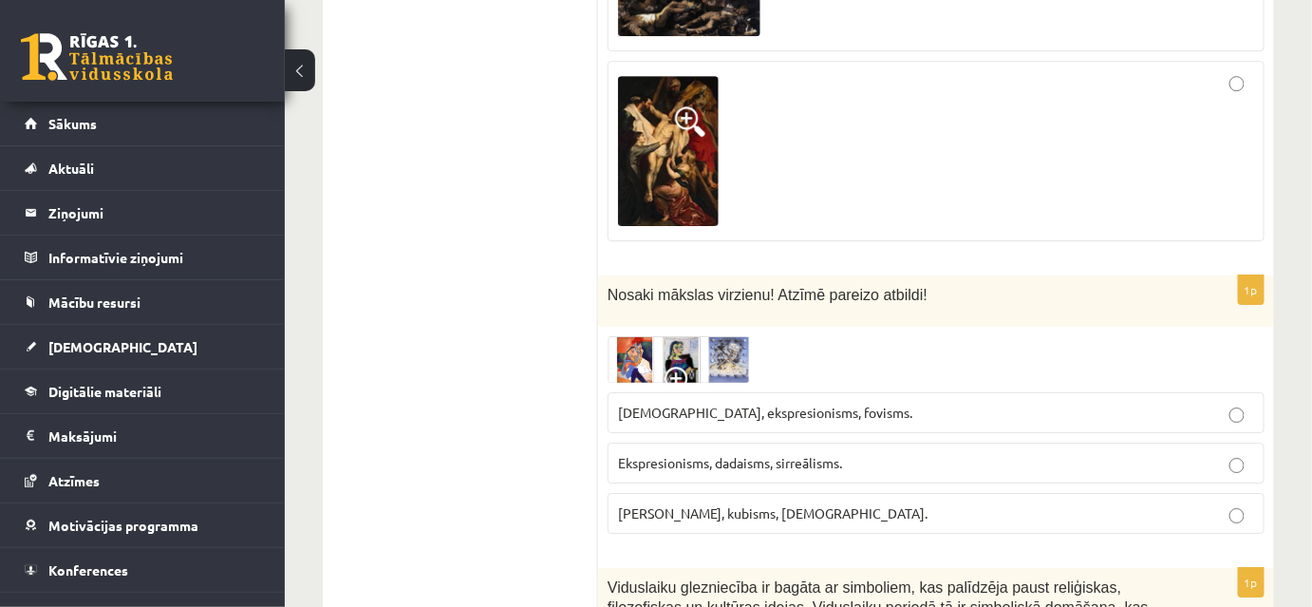
click at [751, 443] on label "Ekspresionisms, dadaisms, sirreālisms." at bounding box center [936, 463] width 657 height 41
click at [742, 504] on span "Fovisms, kubisms, sirreālisms." at bounding box center [773, 512] width 310 height 17
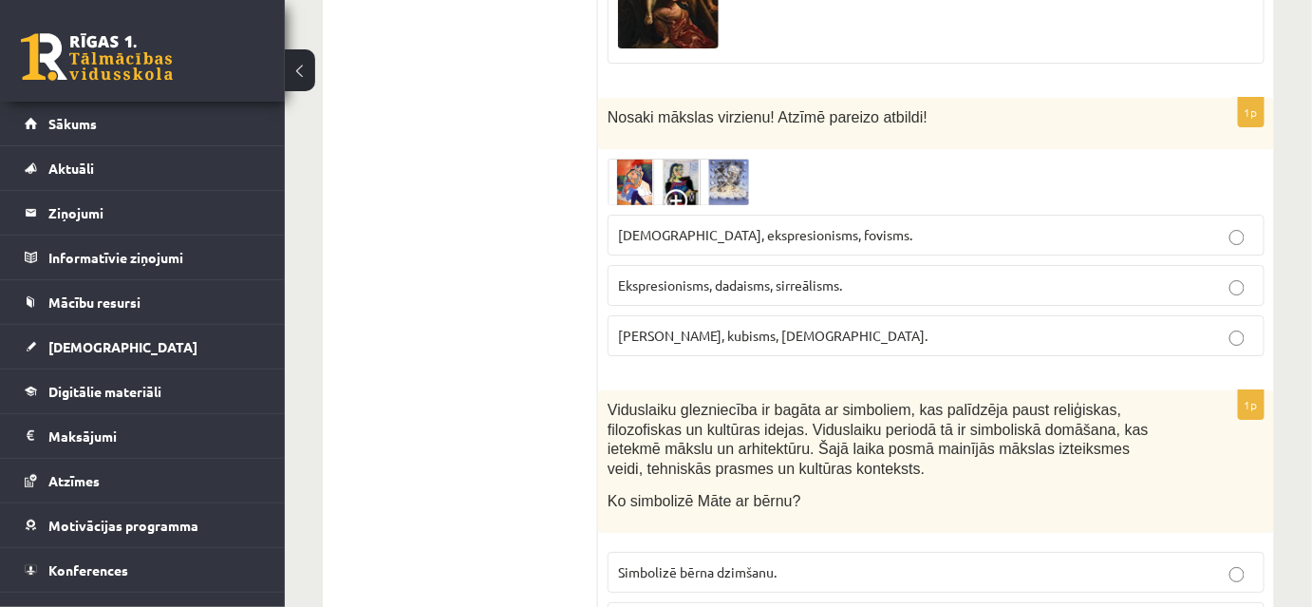
scroll to position [4599, 0]
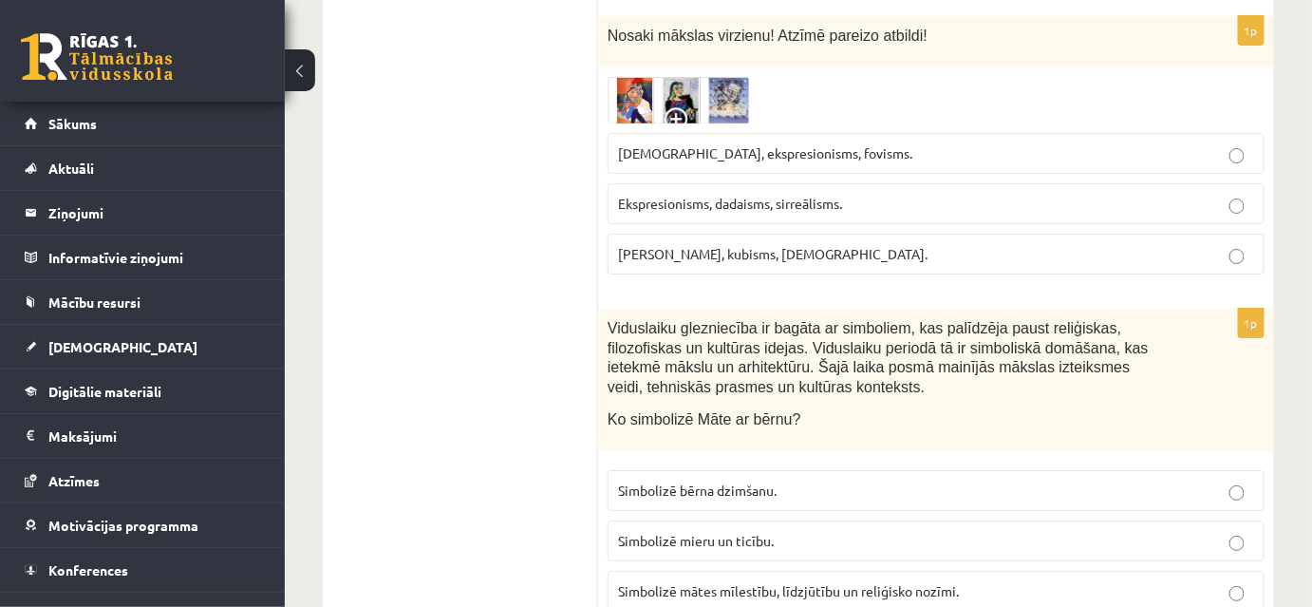
click at [802, 520] on label "Simbolizē mieru un ticību." at bounding box center [936, 540] width 657 height 41
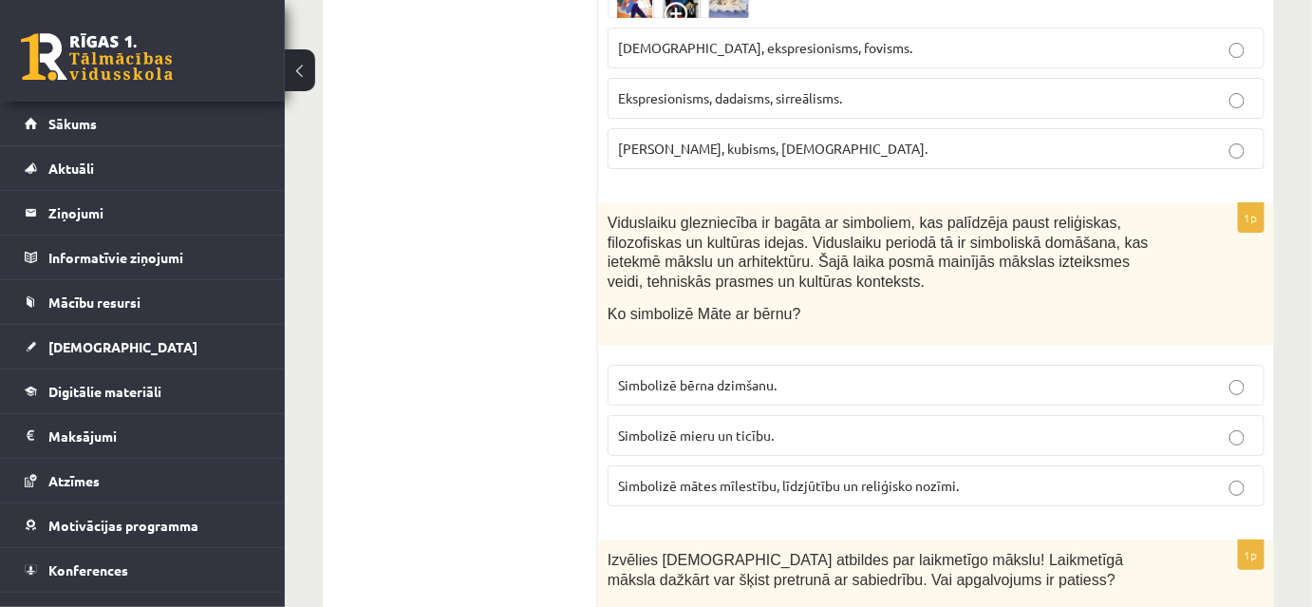
scroll to position [4716, 0]
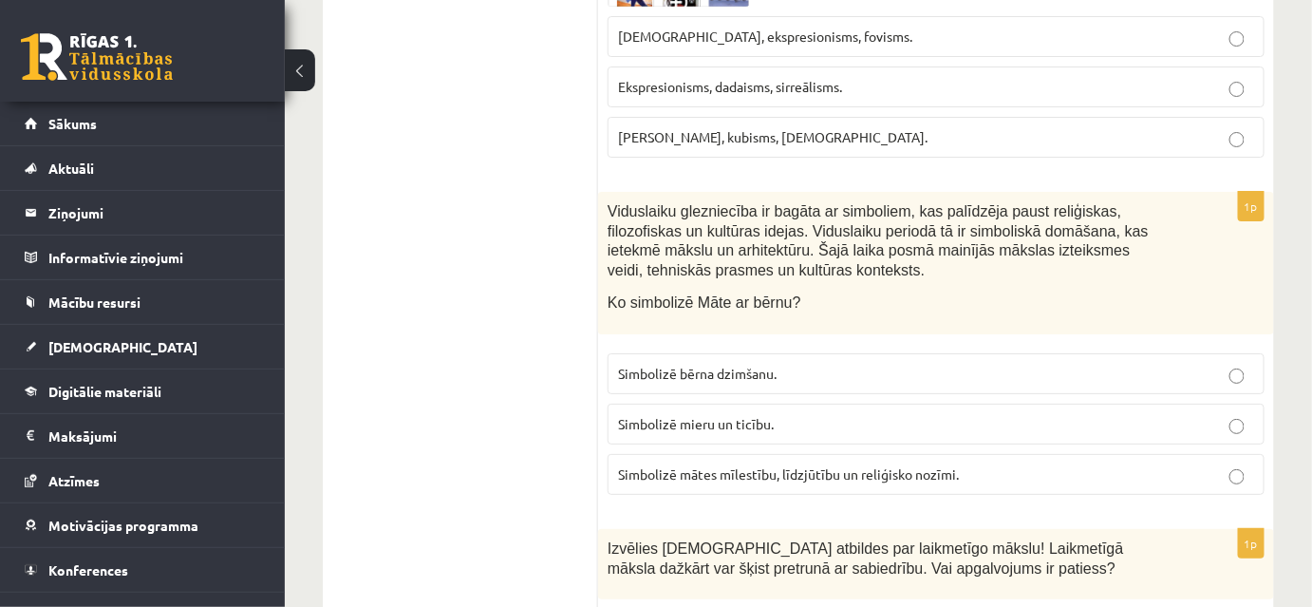
click at [762, 464] on p "Simbolizē mātes mīlestību, līdzjūtību un reliģisko nozīmi." at bounding box center [936, 474] width 636 height 20
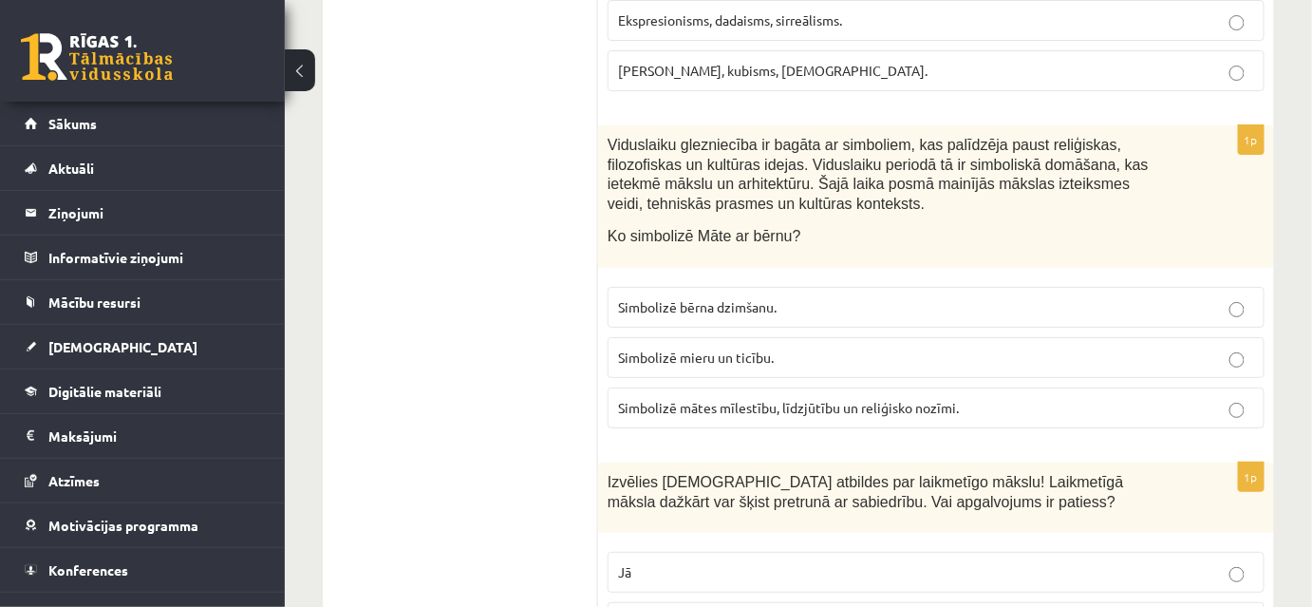
scroll to position [4889, 0]
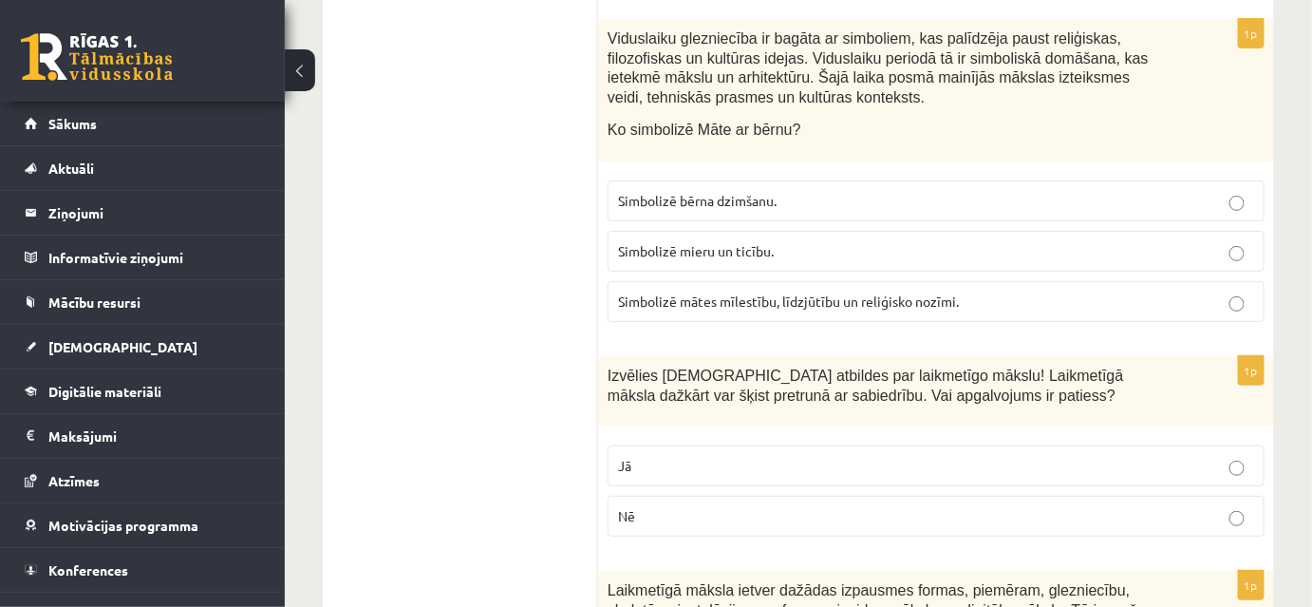
click at [773, 456] on p "Jā" at bounding box center [936, 466] width 636 height 20
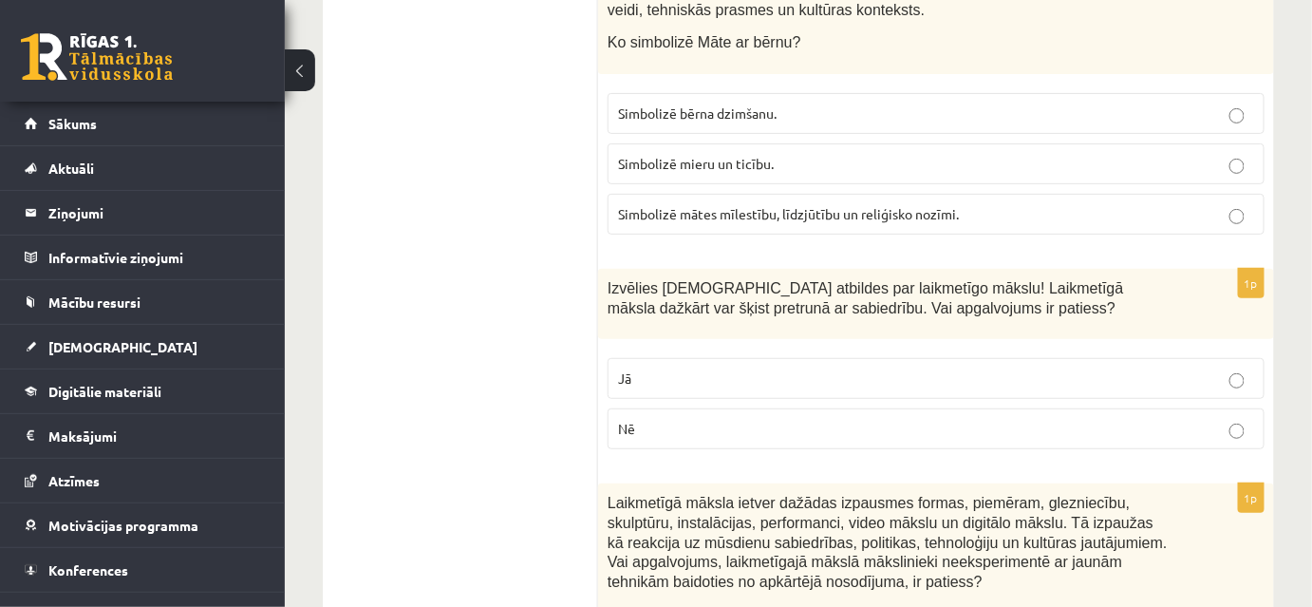
scroll to position [5234, 0]
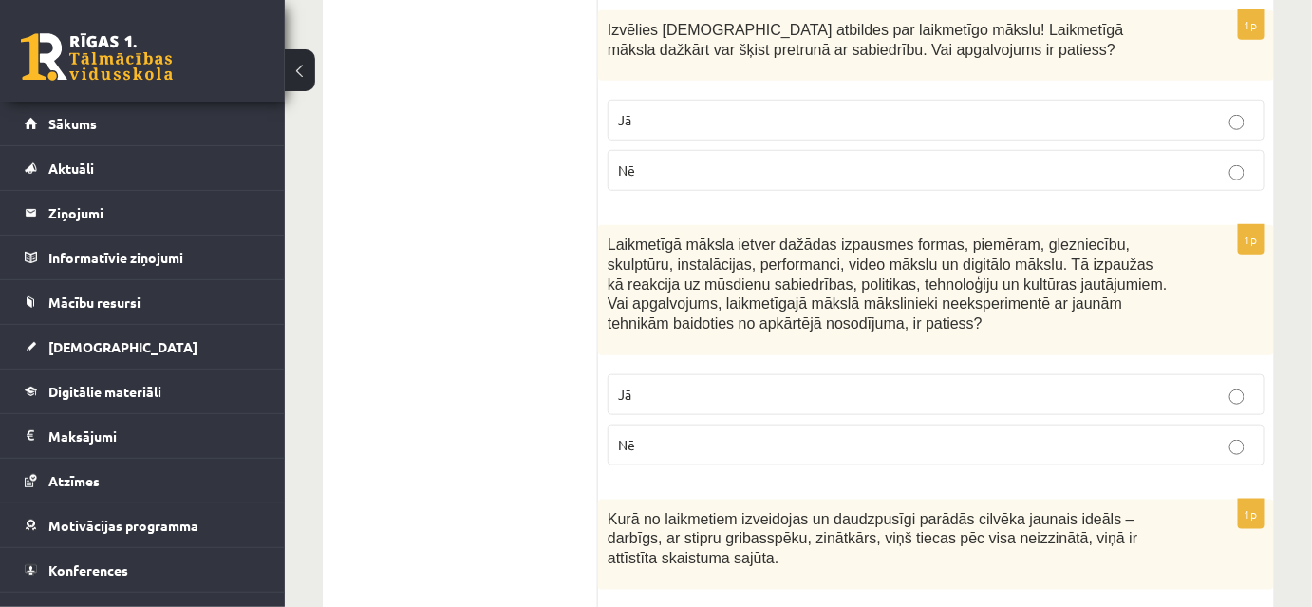
click at [681, 385] on p "Jā" at bounding box center [936, 395] width 636 height 20
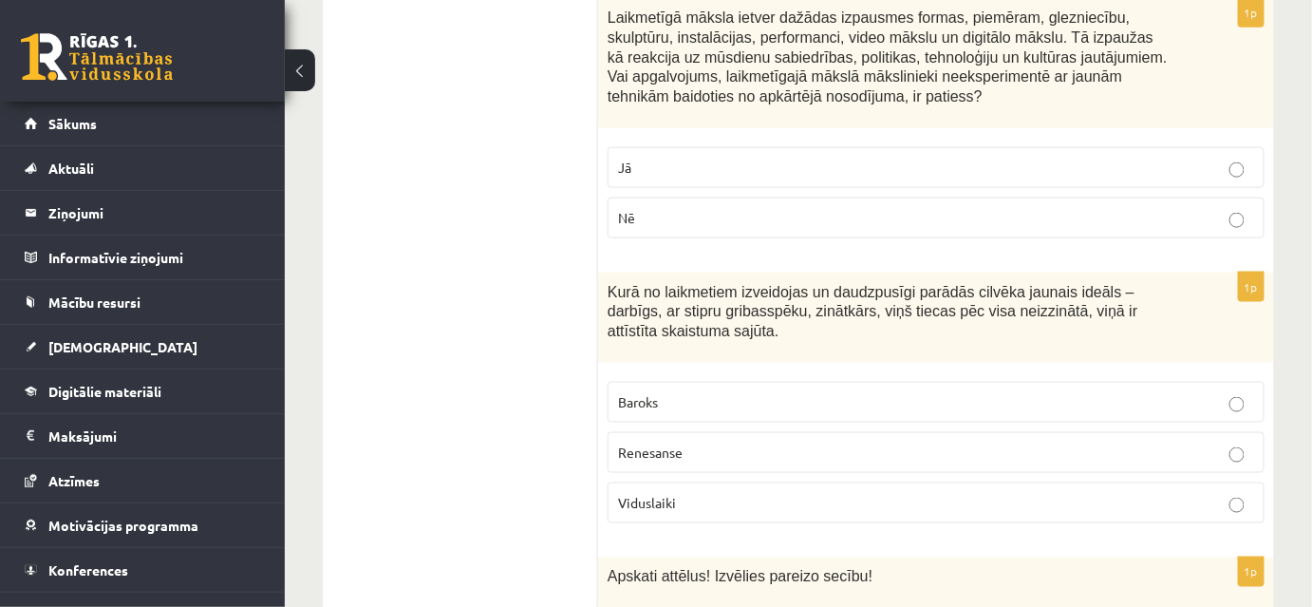
scroll to position [5493, 0]
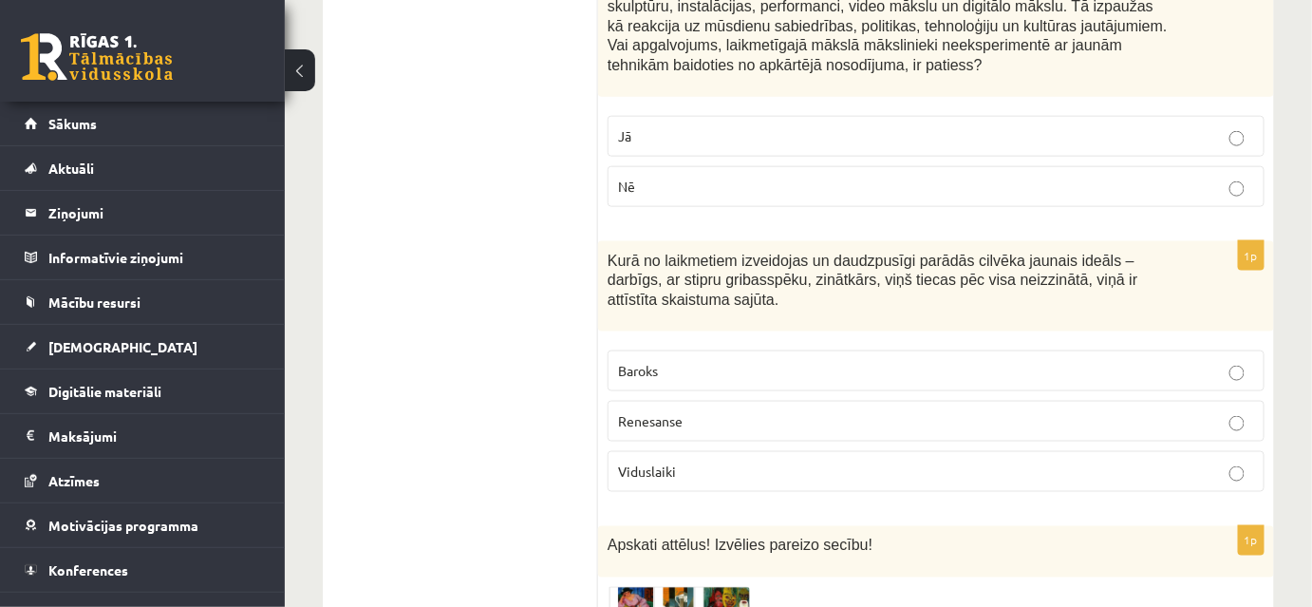
click at [741, 451] on label "Viduslaiki" at bounding box center [936, 471] width 657 height 41
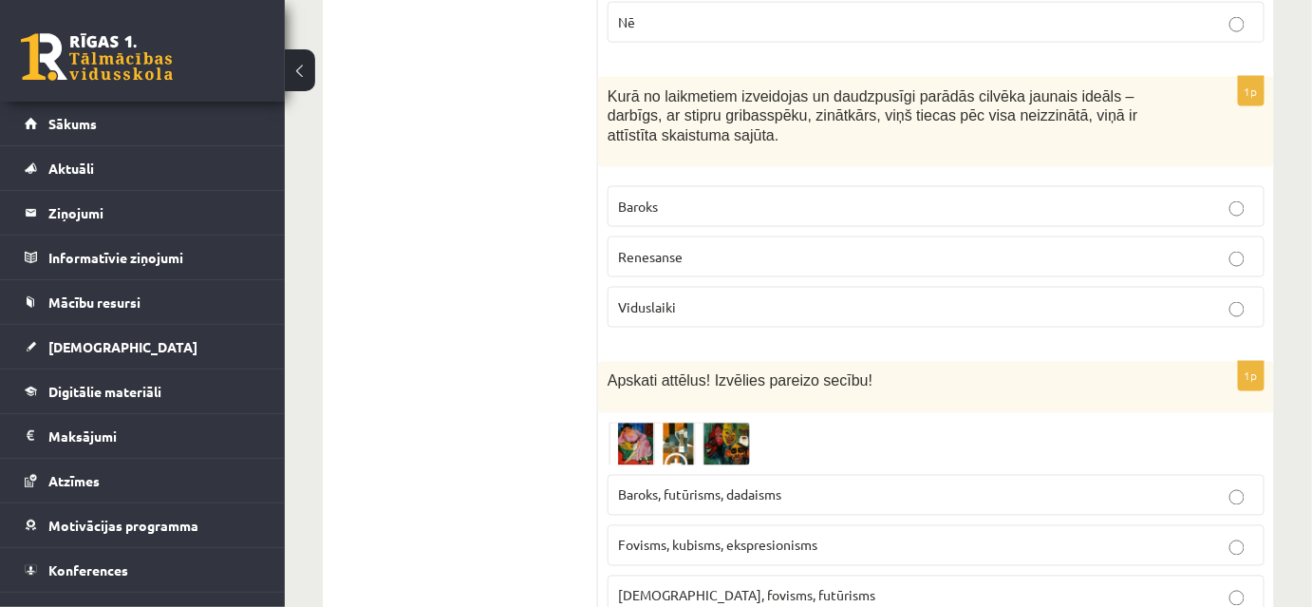
scroll to position [5752, 0]
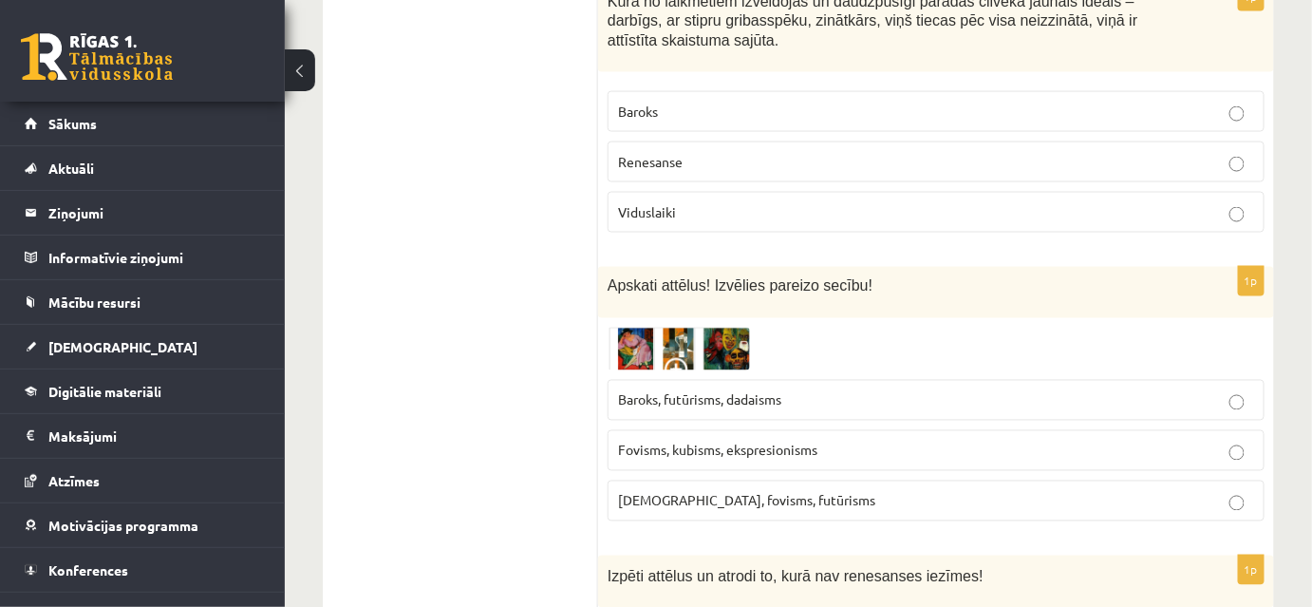
click at [714, 391] on span "Baroks, futūrisms, dadaisms" at bounding box center [699, 399] width 163 height 17
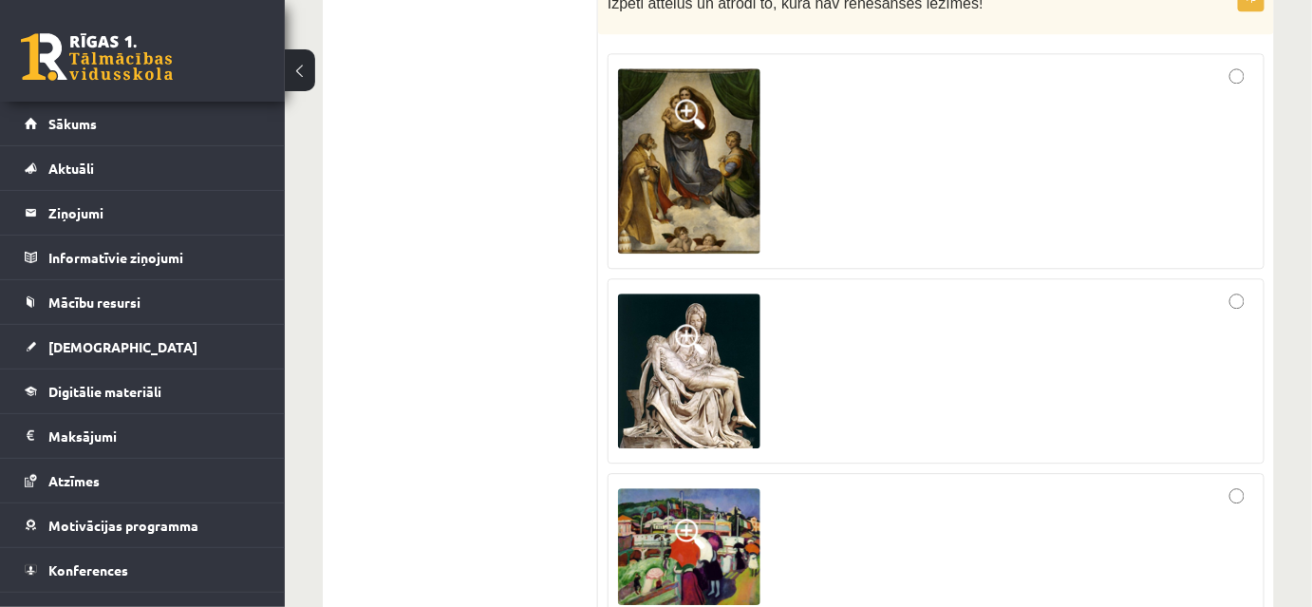
scroll to position [6356, 0]
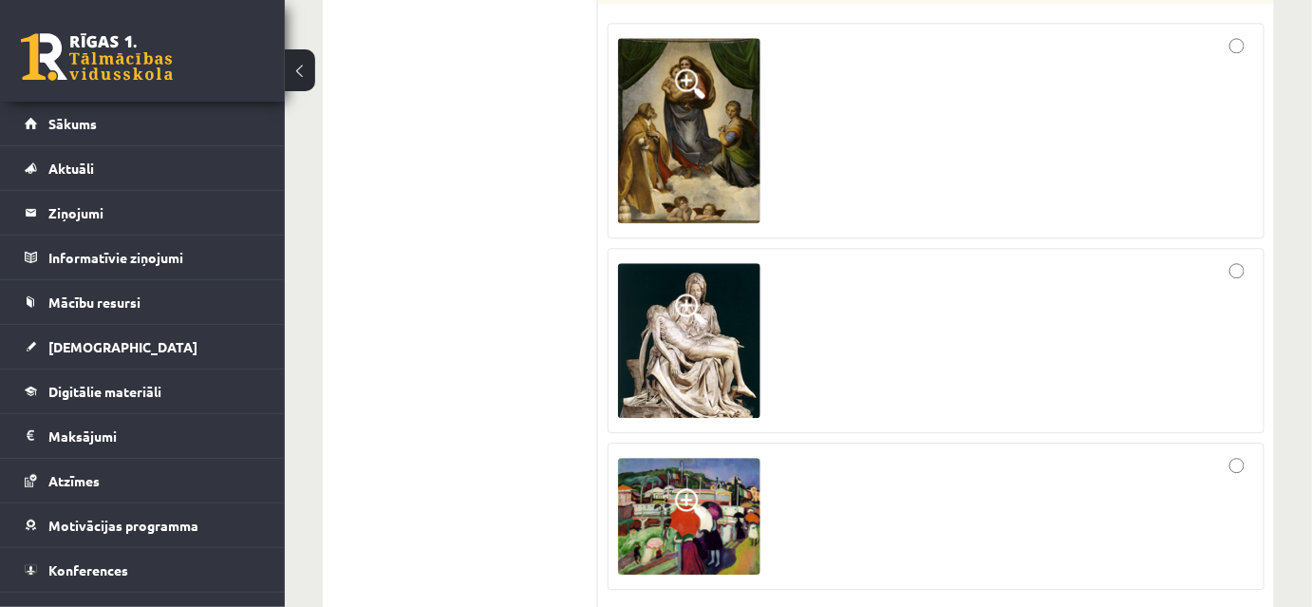
click at [974, 453] on div at bounding box center [936, 516] width 636 height 126
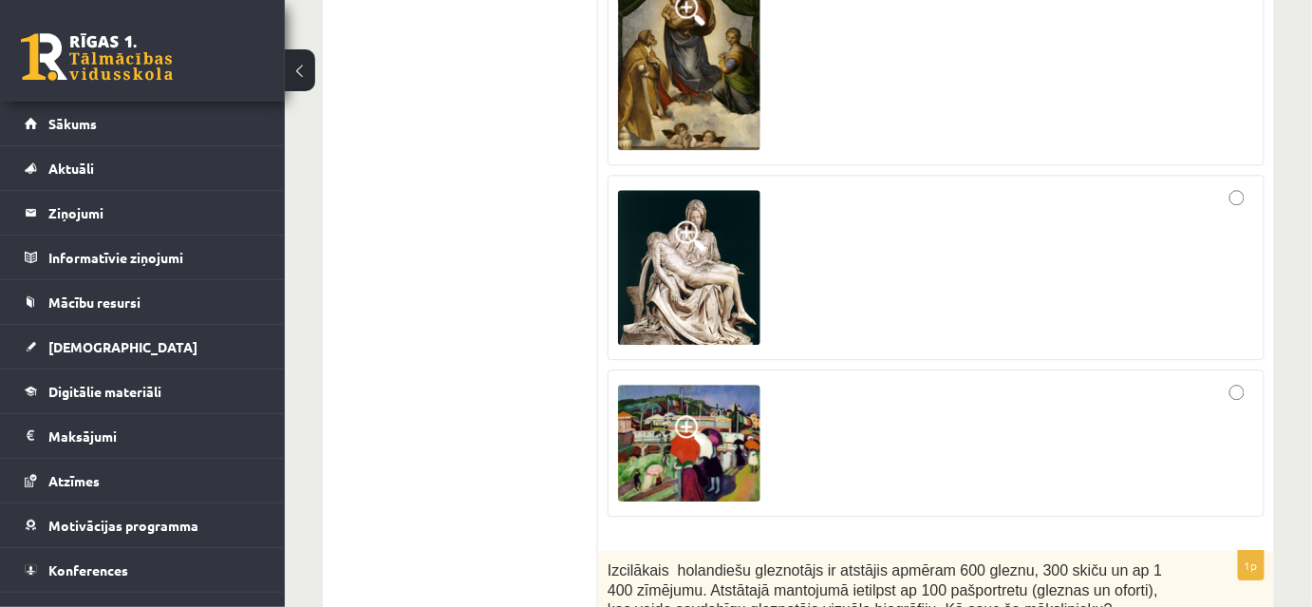
scroll to position [6702, 0]
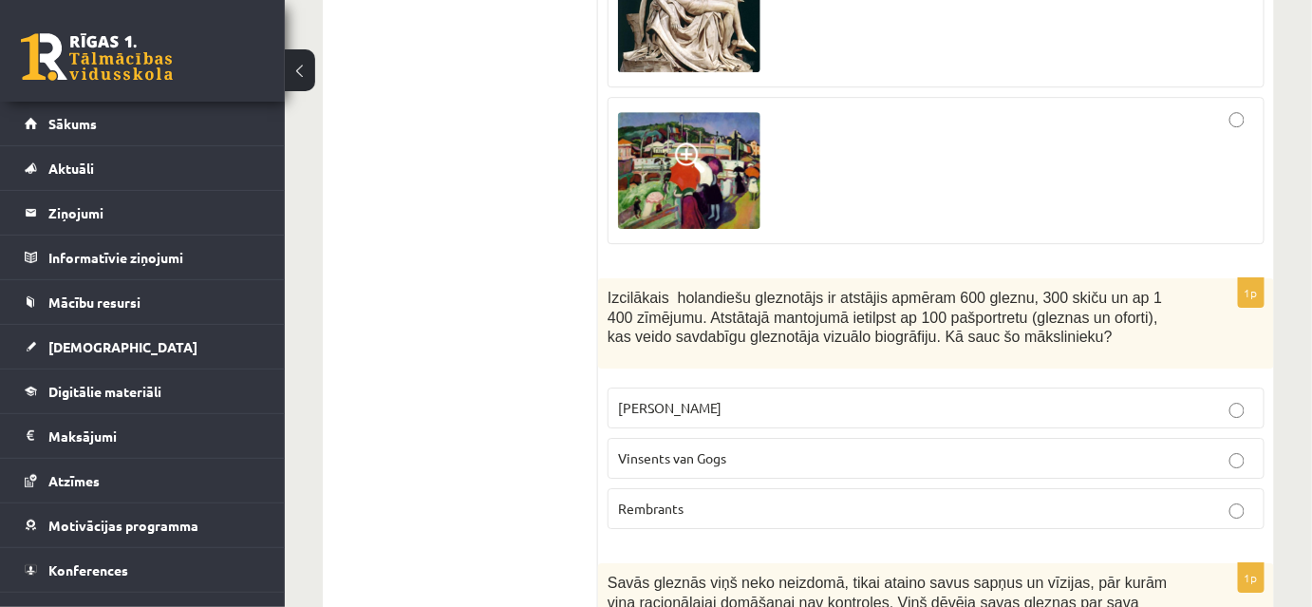
click at [727, 448] on p "Vinsents van Gogs" at bounding box center [936, 458] width 636 height 20
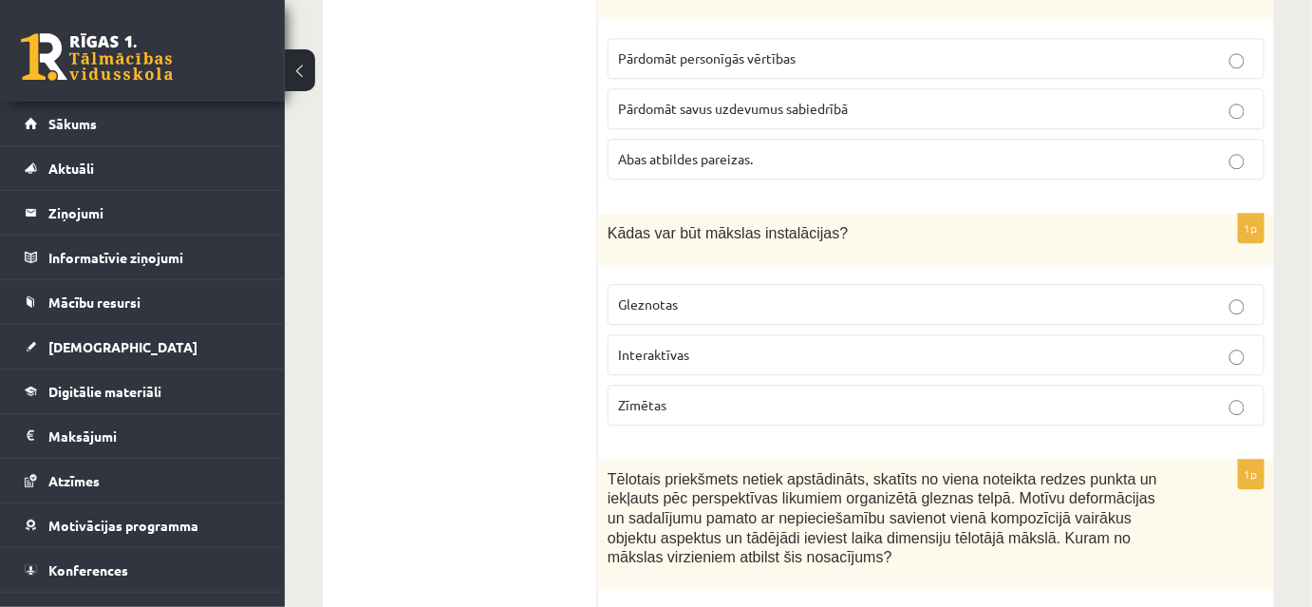
scroll to position [8884, 0]
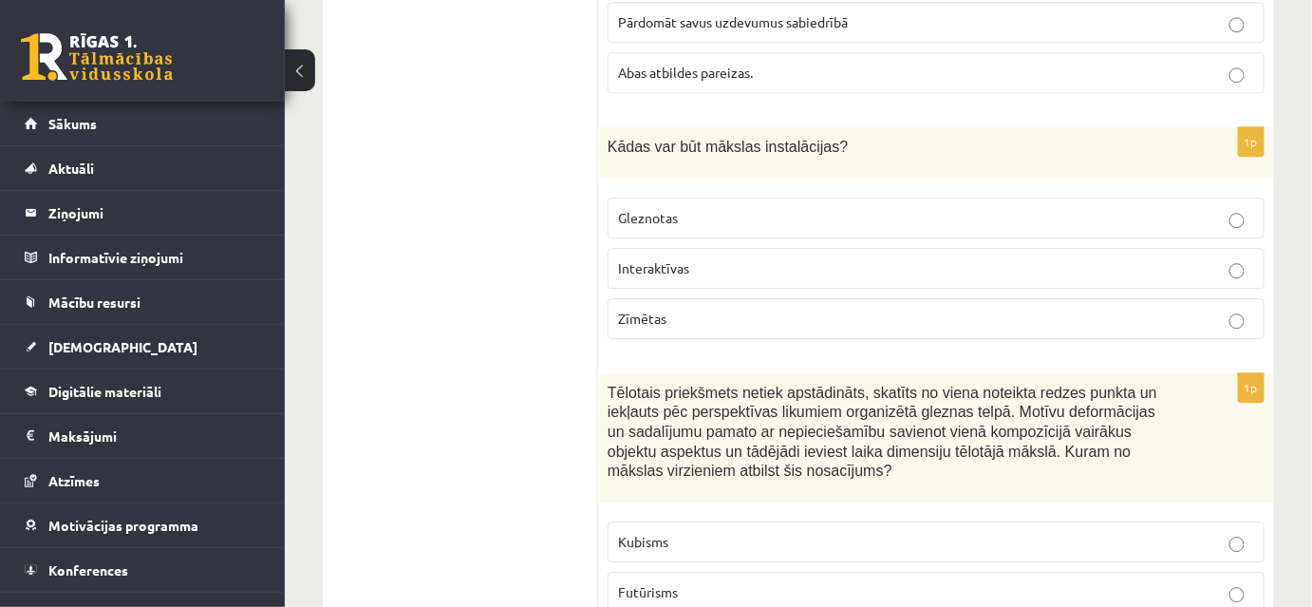
click at [747, 532] on p "Kubisms" at bounding box center [936, 542] width 636 height 20
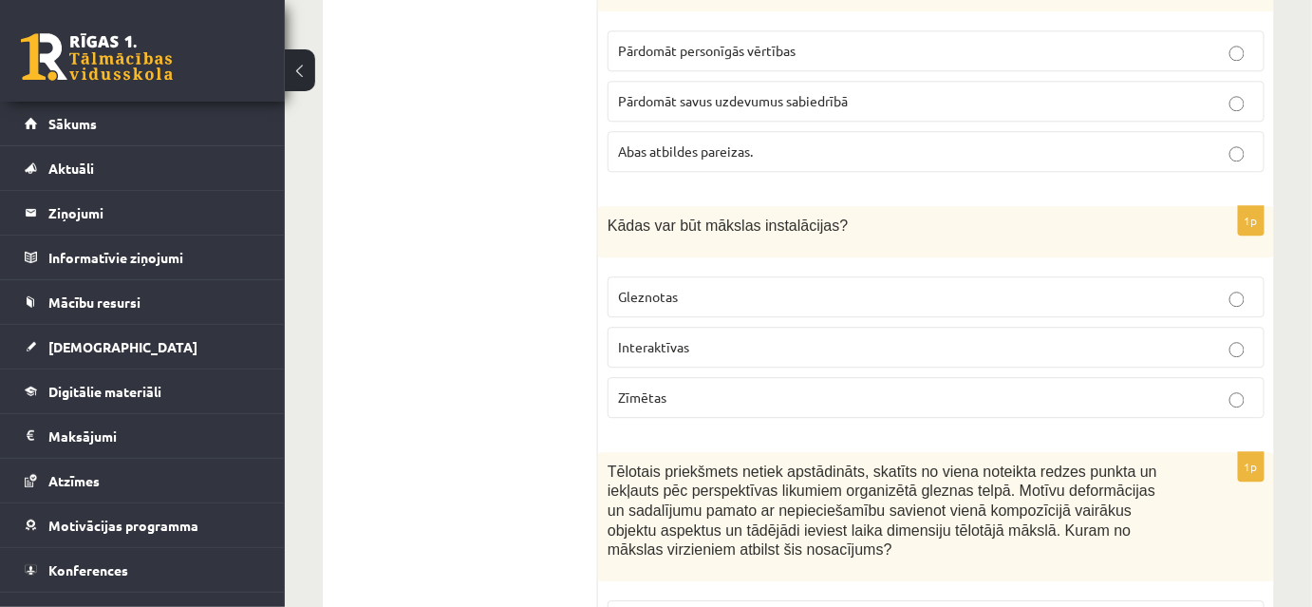
scroll to position [8711, 0]
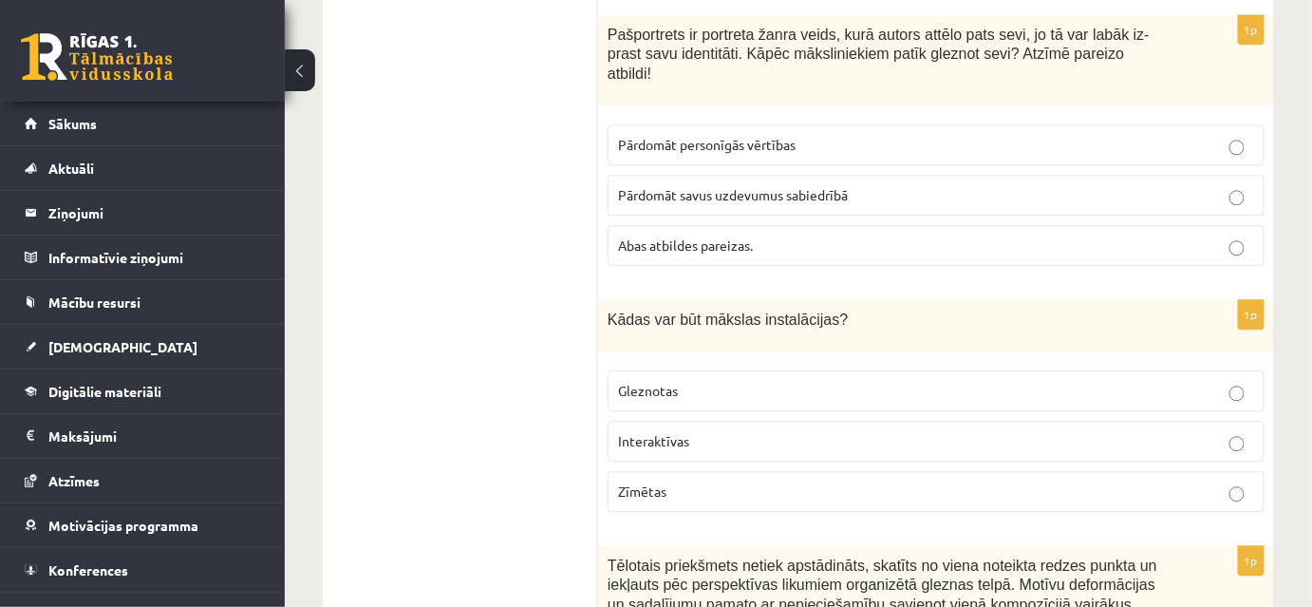
click at [708, 431] on p "Interaktīvas" at bounding box center [936, 441] width 636 height 20
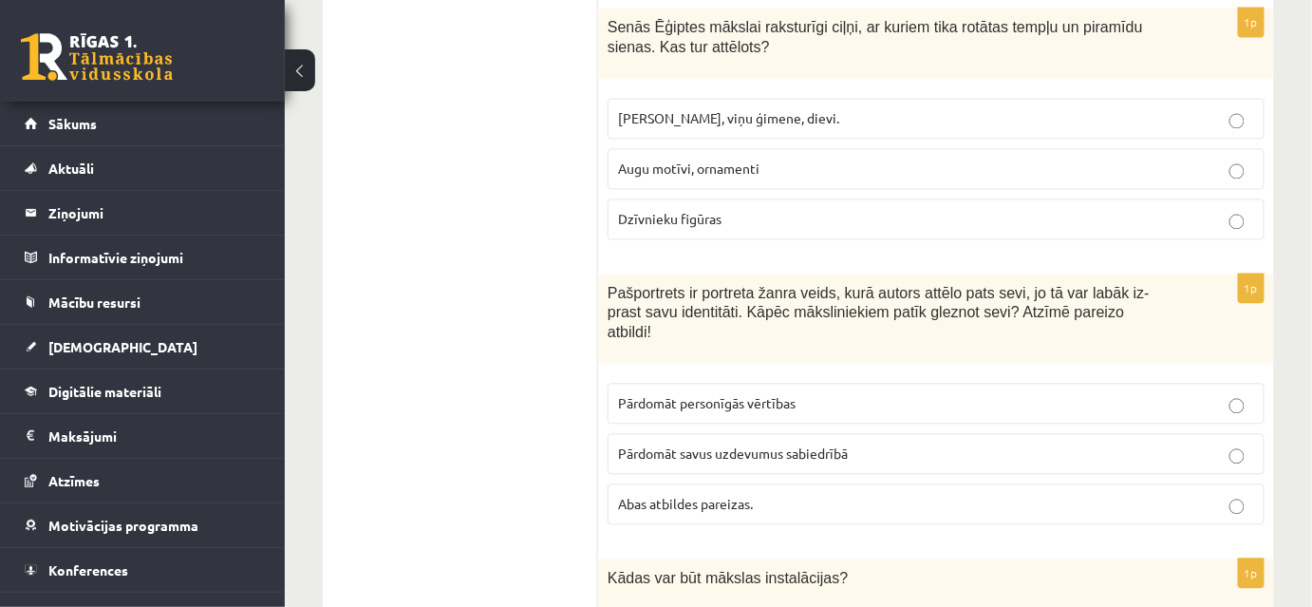
click at [796, 444] on span "Pārdomāt savus uzdevumus sabiedrībā" at bounding box center [733, 452] width 230 height 17
click at [701, 495] on span "Abas atbildes pareizas." at bounding box center [685, 503] width 135 height 17
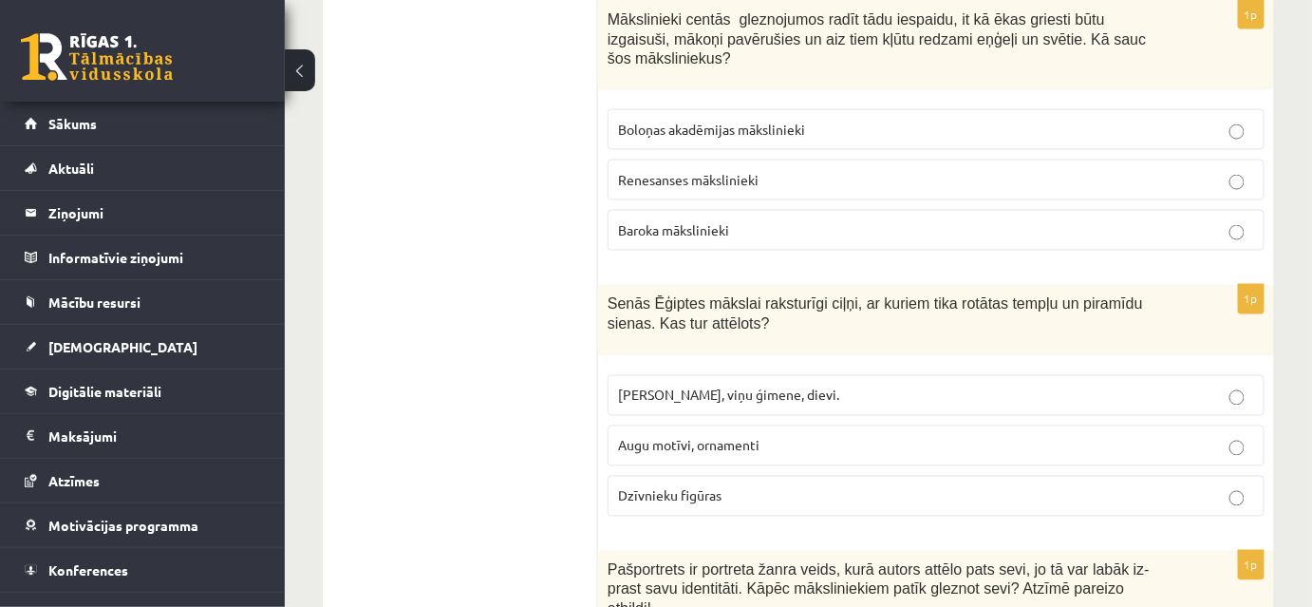
scroll to position [8107, 0]
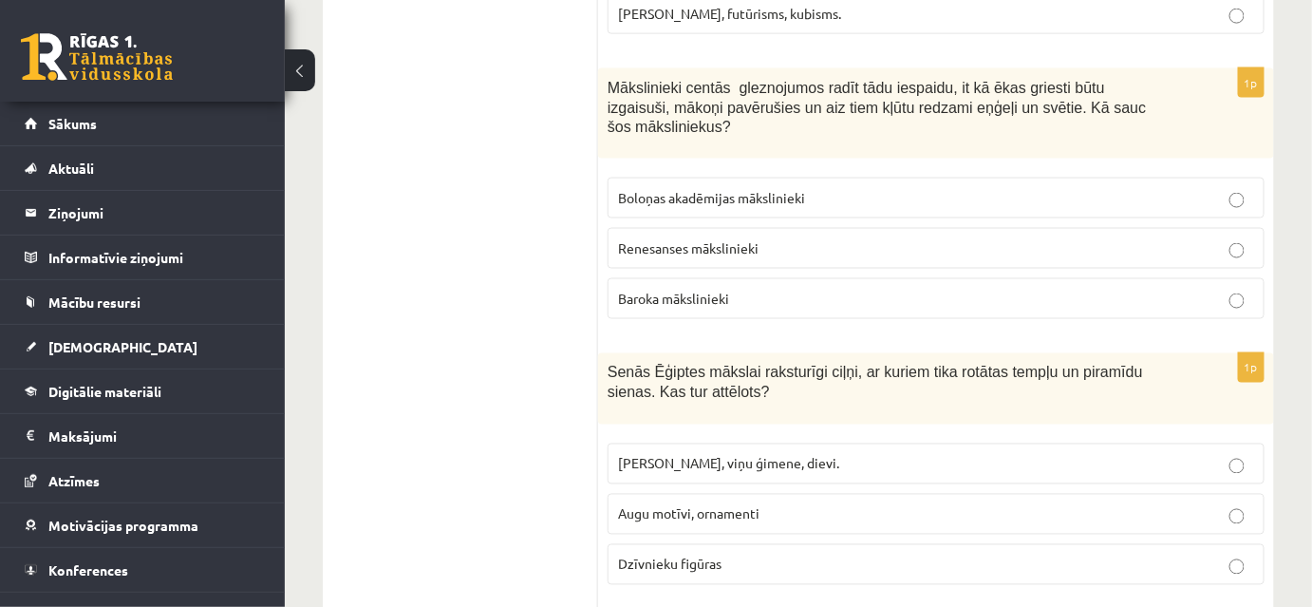
click at [781, 544] on label "Dzīvnieku figūras" at bounding box center [936, 564] width 657 height 41
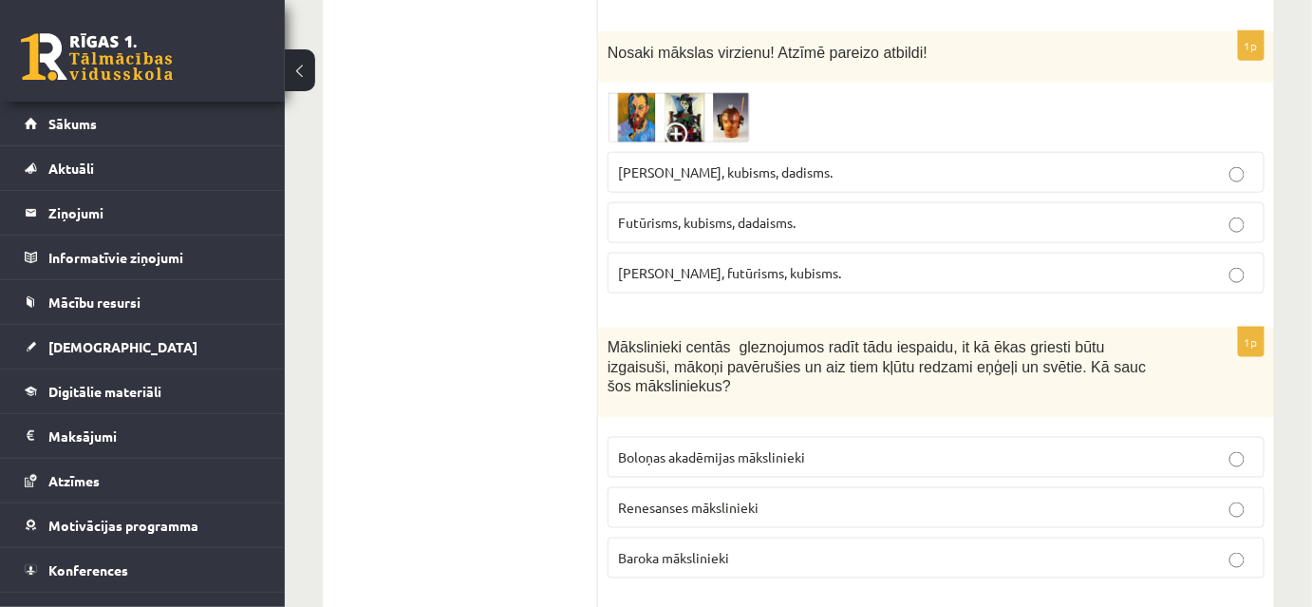
click at [731, 448] on span "Boloņas akadēmijas mākslinieki" at bounding box center [711, 456] width 187 height 17
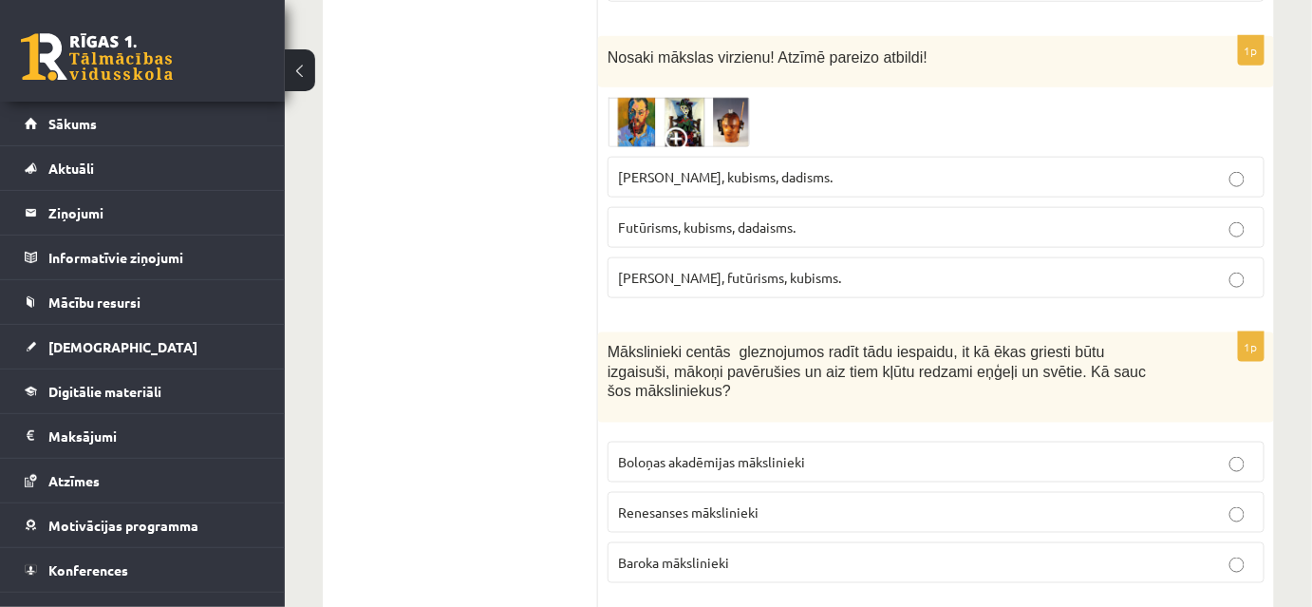
scroll to position [7590, 0]
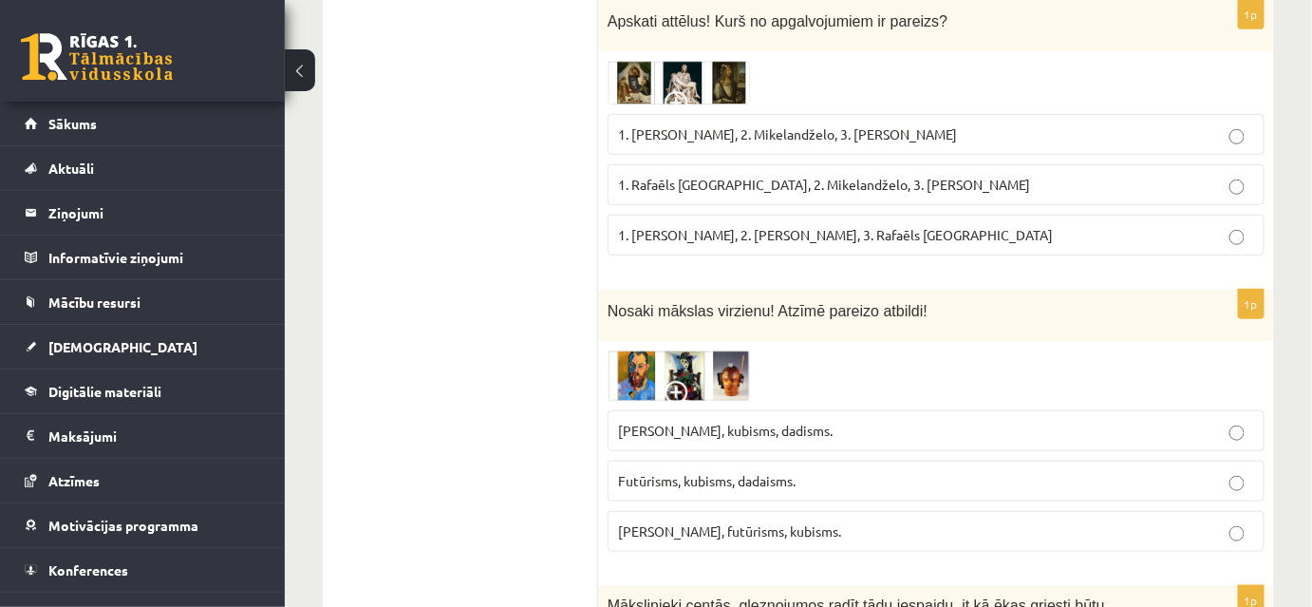
click at [676, 471] on p "Futūrisms, kubisms, dadaisms." at bounding box center [936, 481] width 636 height 20
click at [716, 410] on label "Fovisms, kubisms, dadisms." at bounding box center [936, 430] width 657 height 41
click at [719, 471] on p "Futūrisms, kubisms, dadaisms." at bounding box center [936, 481] width 636 height 20
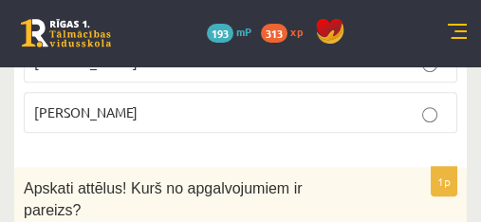
scroll to position [8255, 0]
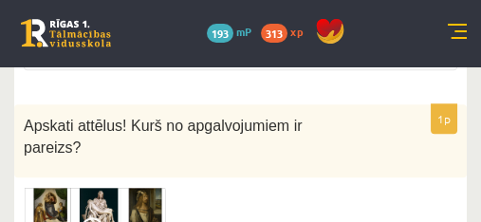
scroll to position [8319, 0]
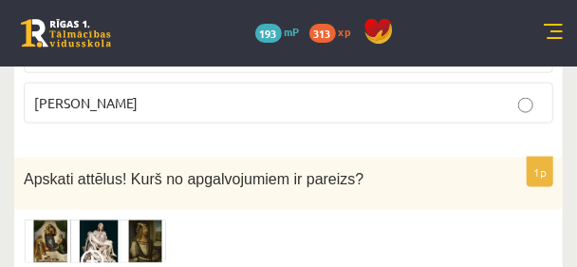
scroll to position [7760, 0]
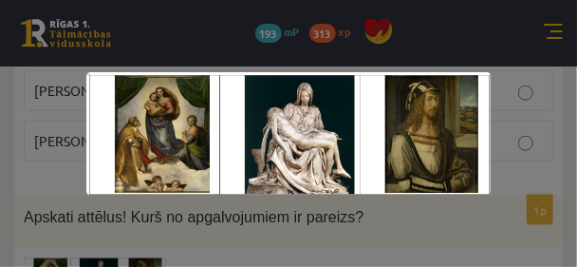
click at [112, 198] on div at bounding box center [288, 133] width 577 height 267
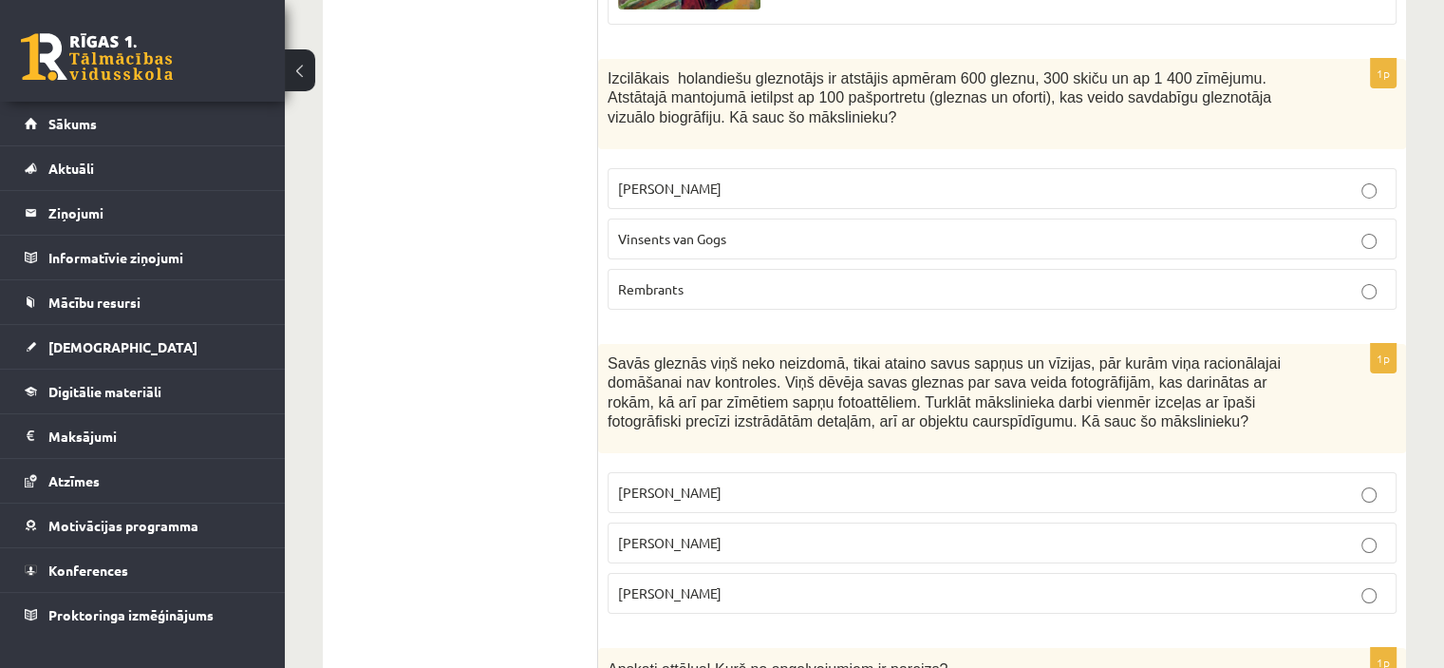
scroll to position [6816, 0]
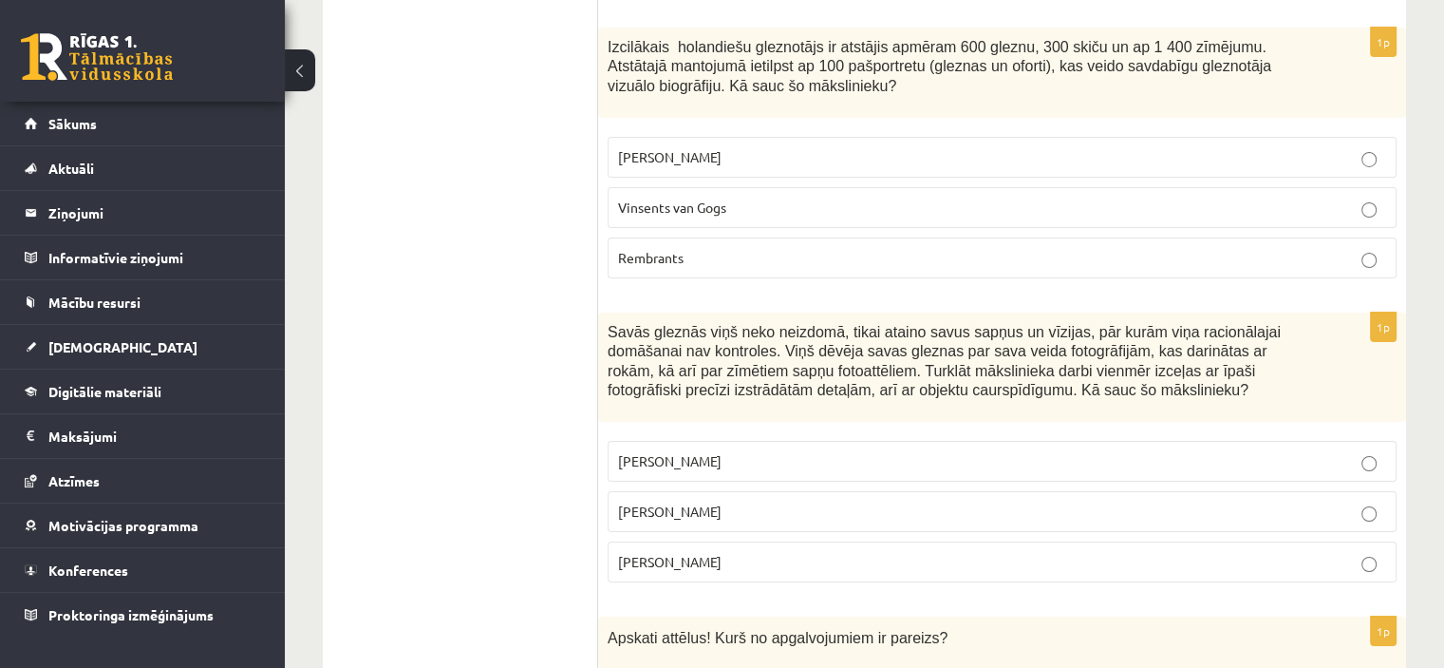
click at [740, 501] on p "Salvadors Dalī" at bounding box center [1002, 511] width 768 height 20
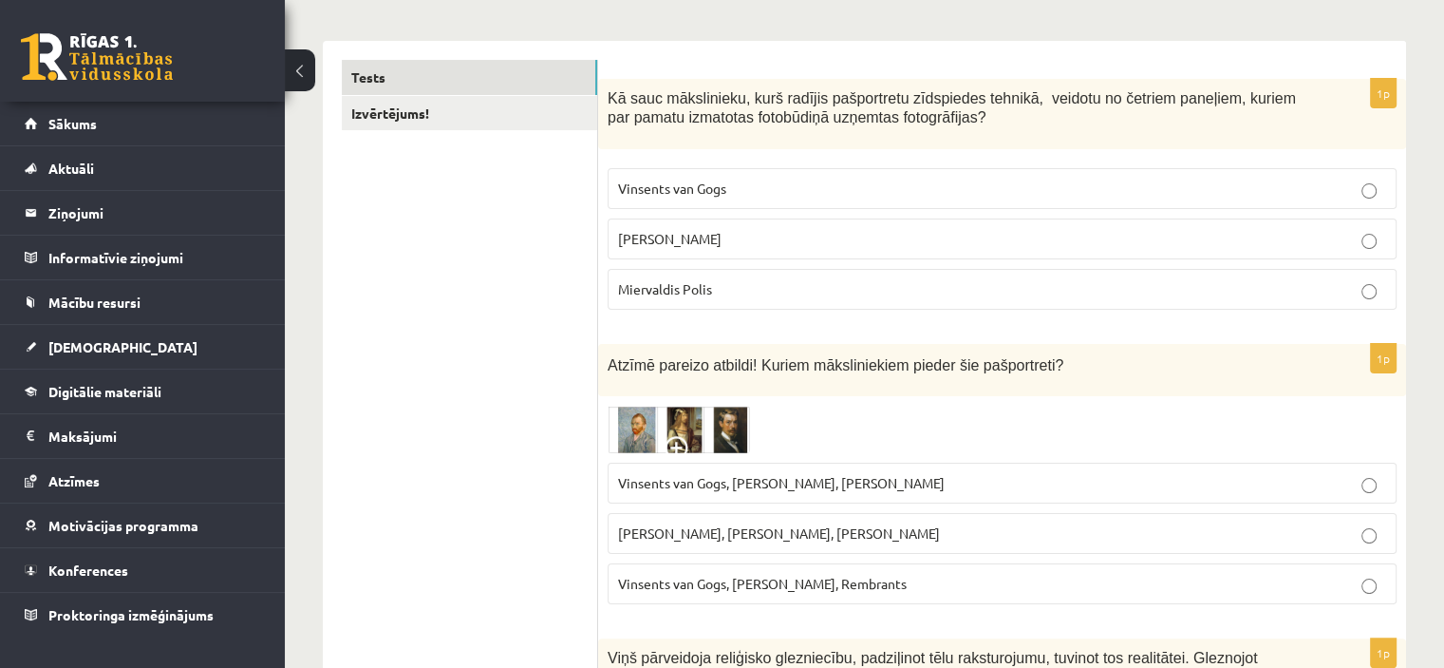
scroll to position [0, 0]
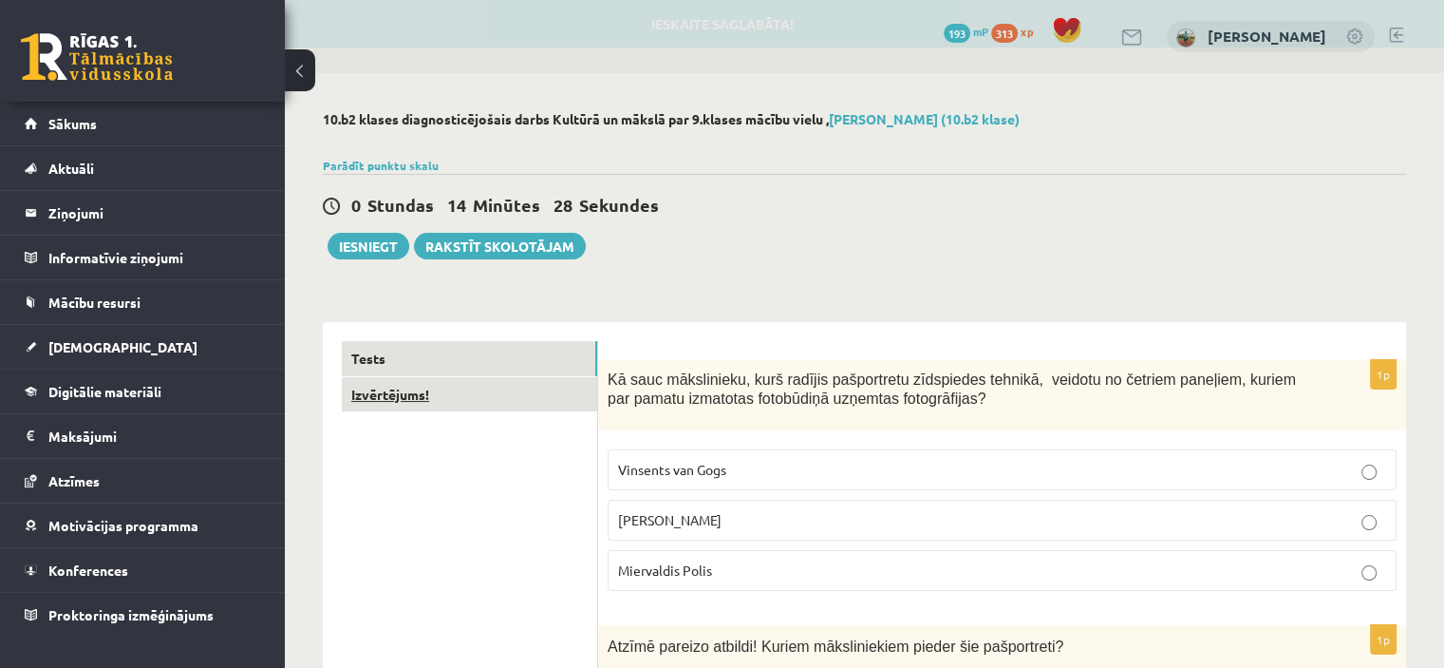
click at [415, 403] on link "Izvērtējums!" at bounding box center [469, 394] width 255 height 35
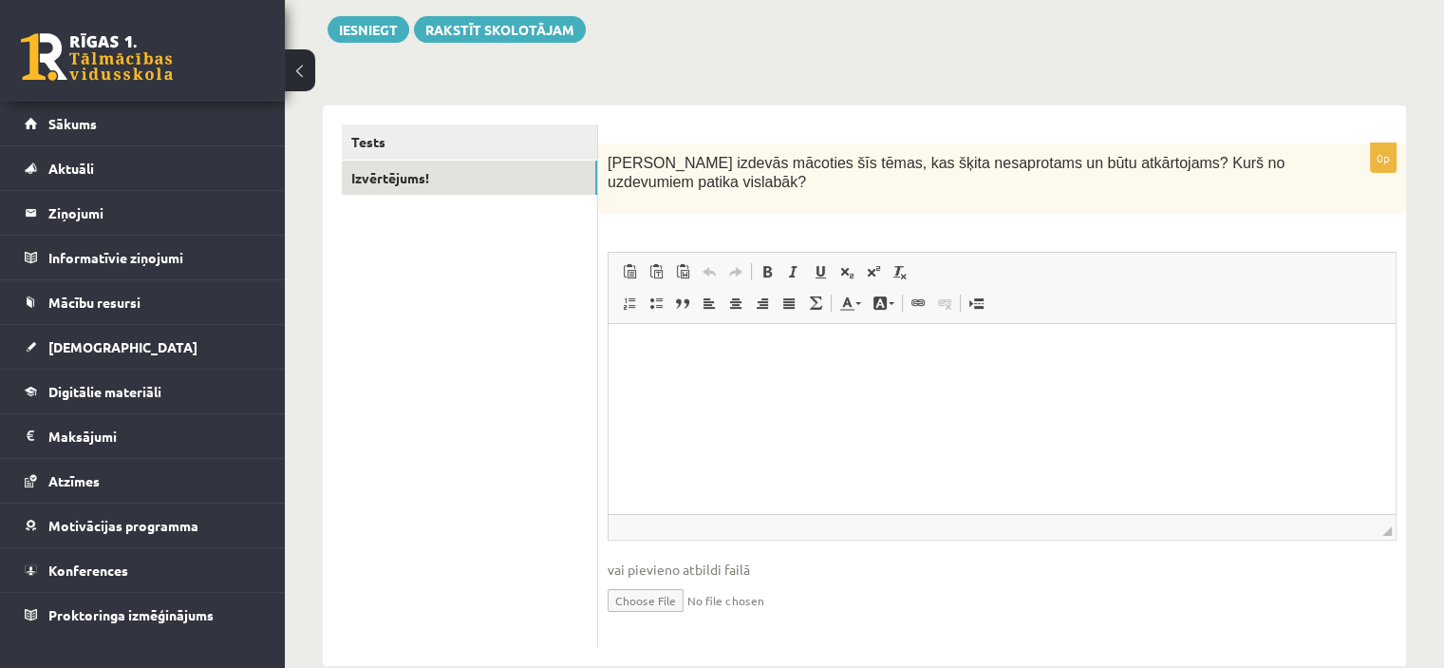
scroll to position [252, 0]
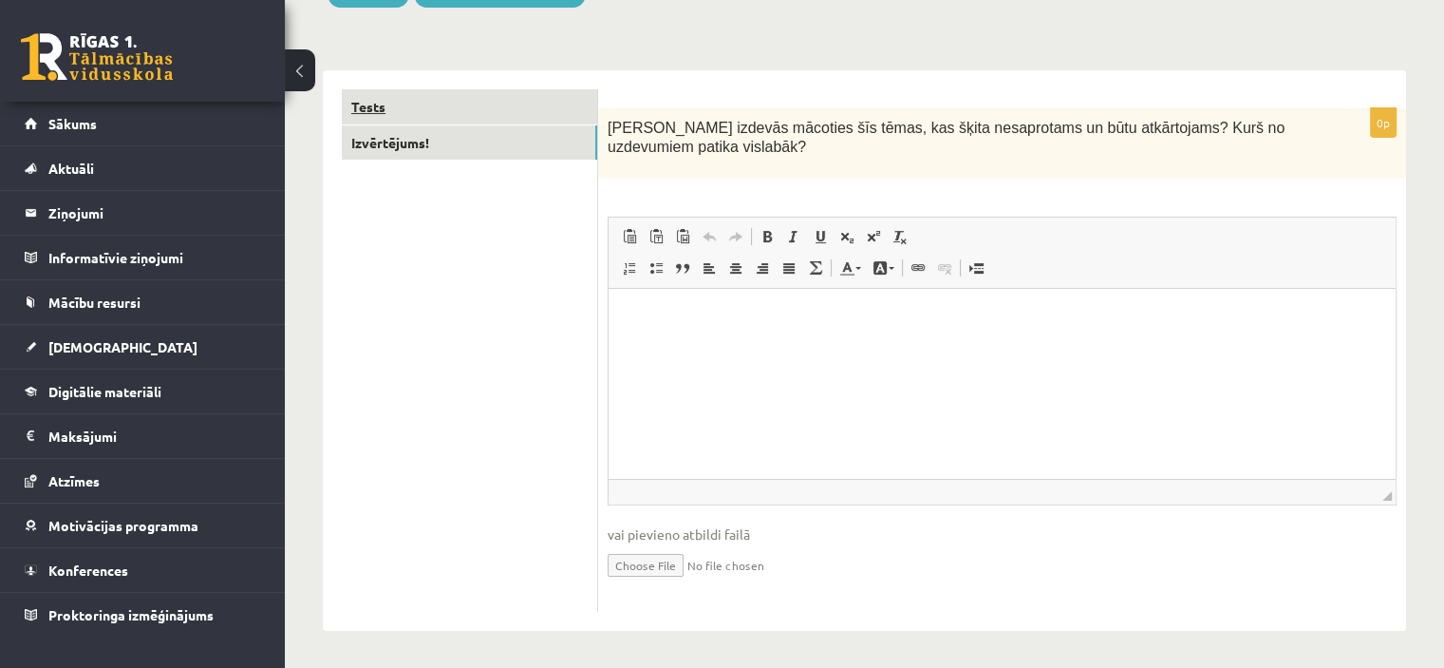
click at [376, 105] on link "Tests" at bounding box center [469, 106] width 255 height 35
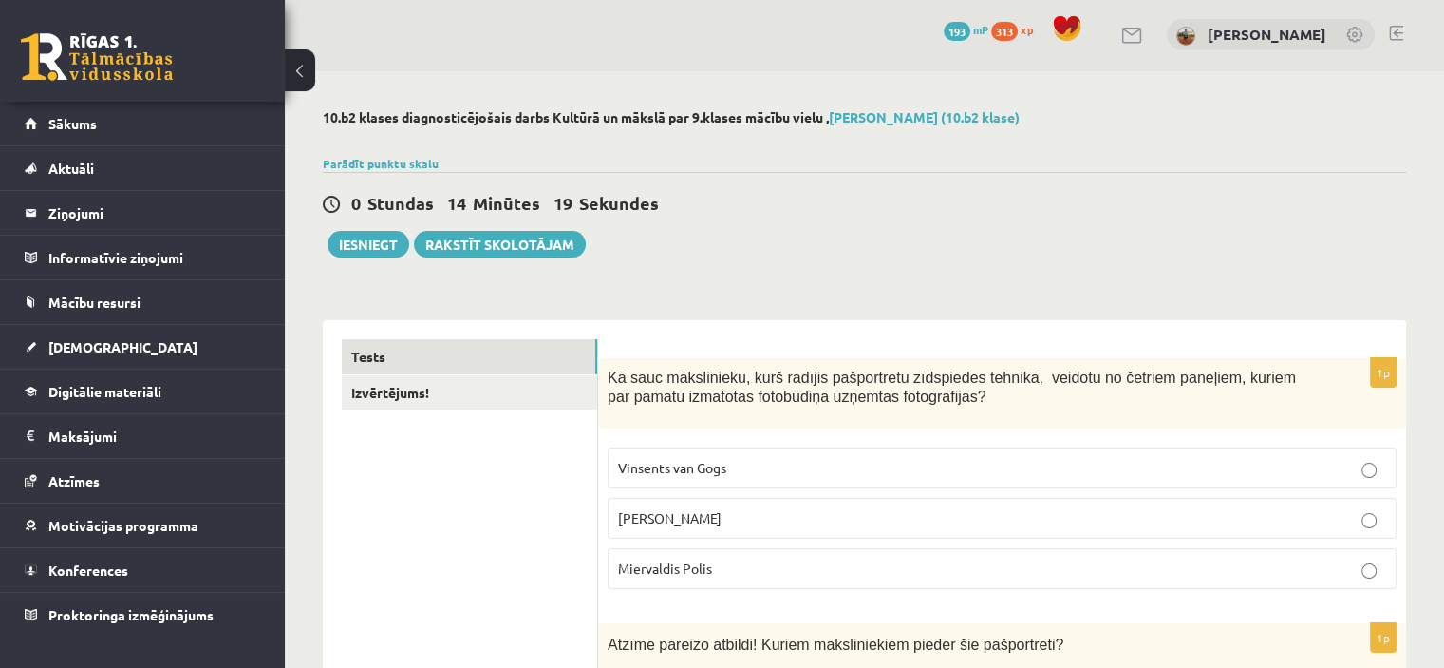
scroll to position [0, 0]
click at [373, 246] on button "Iesniegt" at bounding box center [369, 246] width 82 height 27
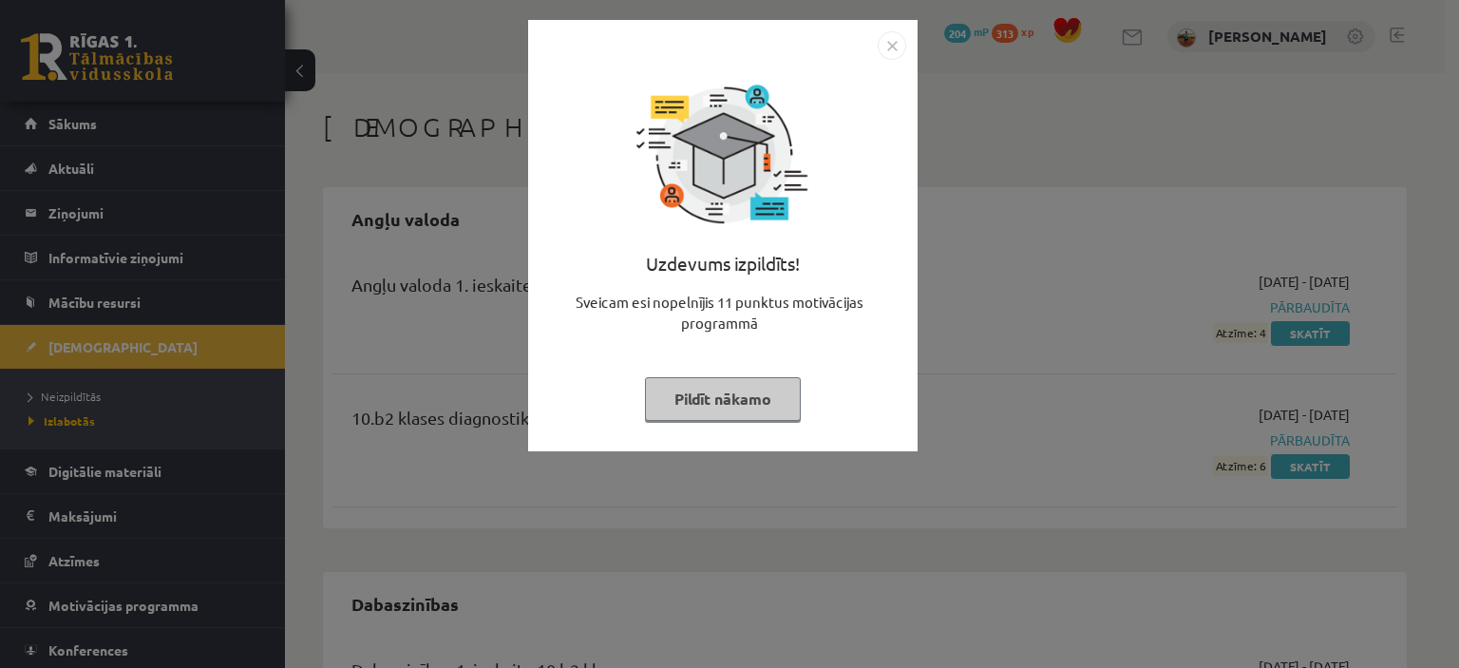
click at [714, 397] on button "Pildīt nākamo" at bounding box center [723, 399] width 156 height 44
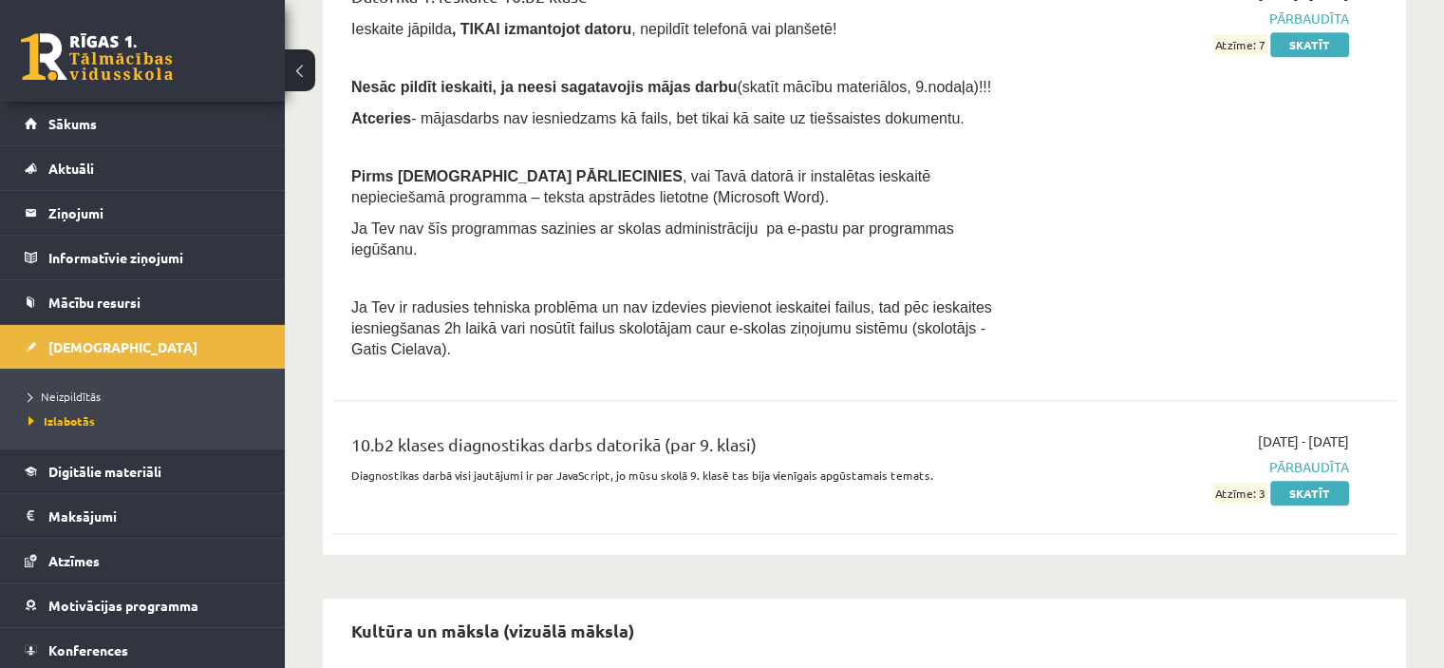
scroll to position [1232, 0]
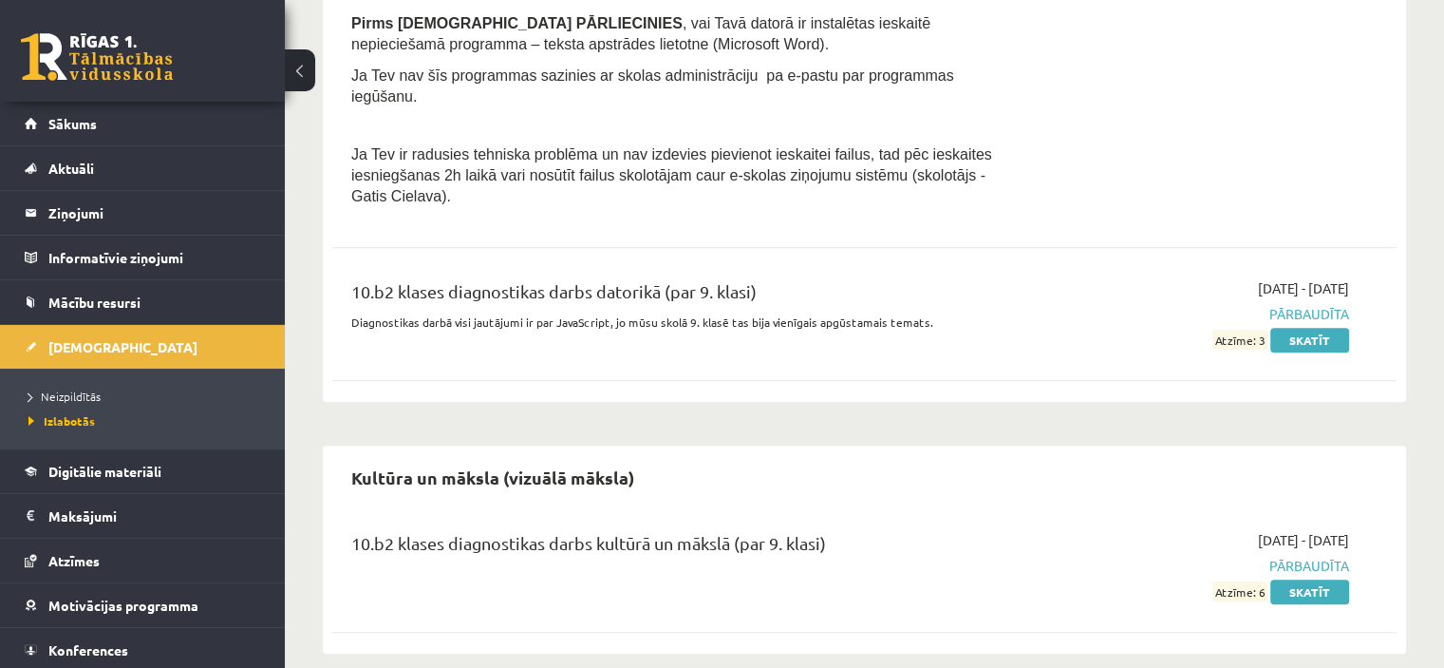
click at [1311, 580] on div "10.b2 klases diagnostikas darbs kultūrā un mākslā (par 9. klasi) 2025-09-16 - 2…" at bounding box center [864, 565] width 1065 height 109
click at [1328, 579] on link "Skatīt" at bounding box center [1310, 591] width 79 height 25
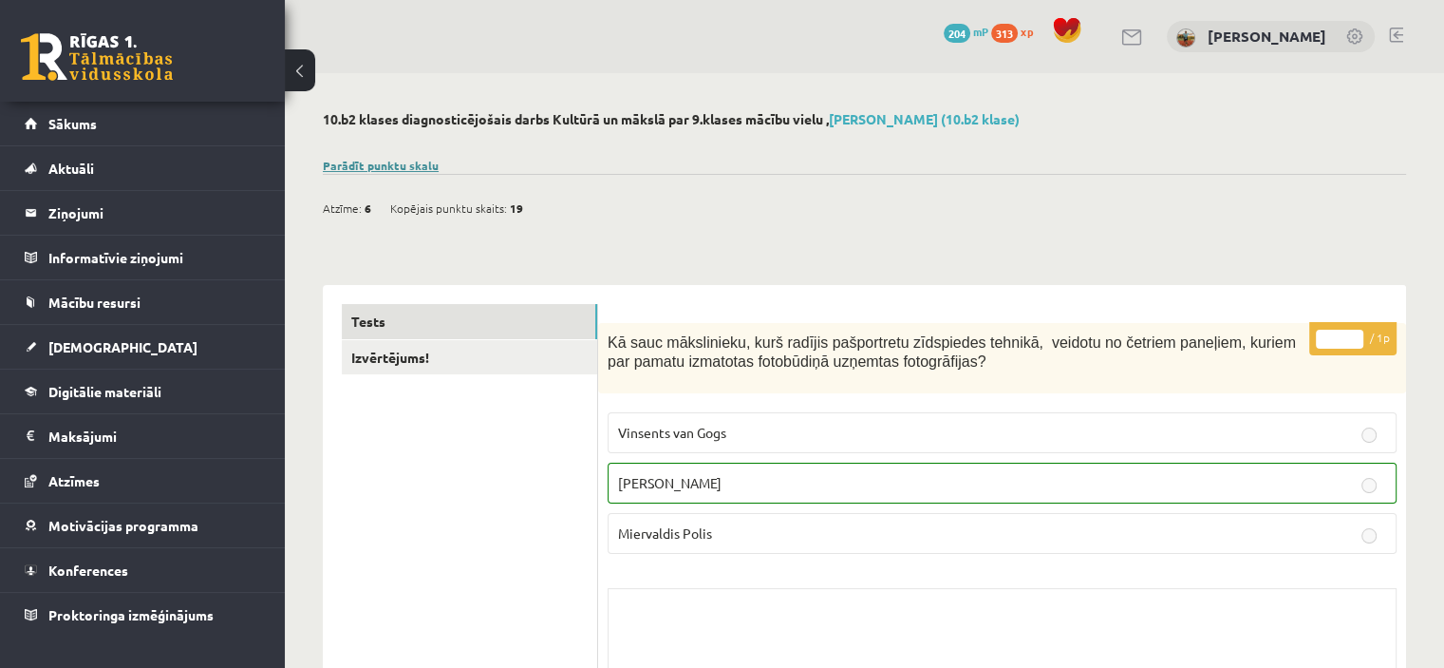
click at [386, 164] on link "Parādīt punktu skalu" at bounding box center [381, 165] width 116 height 15
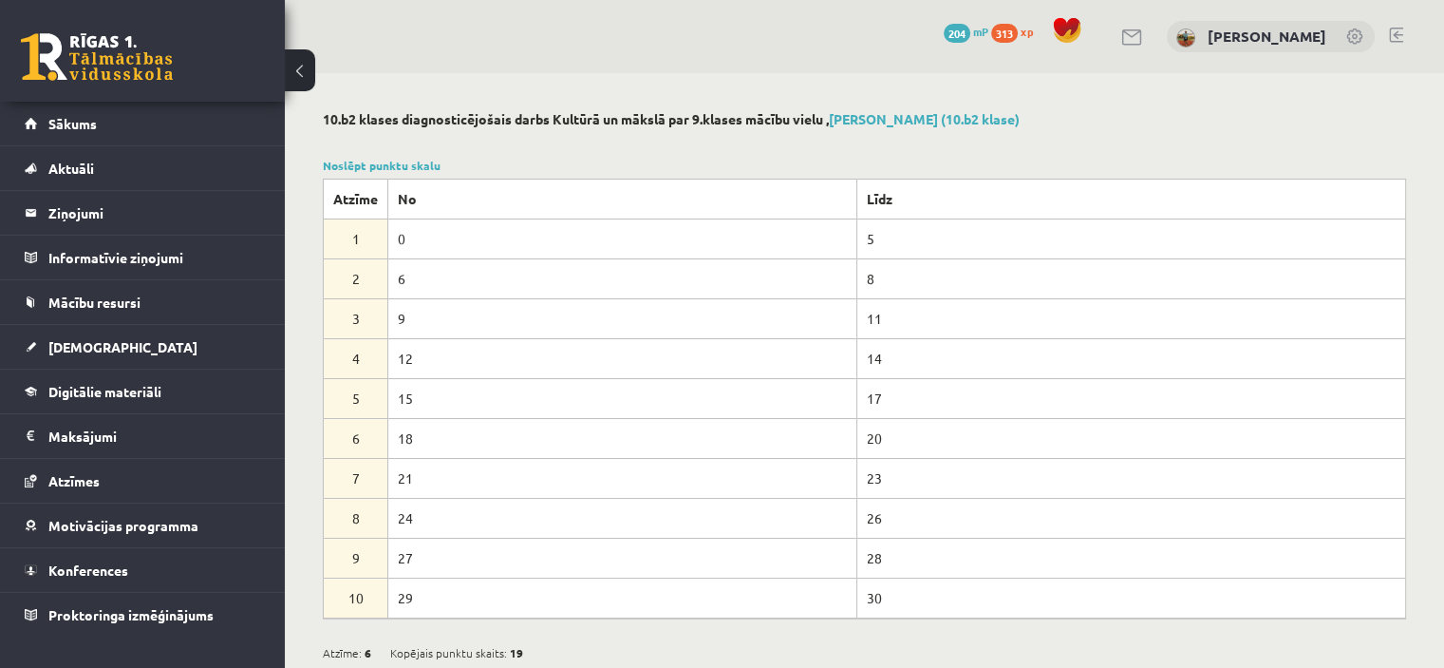
drag, startPoint x: 120, startPoint y: 52, endPoint x: 146, endPoint y: 60, distance: 27.7
click at [121, 52] on link at bounding box center [97, 56] width 152 height 47
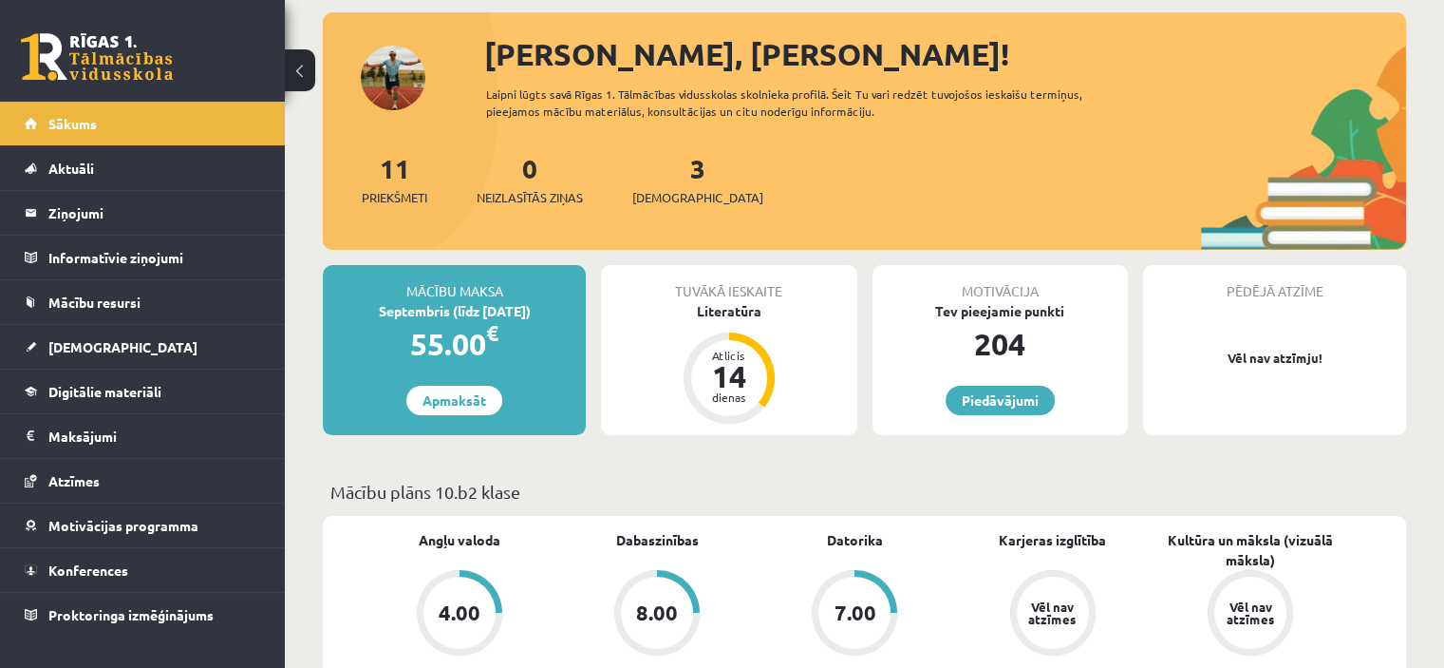
scroll to position [285, 0]
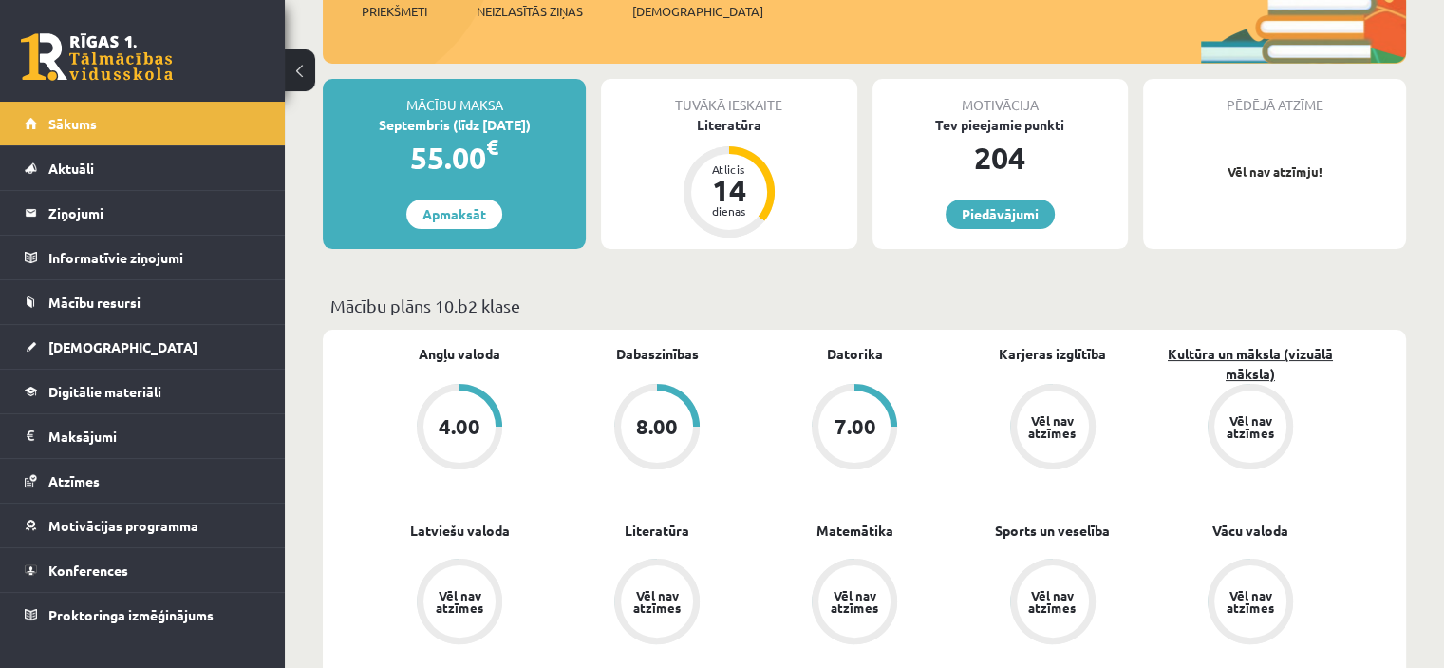
click at [1254, 357] on link "Kultūra un māksla (vizuālā māksla)" at bounding box center [1251, 364] width 198 height 40
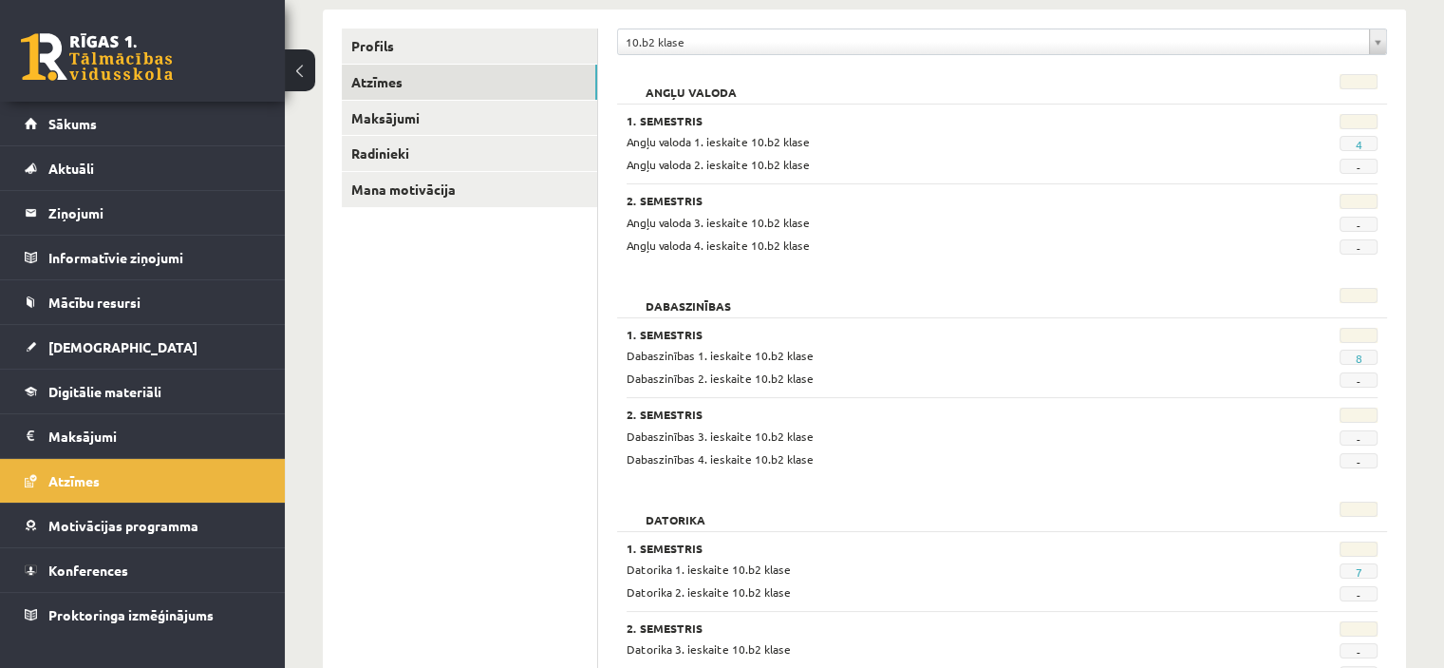
scroll to position [475, 0]
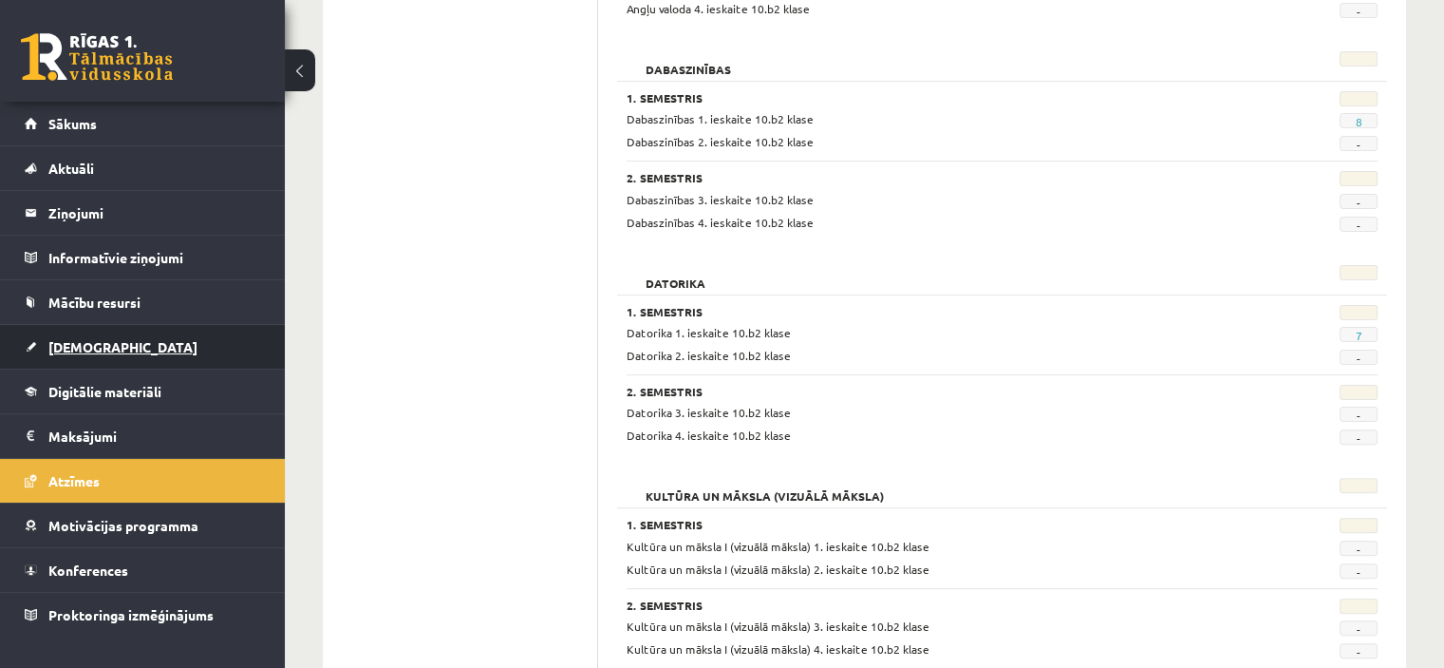
click at [90, 350] on span "[DEMOGRAPHIC_DATA]" at bounding box center [122, 346] width 149 height 17
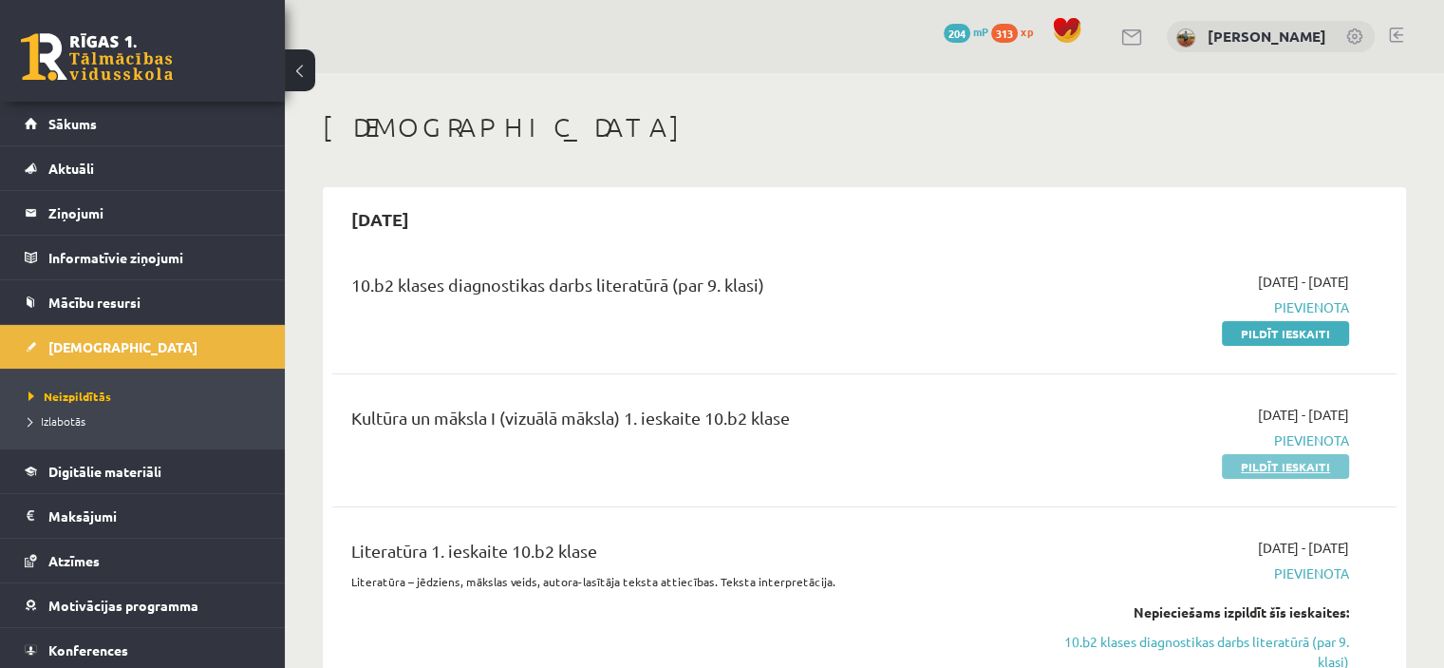
click at [1299, 463] on link "Pildīt ieskaiti" at bounding box center [1285, 466] width 127 height 25
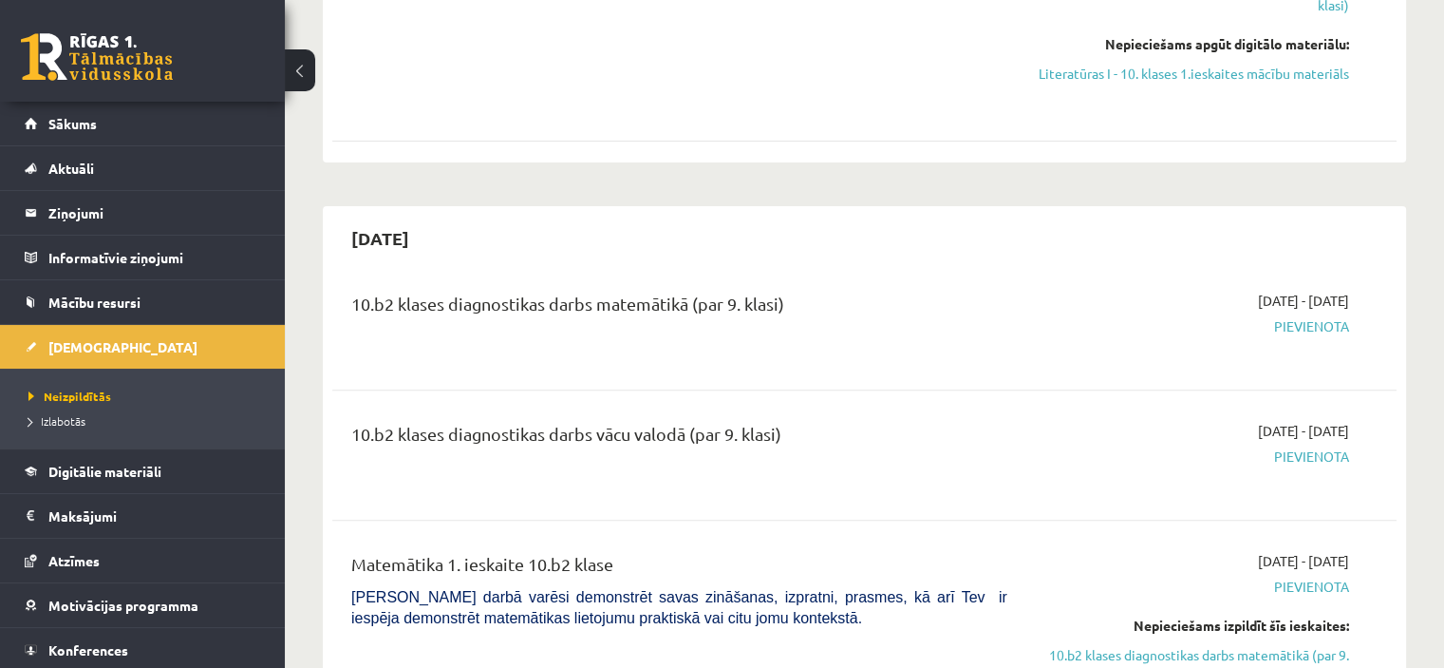
scroll to position [665, 0]
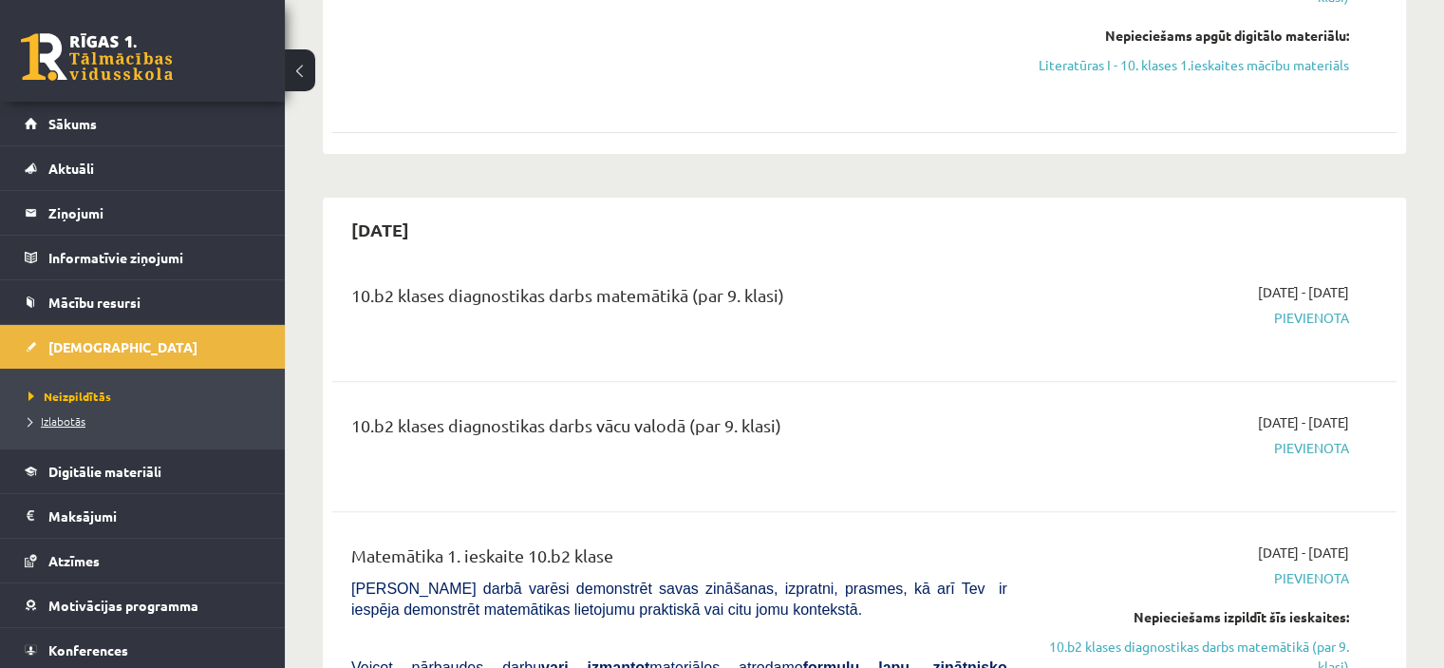
click at [62, 423] on span "Izlabotās" at bounding box center [56, 420] width 57 height 15
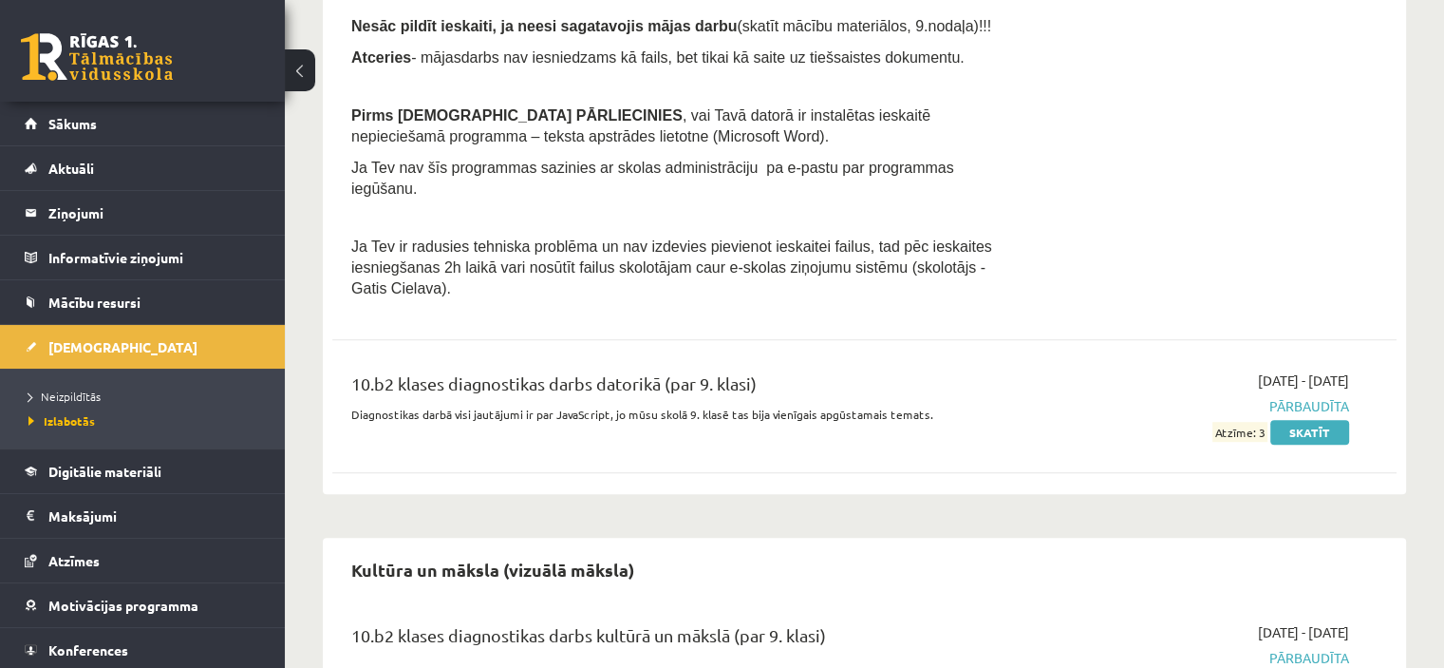
scroll to position [1232, 0]
